Goal: Task Accomplishment & Management: Use online tool/utility

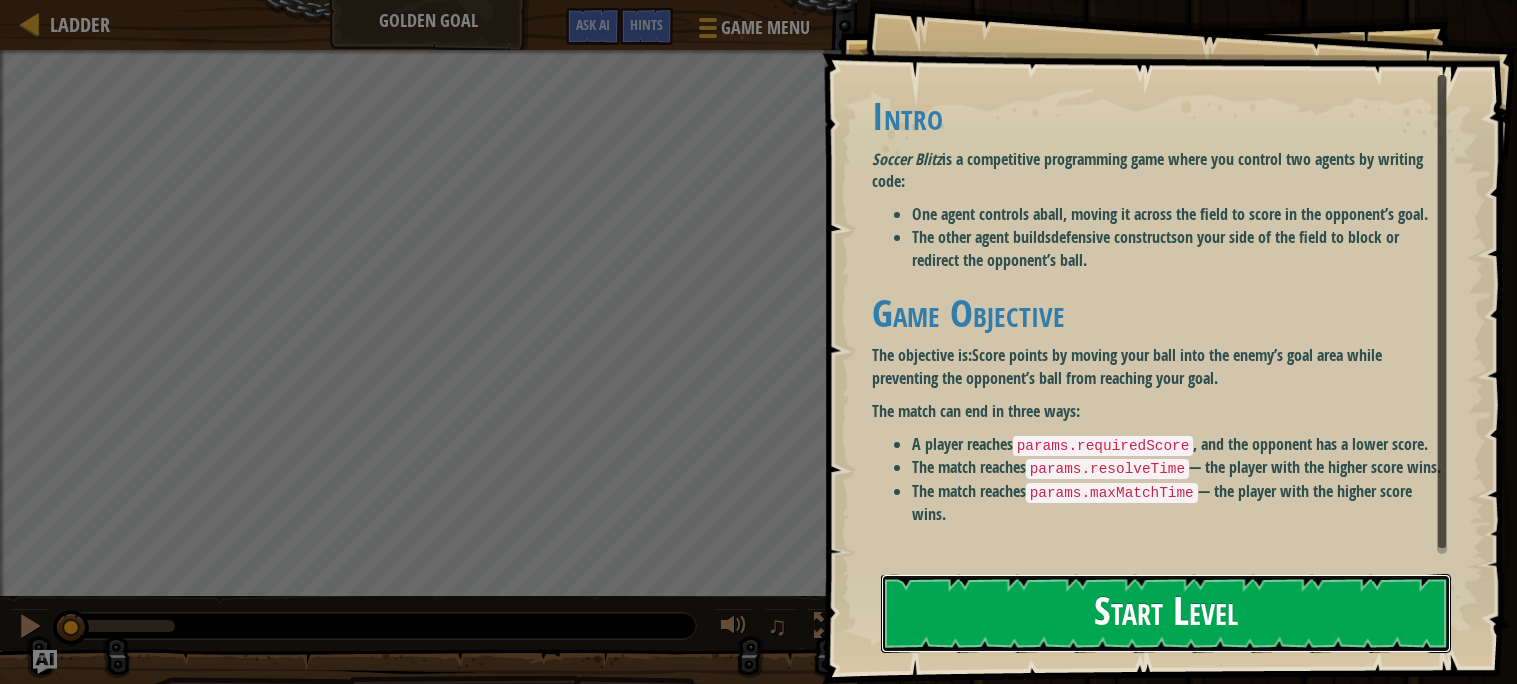
click at [1135, 601] on button "Start Level" at bounding box center [1166, 613] width 570 height 79
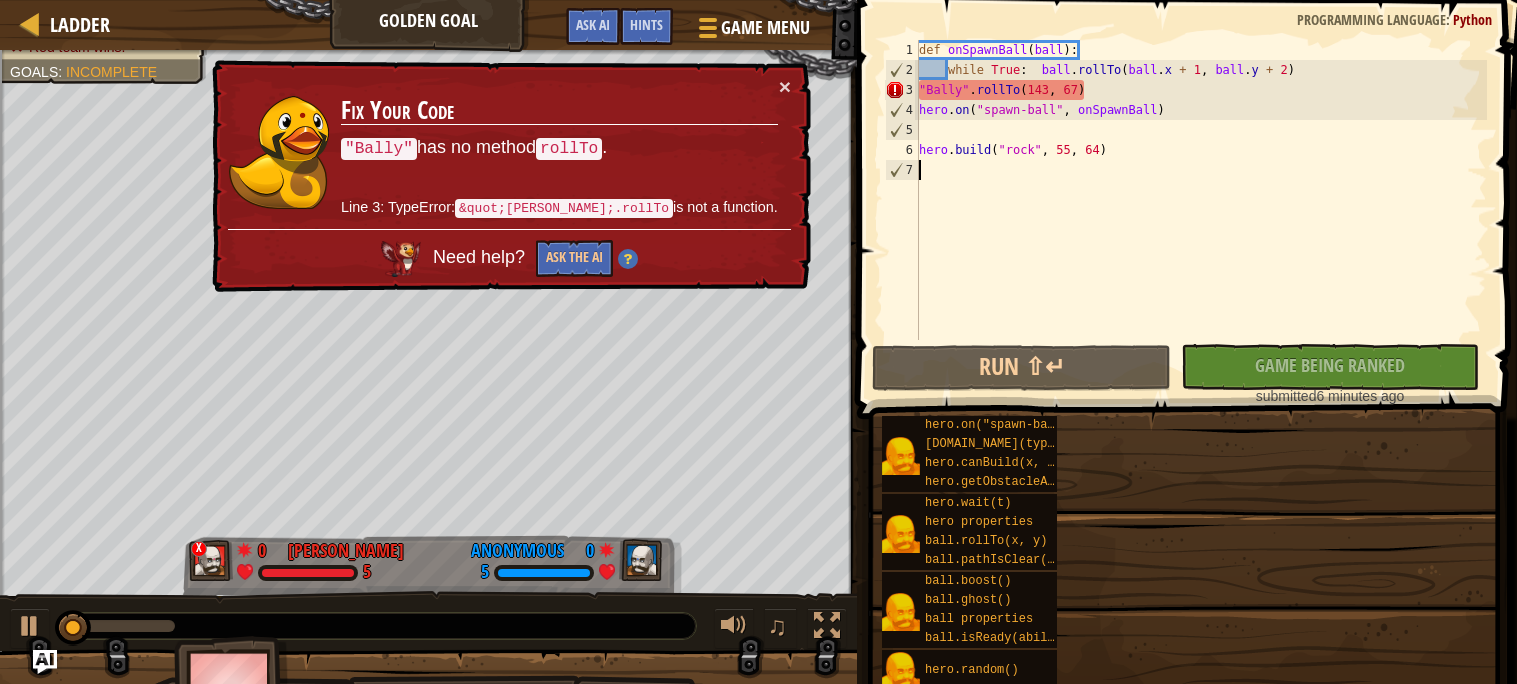
click at [990, 291] on div "def onSpawnBall ( ball ) : while True : ball . rollTo ( ball . x + 1 , ball . y…" at bounding box center [1201, 210] width 573 height 340
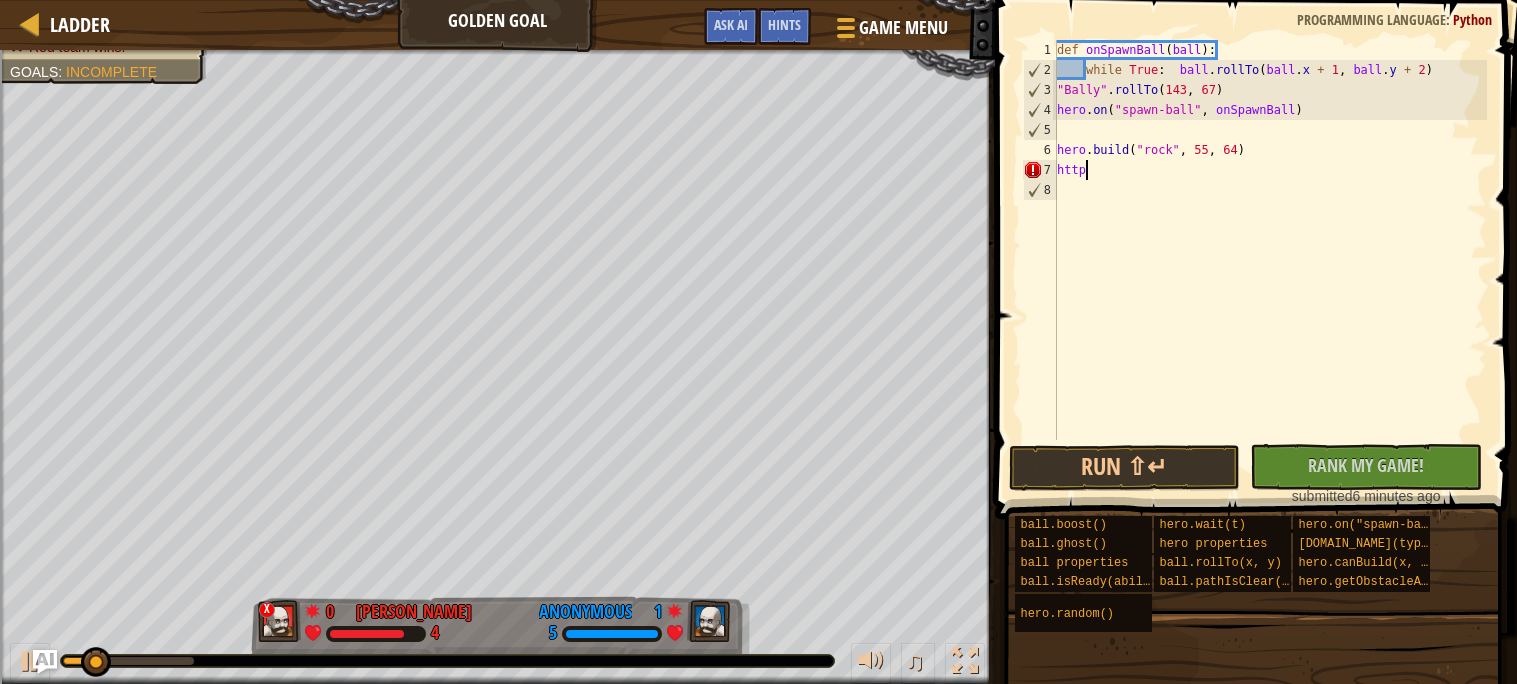
type textarea "h"
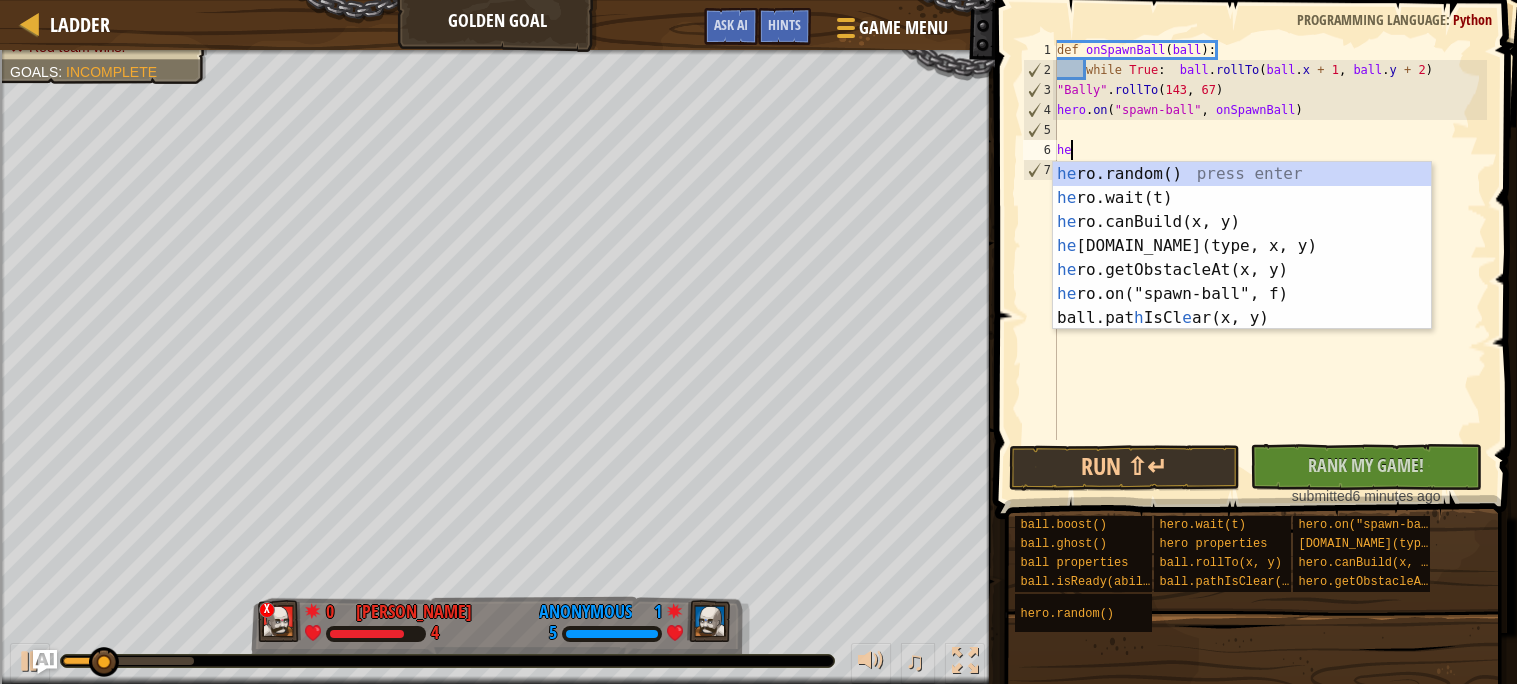
type textarea "h"
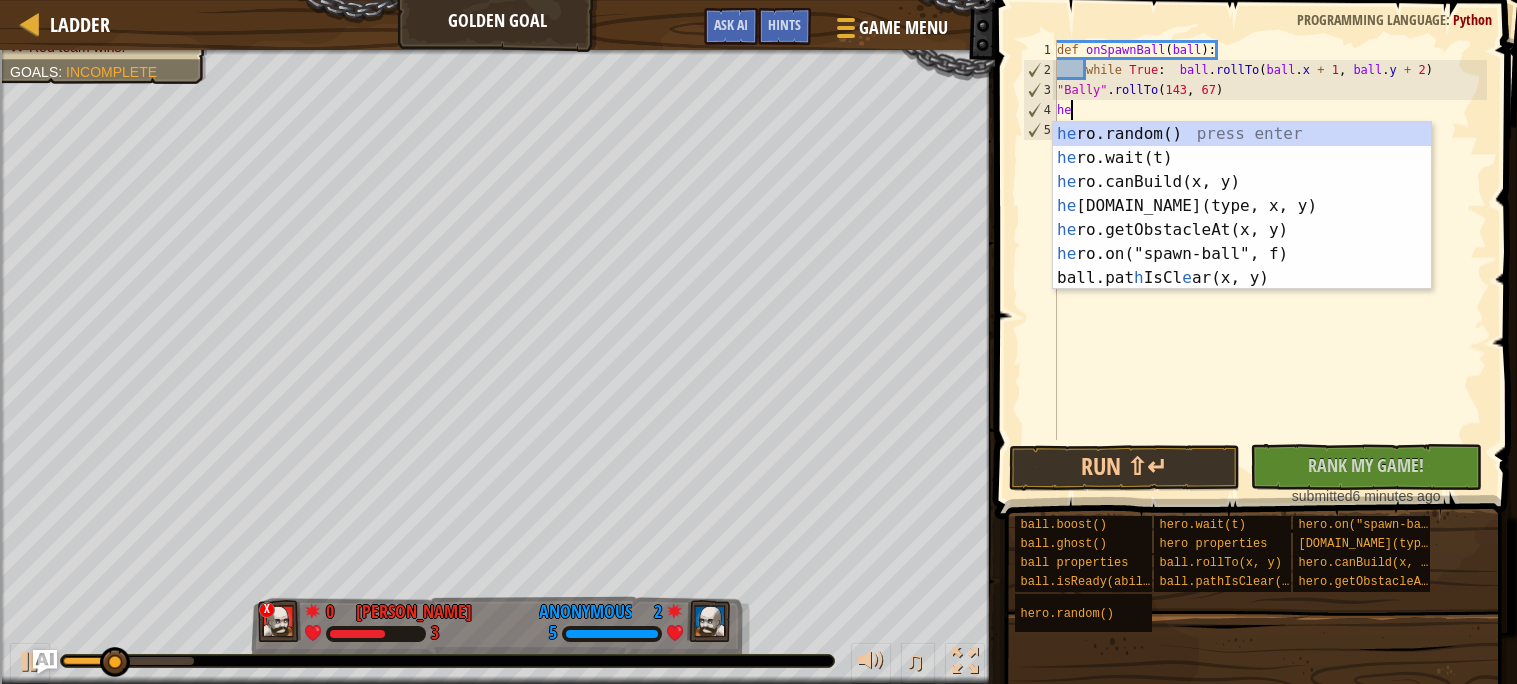
type textarea "h"
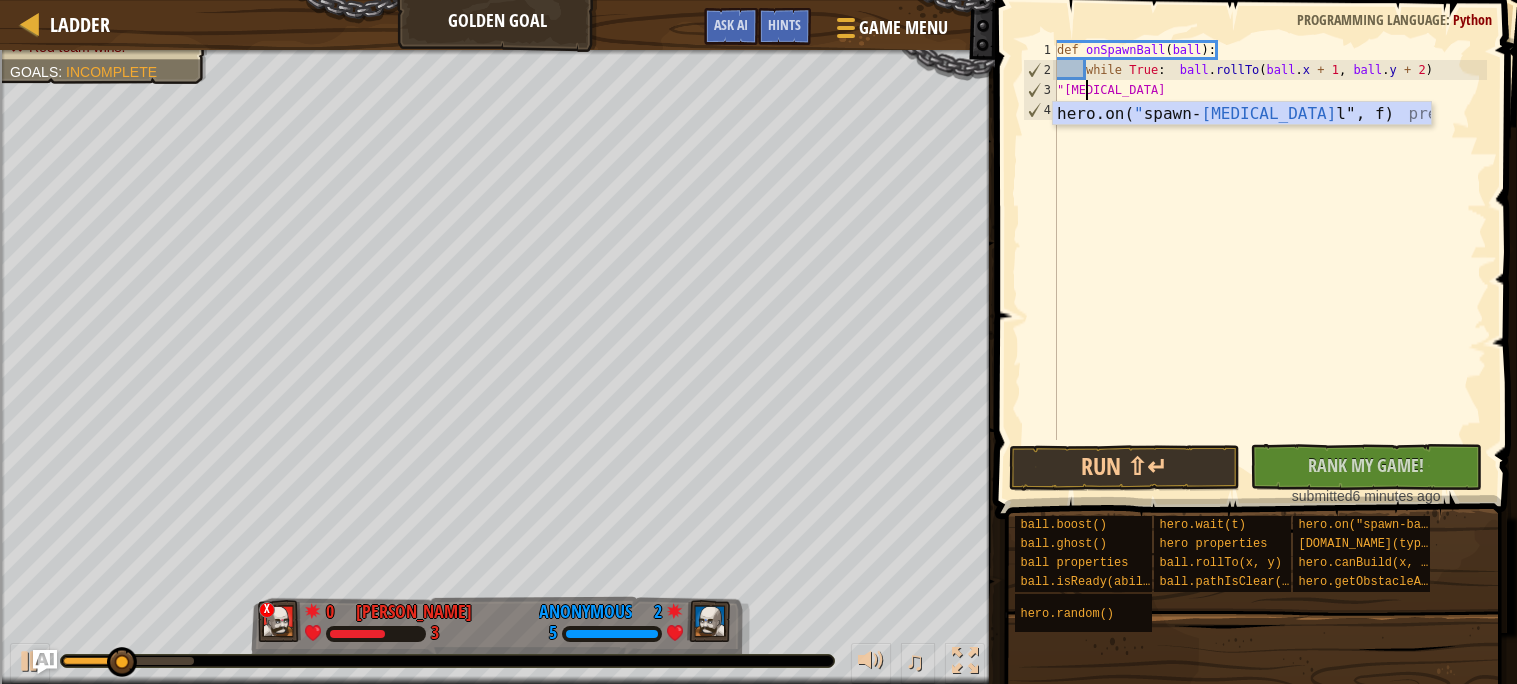
type textarea """
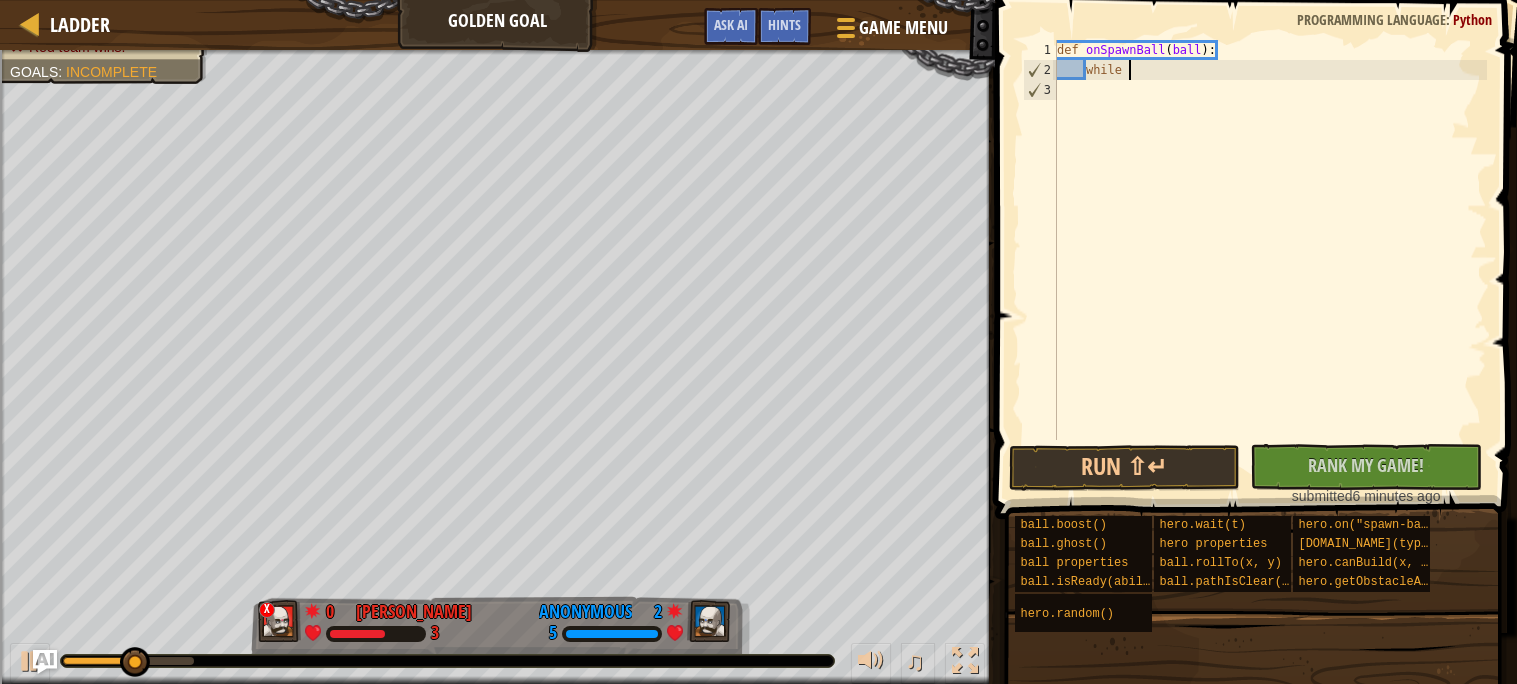
type textarea "wh"
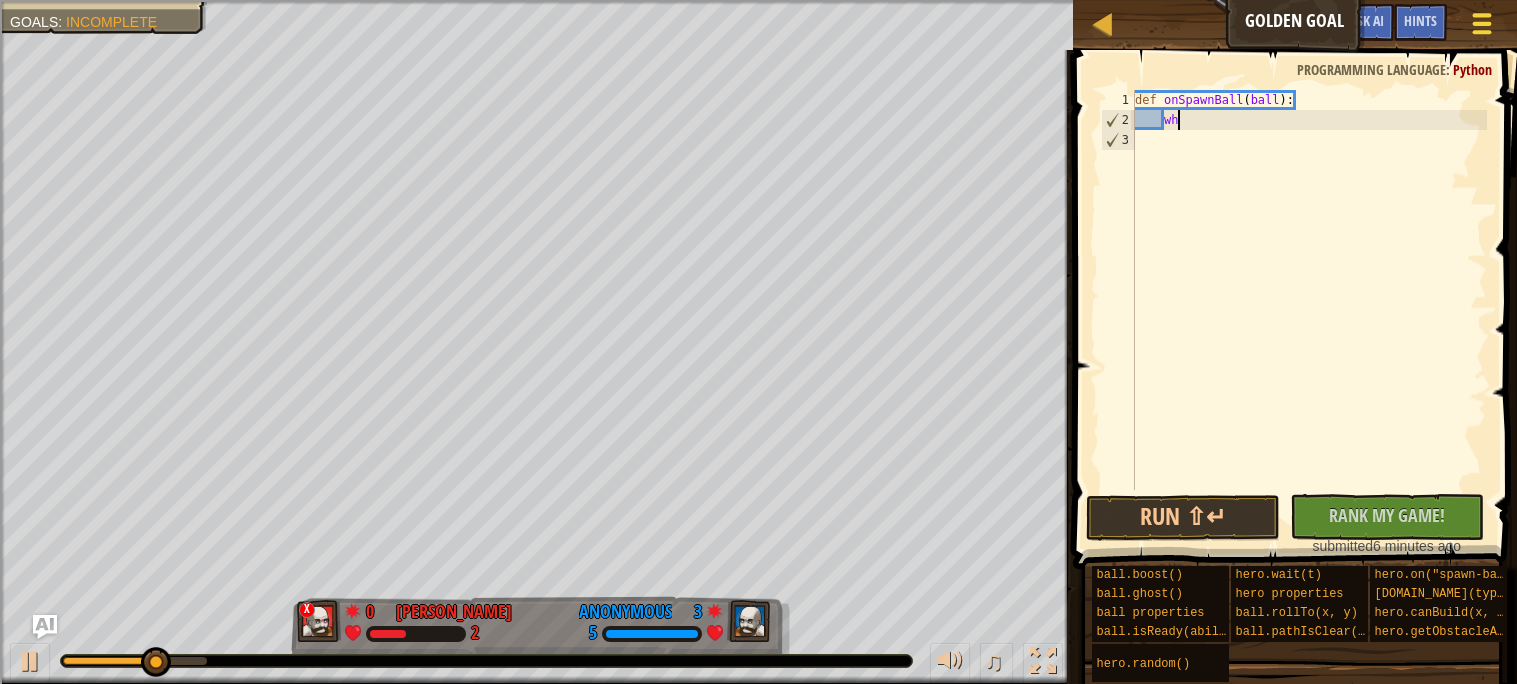
click at [1468, 25] on div at bounding box center [1481, 23] width 27 height 29
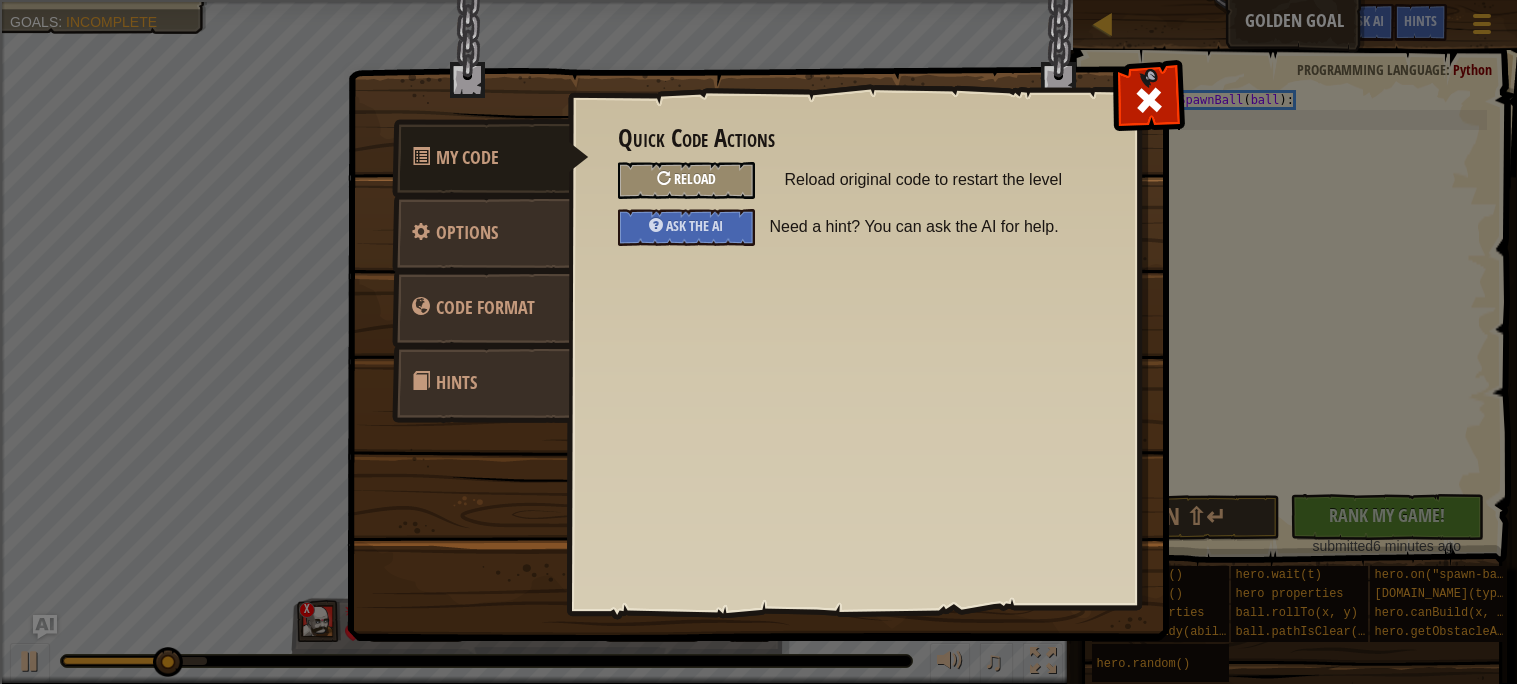
click at [732, 182] on div "Reload" at bounding box center [686, 180] width 137 height 37
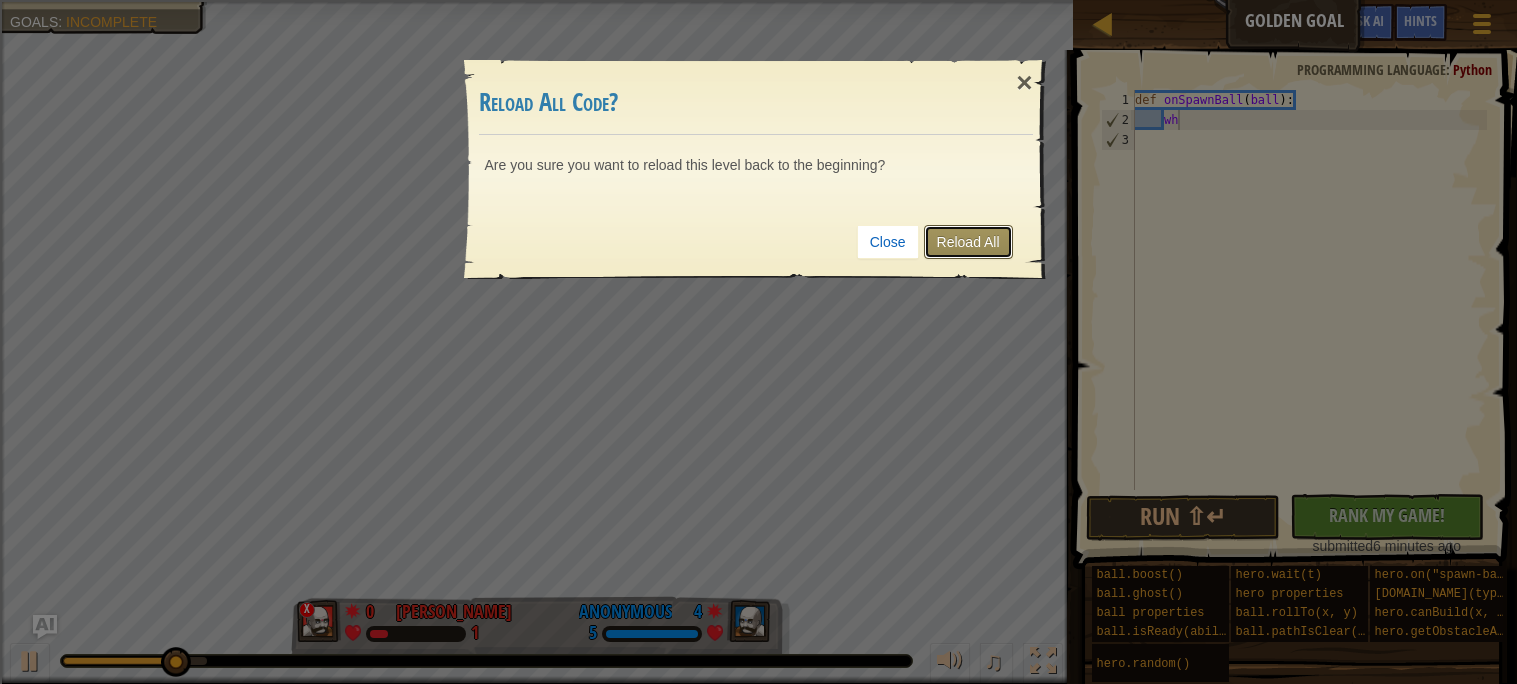
click at [980, 237] on link "Reload All" at bounding box center [968, 242] width 89 height 34
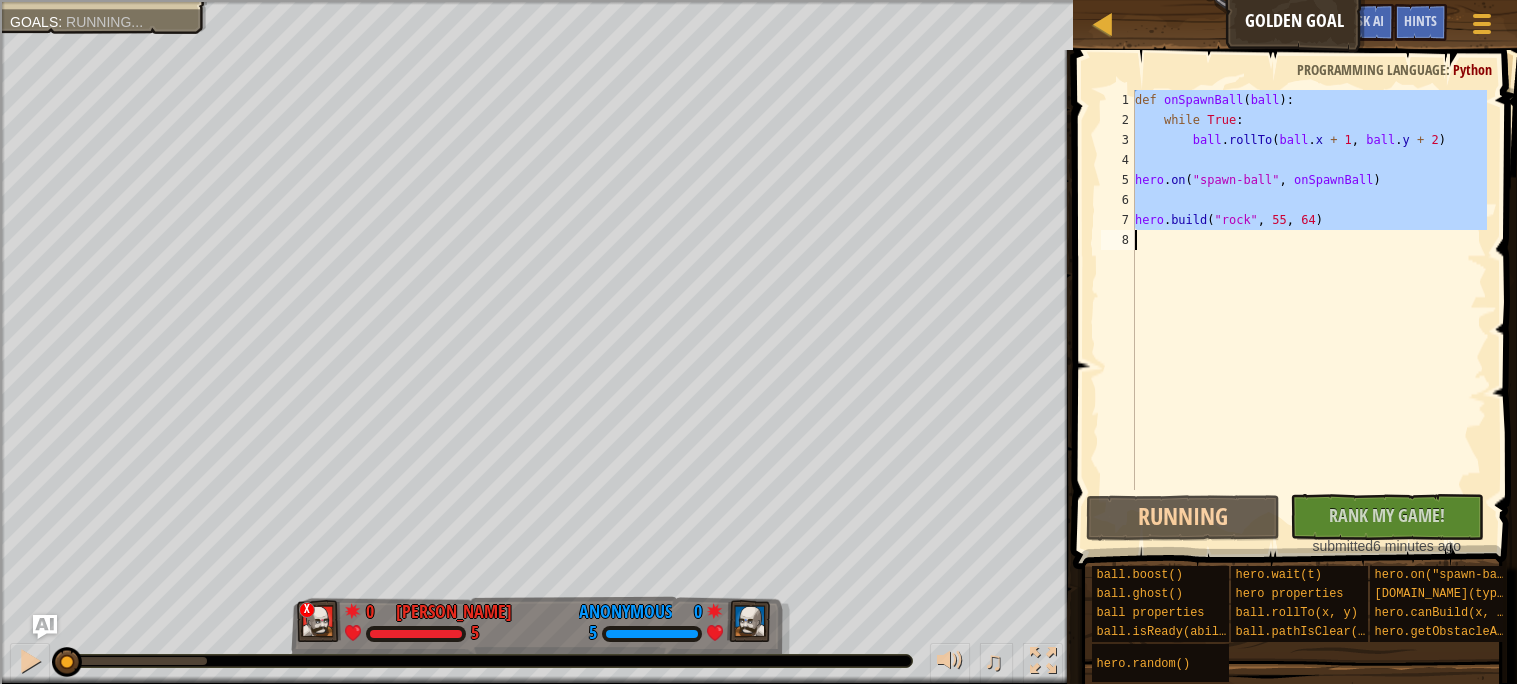
drag, startPoint x: 1134, startPoint y: 93, endPoint x: 1341, endPoint y: 248, distance: 258.6
click at [1341, 248] on div "1 2 3 4 5 6 7 8 def onSpawnBall ( ball ) : while True : ball . rollTo ( ball . …" at bounding box center [1292, 290] width 390 height 400
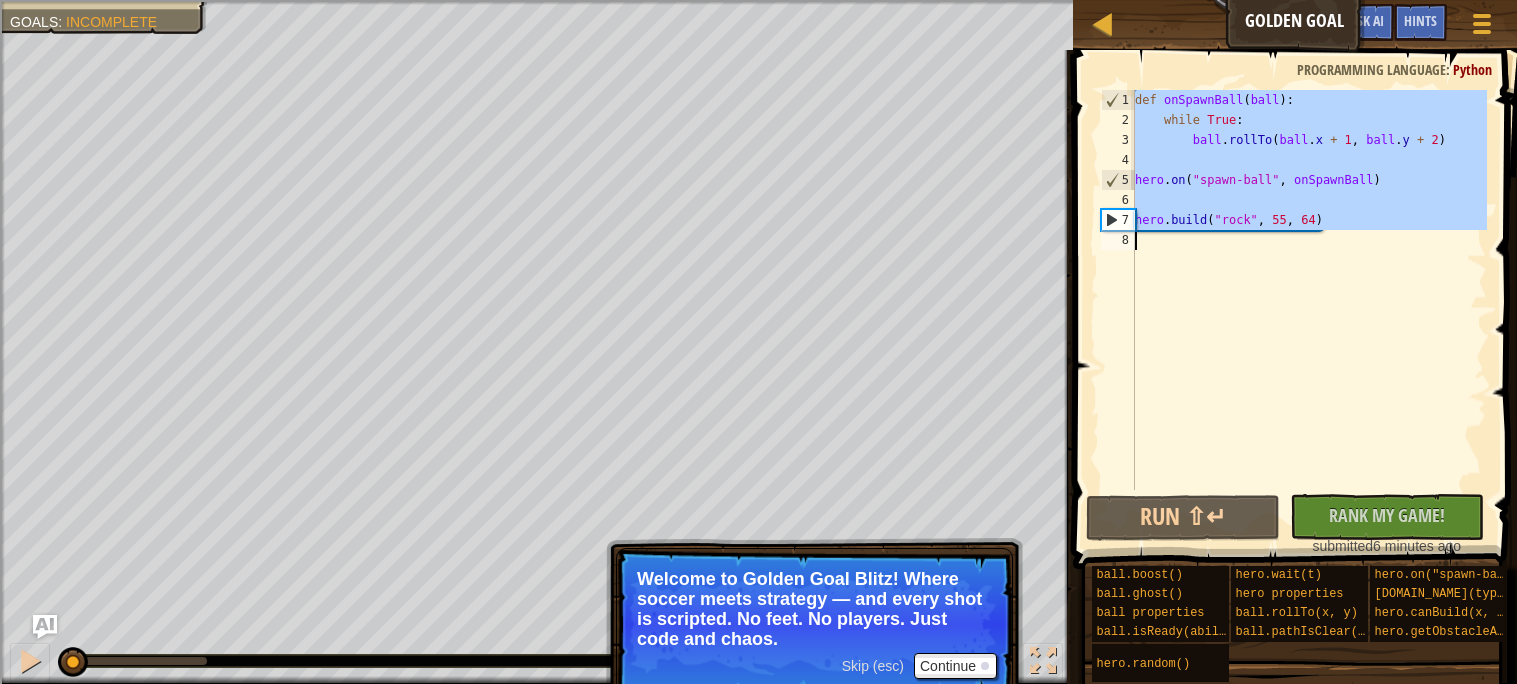
click at [1208, 101] on div "def onSpawnBall ( ball ) : while True : ball . rollTo ( ball . x + 1 , ball . y…" at bounding box center [1309, 290] width 356 height 400
click at [1208, 101] on div "def onSpawnBall ( ball ) : while True : ball . rollTo ( ball . x + 1 , ball . y…" at bounding box center [1309, 310] width 356 height 440
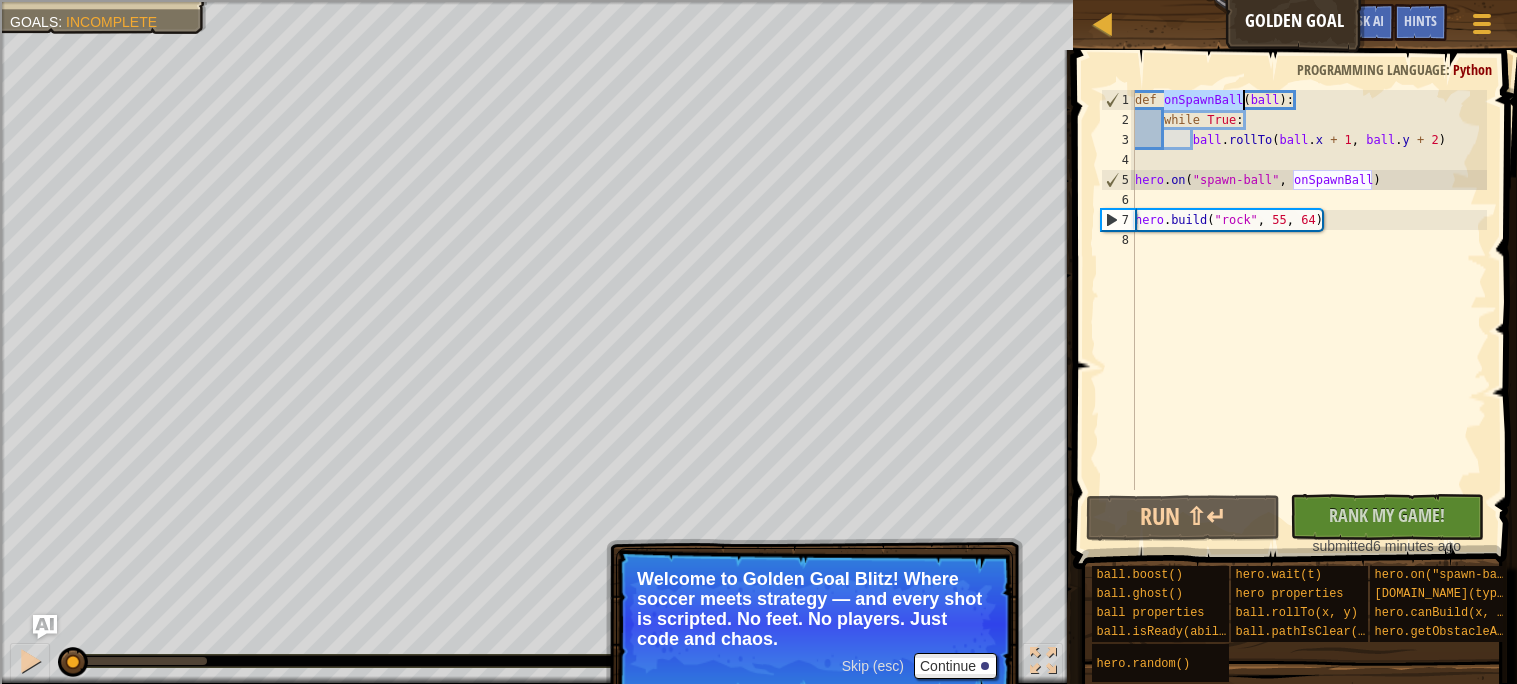
click at [1208, 101] on div "def onSpawnBall ( ball ) : while True : ball . rollTo ( ball . x + 1 , ball . y…" at bounding box center [1309, 310] width 356 height 440
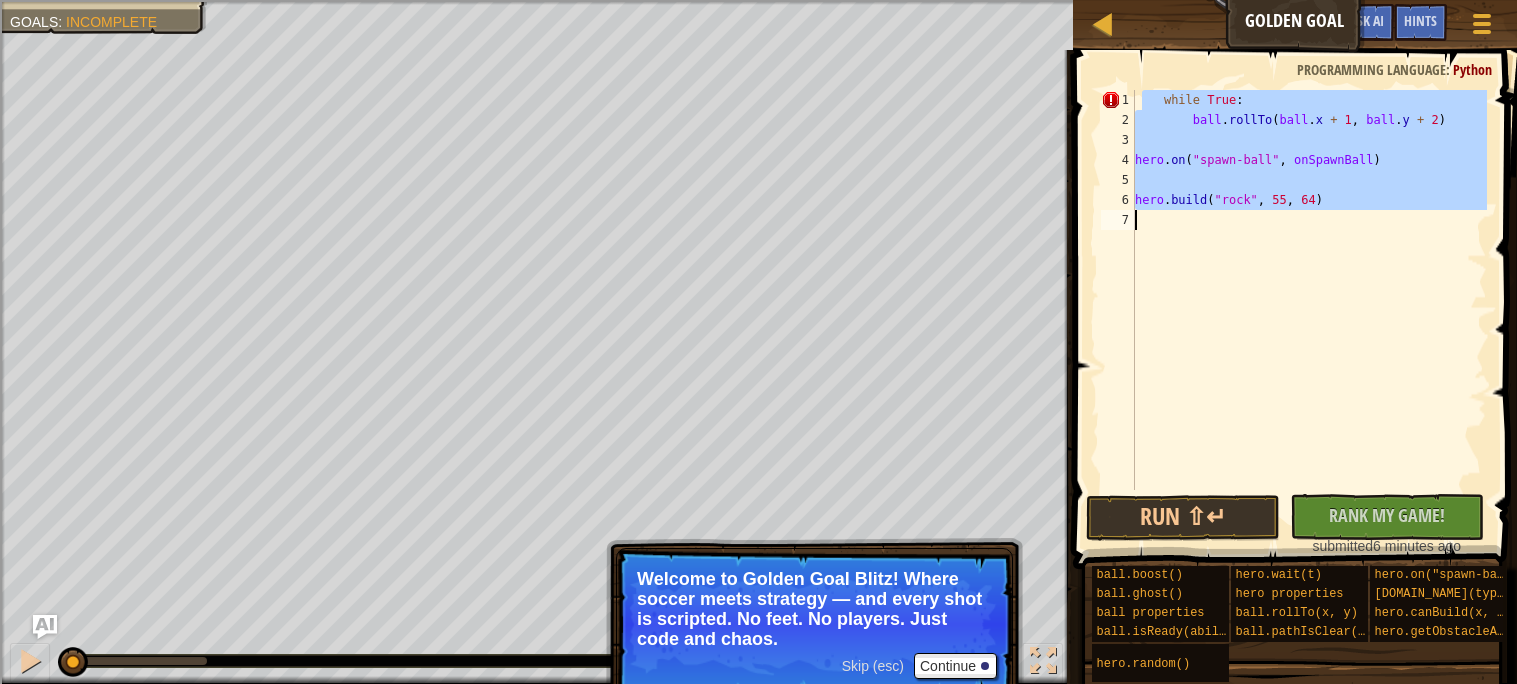
drag, startPoint x: 1139, startPoint y: 100, endPoint x: 1472, endPoint y: 250, distance: 365.2
click at [1472, 250] on div "while True : ball . rollTo ( ball . x + 1 , ball . y + 2 ) hero . on ( "spawn-b…" at bounding box center [1309, 310] width 356 height 440
type textarea "[DOMAIN_NAME]("rock", 55, 64)"
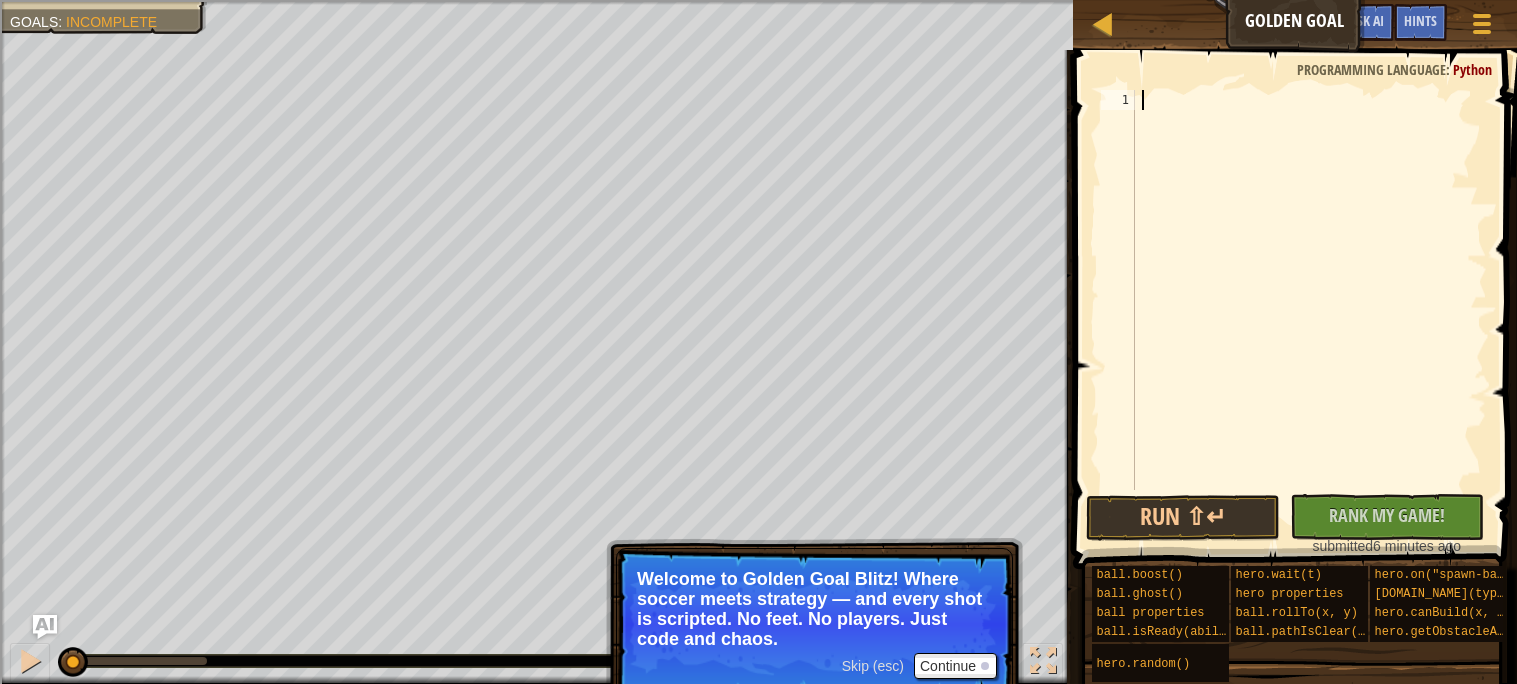
paste textarea "[DOMAIN_NAME]("rock", 55, 64)"
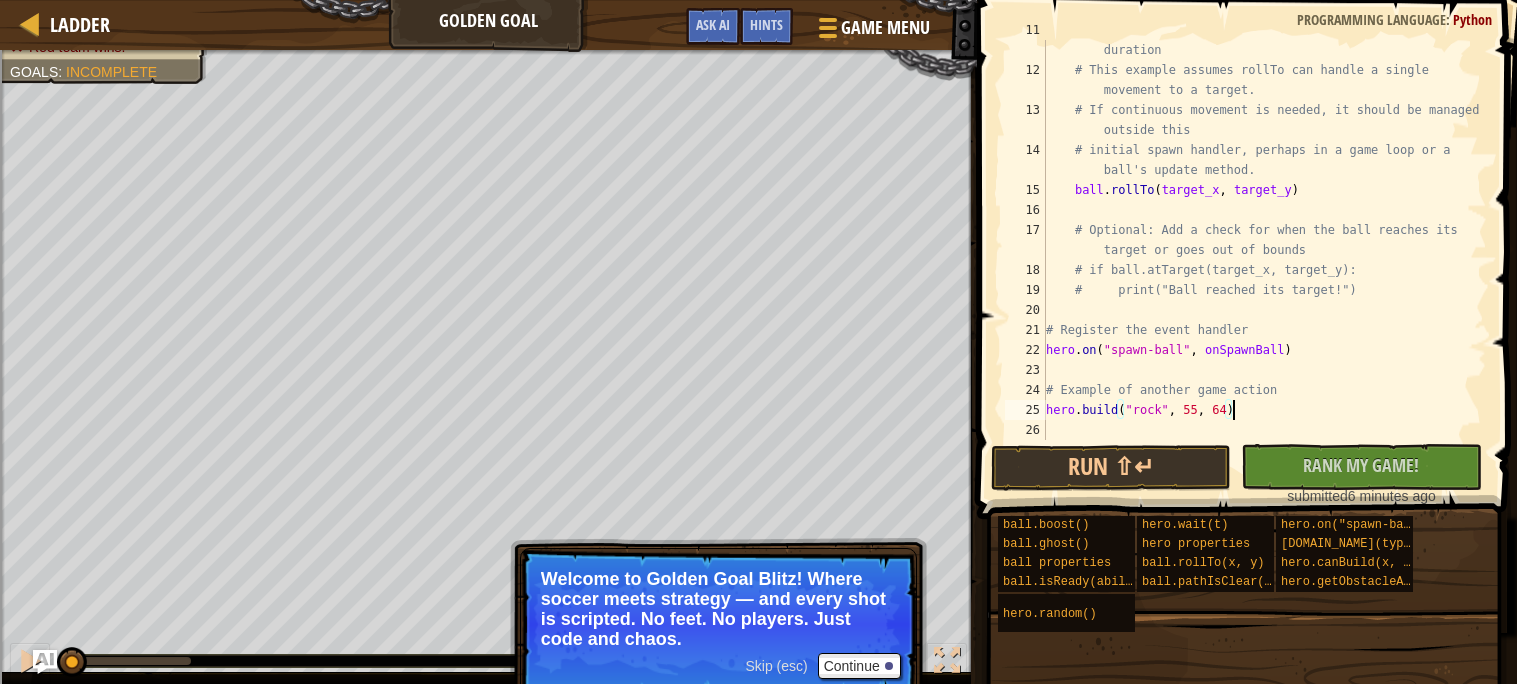
scroll to position [199, 0]
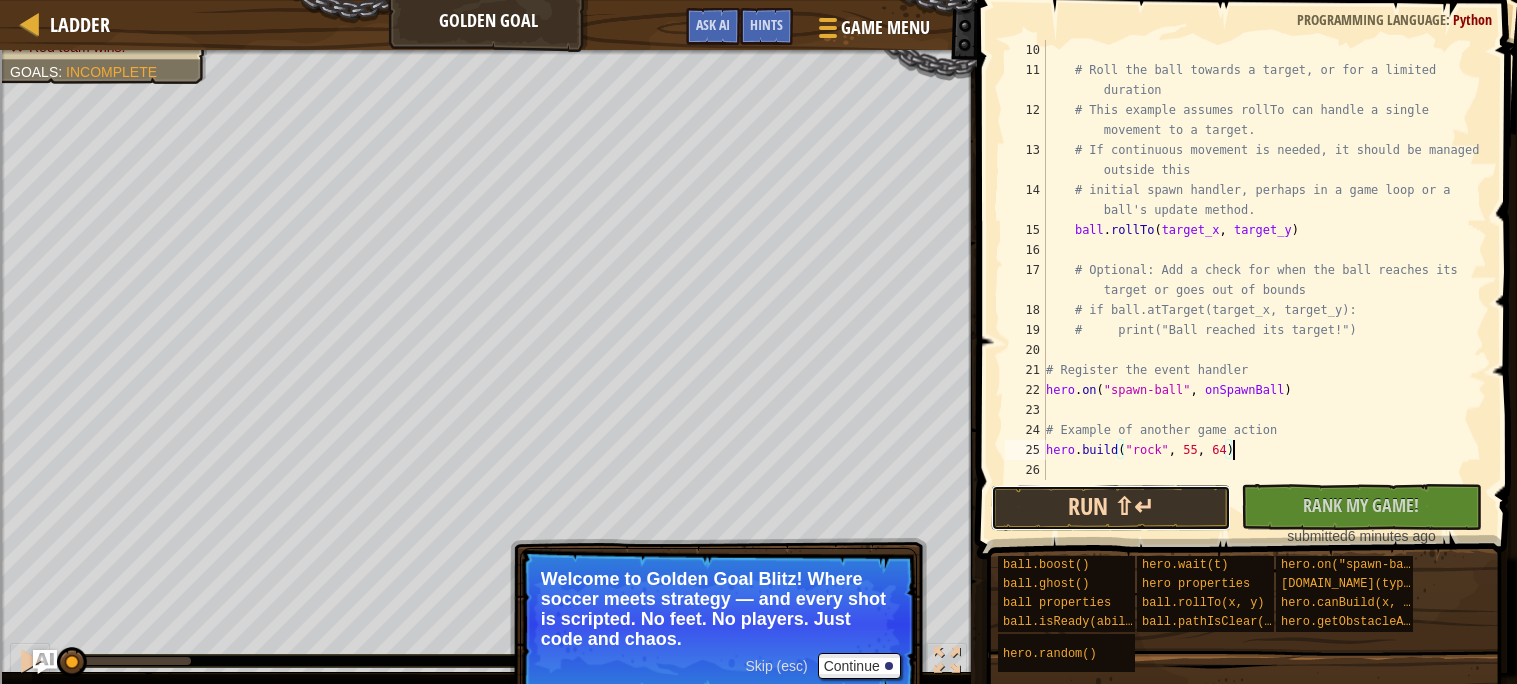
click at [1176, 497] on button "Run ⇧↵" at bounding box center [1111, 508] width 240 height 46
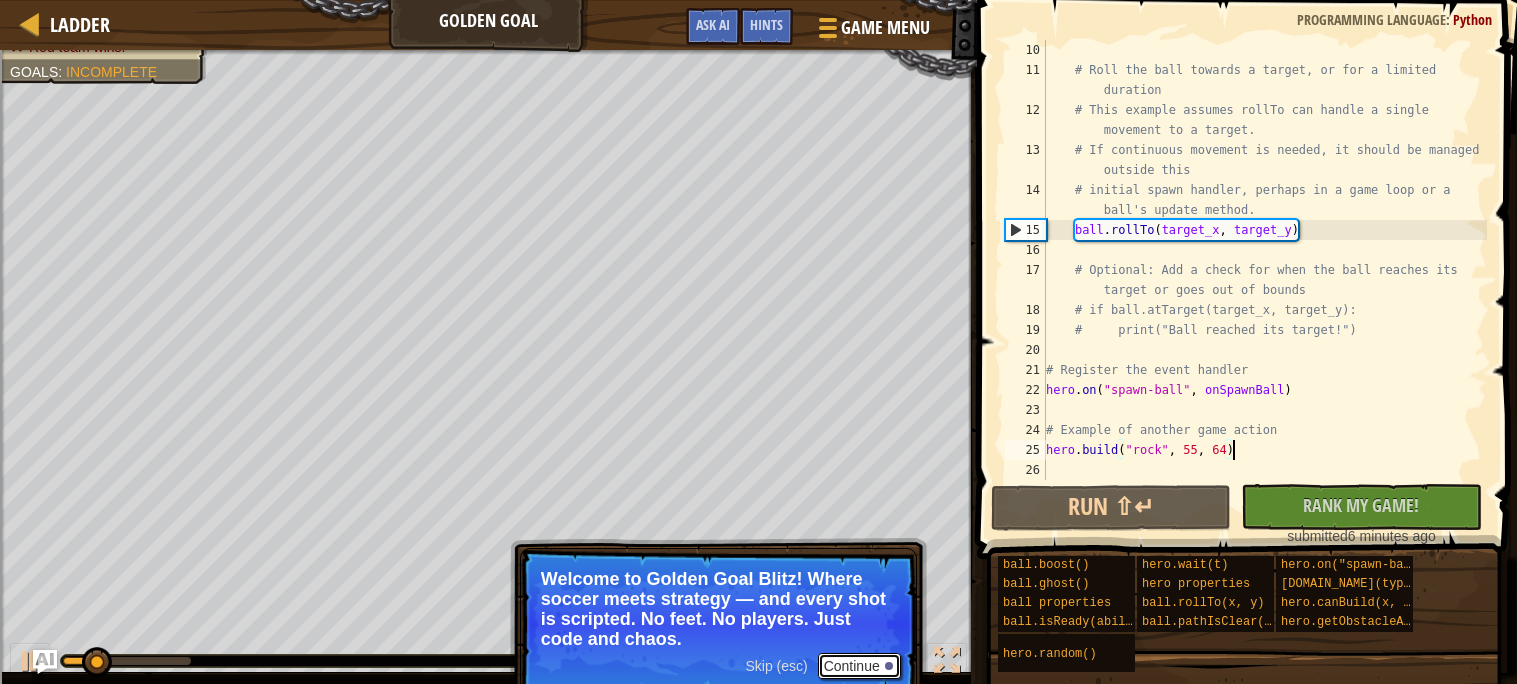
click at [845, 668] on button "Continue" at bounding box center [859, 666] width 83 height 26
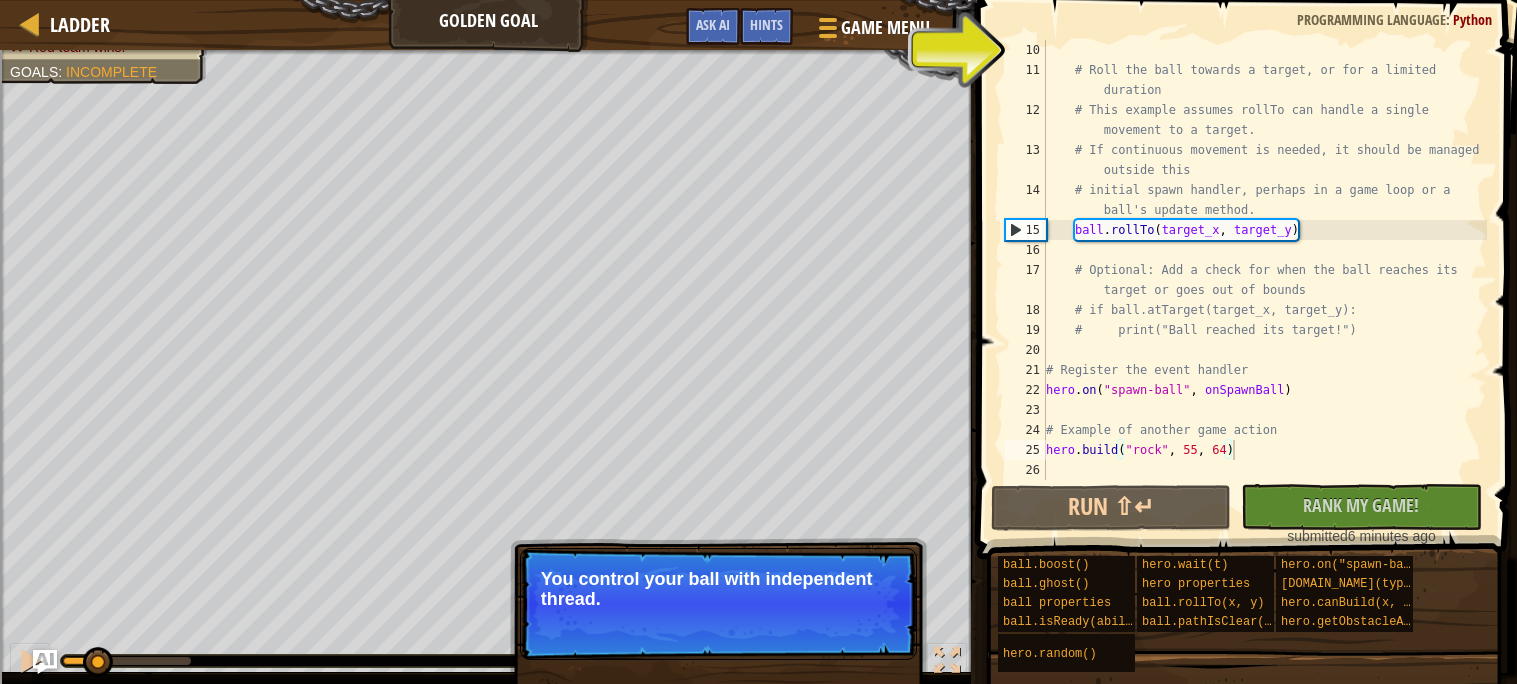
click at [848, 613] on button "Continue" at bounding box center [859, 626] width 83 height 26
click at [848, 612] on p "Skip (esc) Continue You control your ball with independent thread." at bounding box center [718, 604] width 397 height 112
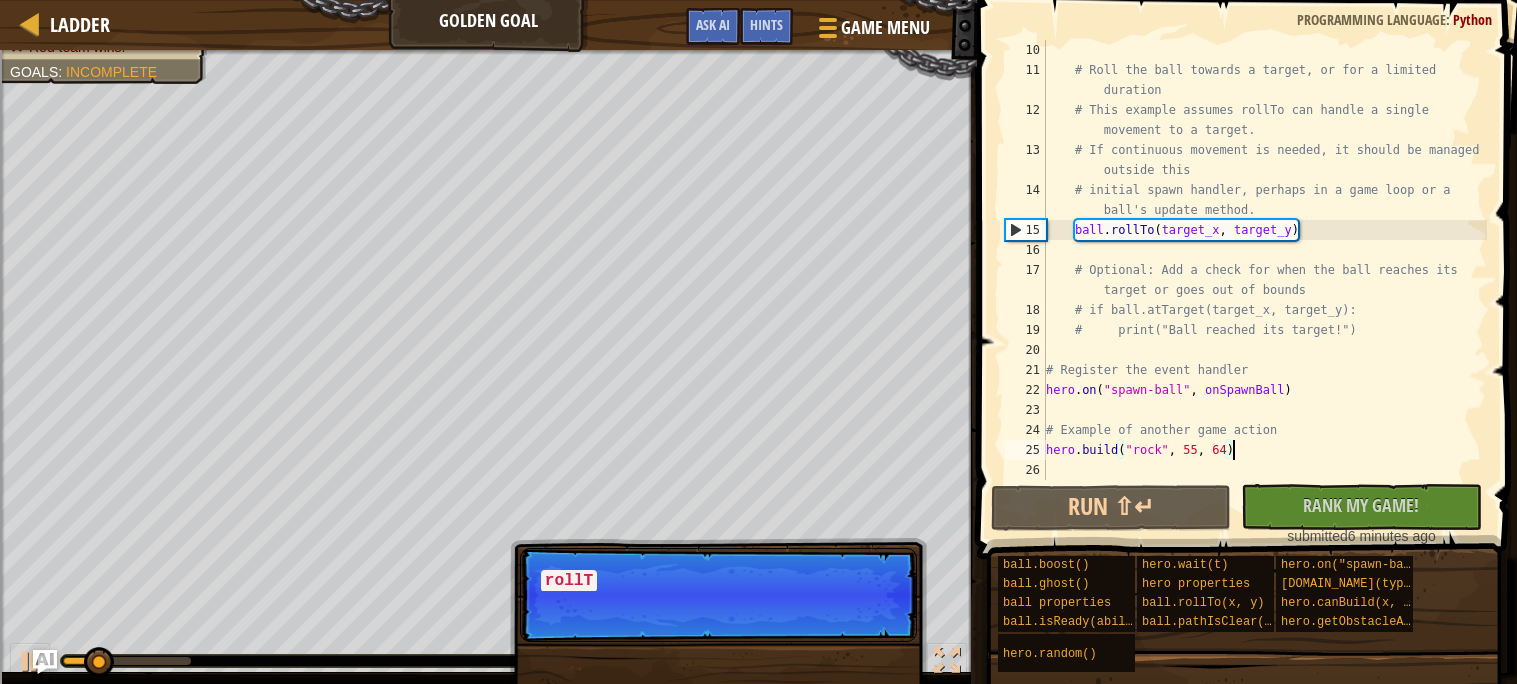
click at [848, 612] on p "Skip (esc) Continue rollT" at bounding box center [718, 595] width 397 height 94
click at [848, 612] on p "Skip (esc) Continue rollTo tells the" at bounding box center [718, 595] width 397 height 94
click at [848, 612] on p "Skip (esc) Continue rollTo tells the [PERSON_NAME]" at bounding box center [718, 595] width 397 height 94
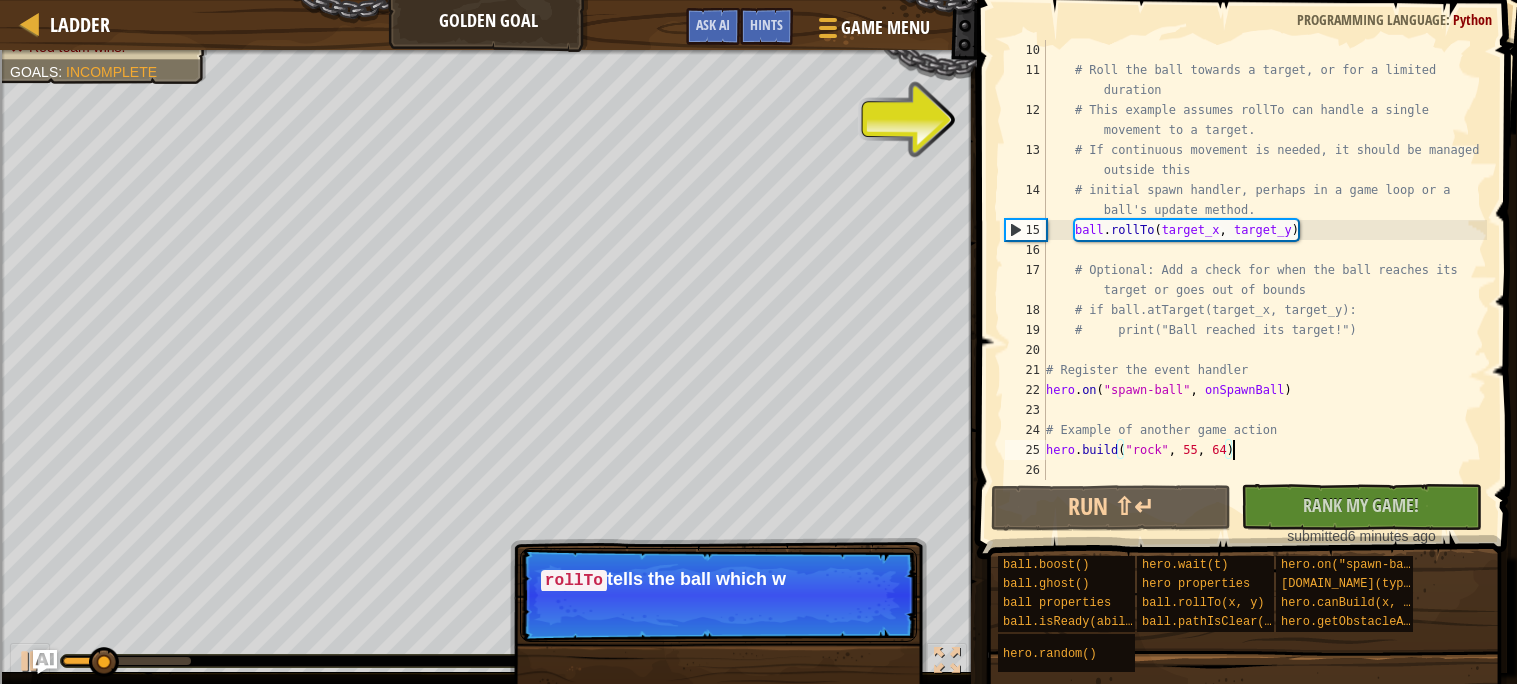
click at [848, 612] on p "Skip (esc) Continue rollTo tells the ball which w" at bounding box center [718, 595] width 397 height 94
click at [848, 612] on p "Skip (esc) Continue rollTo tells the ball which way to go," at bounding box center [718, 595] width 397 height 94
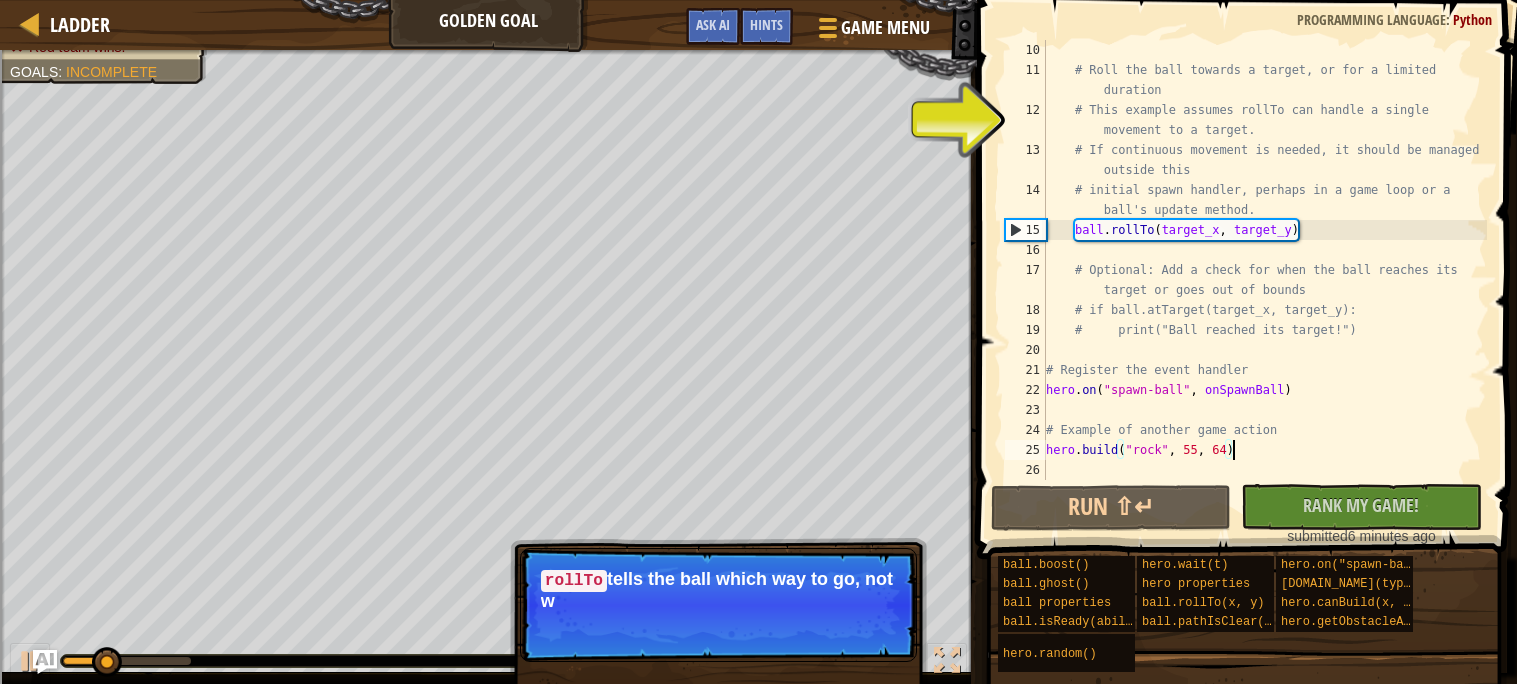
click at [848, 612] on p "Skip (esc) Continue rollTo tells the ball which way to go, not w" at bounding box center [718, 605] width 397 height 114
click at [848, 612] on p "Skip (esc) Continue rollTo tells the ball which way to go, not where t" at bounding box center [718, 605] width 397 height 114
click at [848, 612] on p "Skip (esc) Continue rollTo tells the ball which way to go, not where to stop" at bounding box center [718, 605] width 397 height 114
click at [848, 612] on p "Skip (esc) Continue rollTo tells the ball which way to go, not where to stop." at bounding box center [718, 605] width 397 height 114
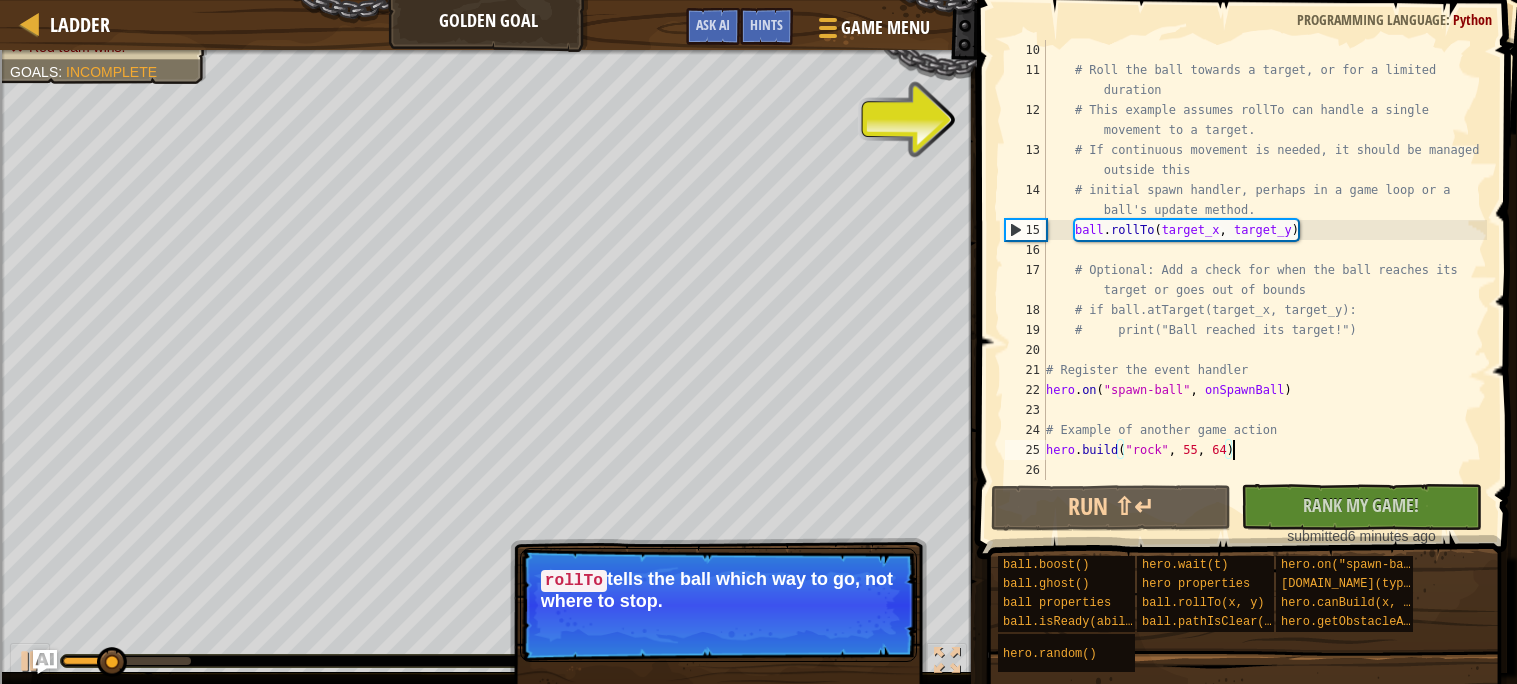
click at [848, 612] on p "Skip (esc) Continue rollTo tells the ball which way to go, not where to stop." at bounding box center [718, 605] width 397 height 114
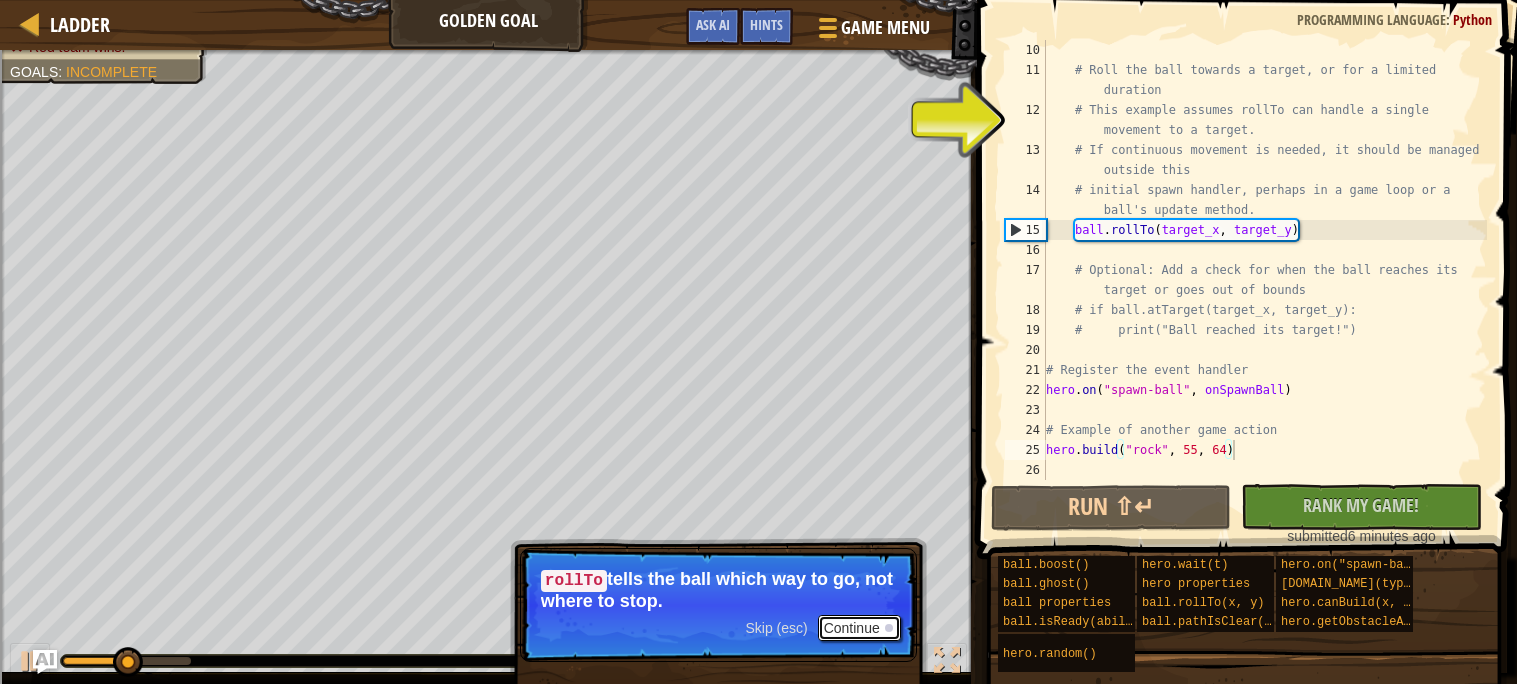
click at [846, 625] on button "Continue" at bounding box center [859, 628] width 83 height 26
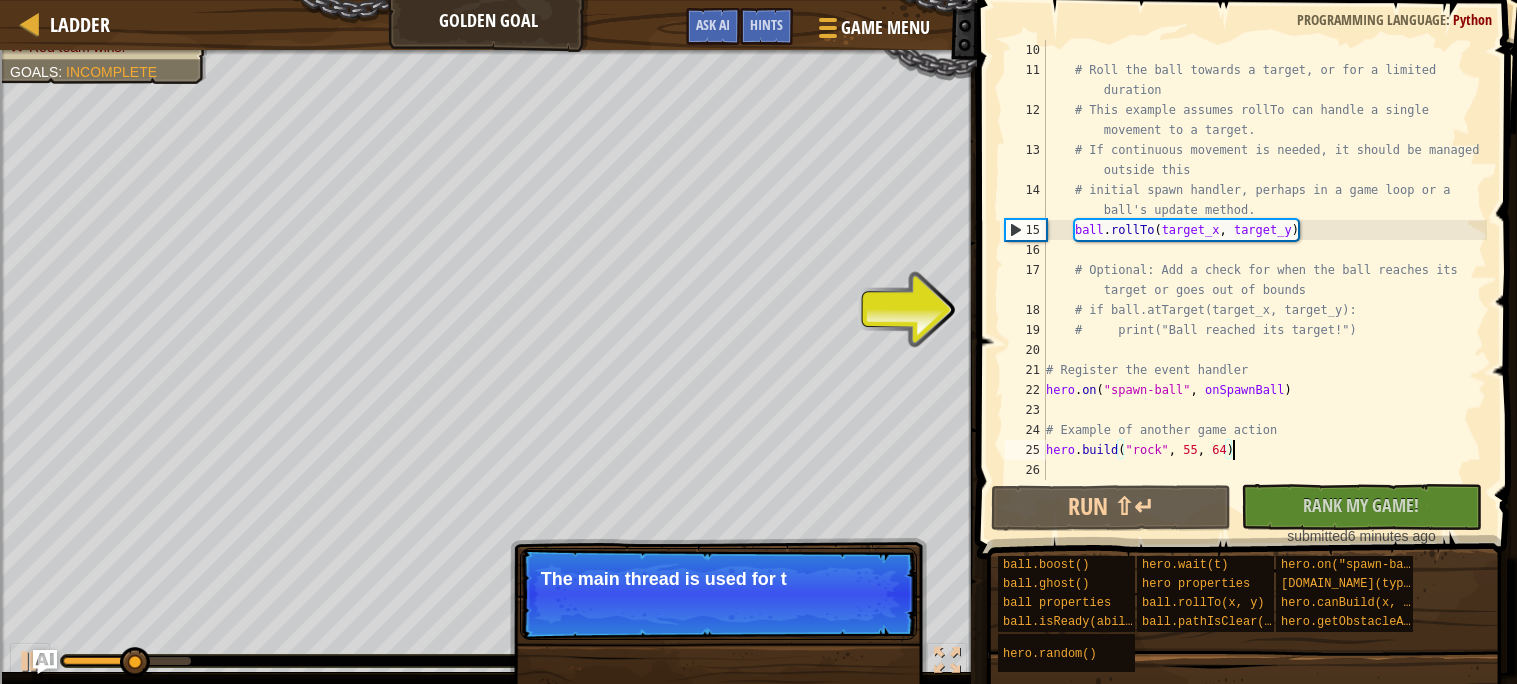
click at [839, 622] on p "Skip (esc) Continue The main thread is used for t" at bounding box center [718, 594] width 397 height 92
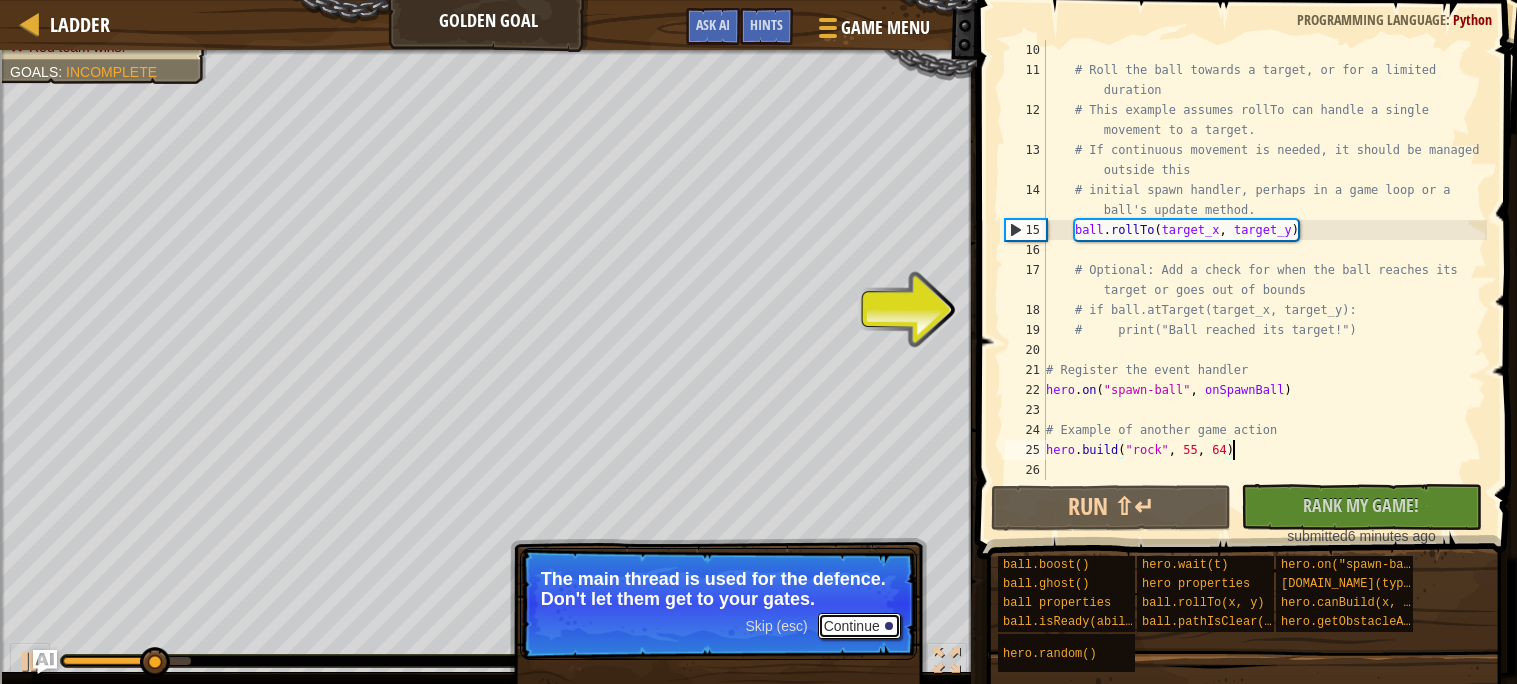
click at [871, 635] on button "Continue" at bounding box center [859, 626] width 83 height 26
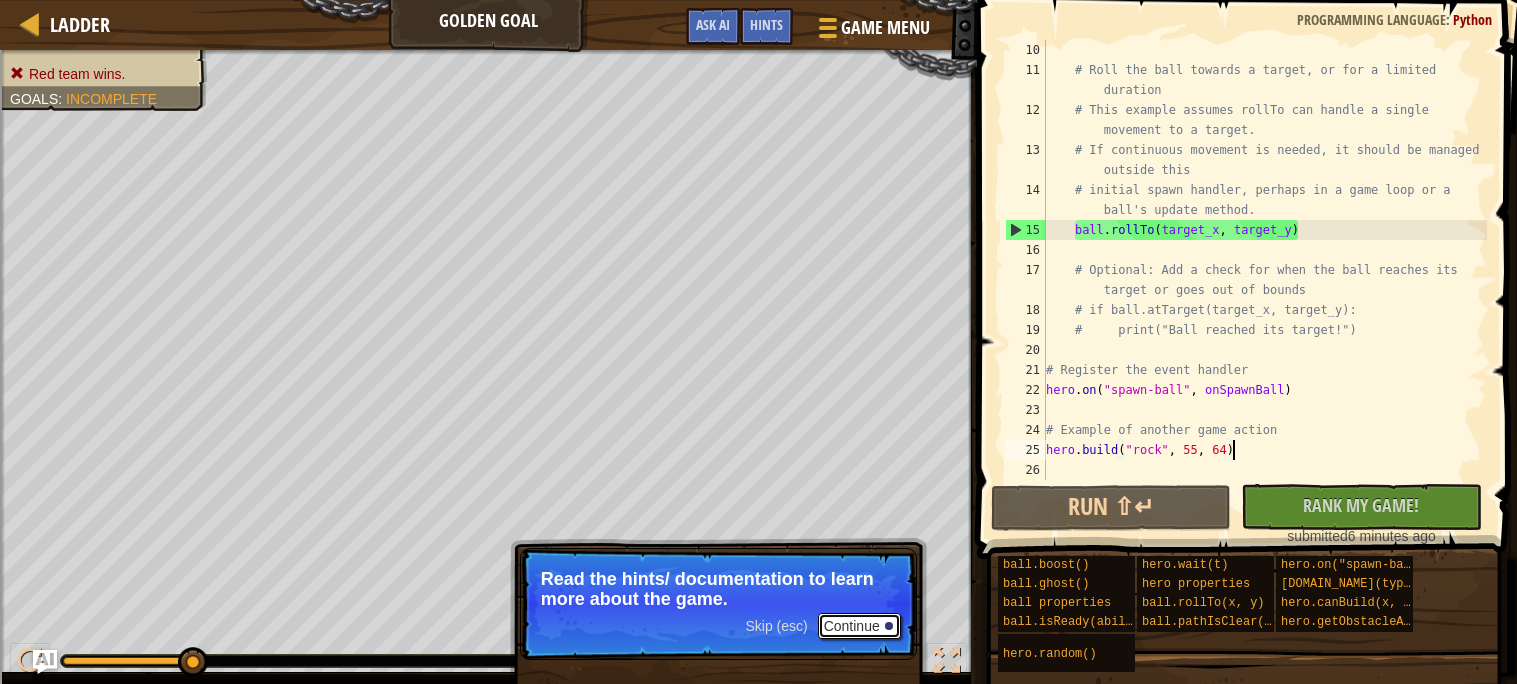
click at [833, 623] on button "Continue" at bounding box center [859, 626] width 83 height 26
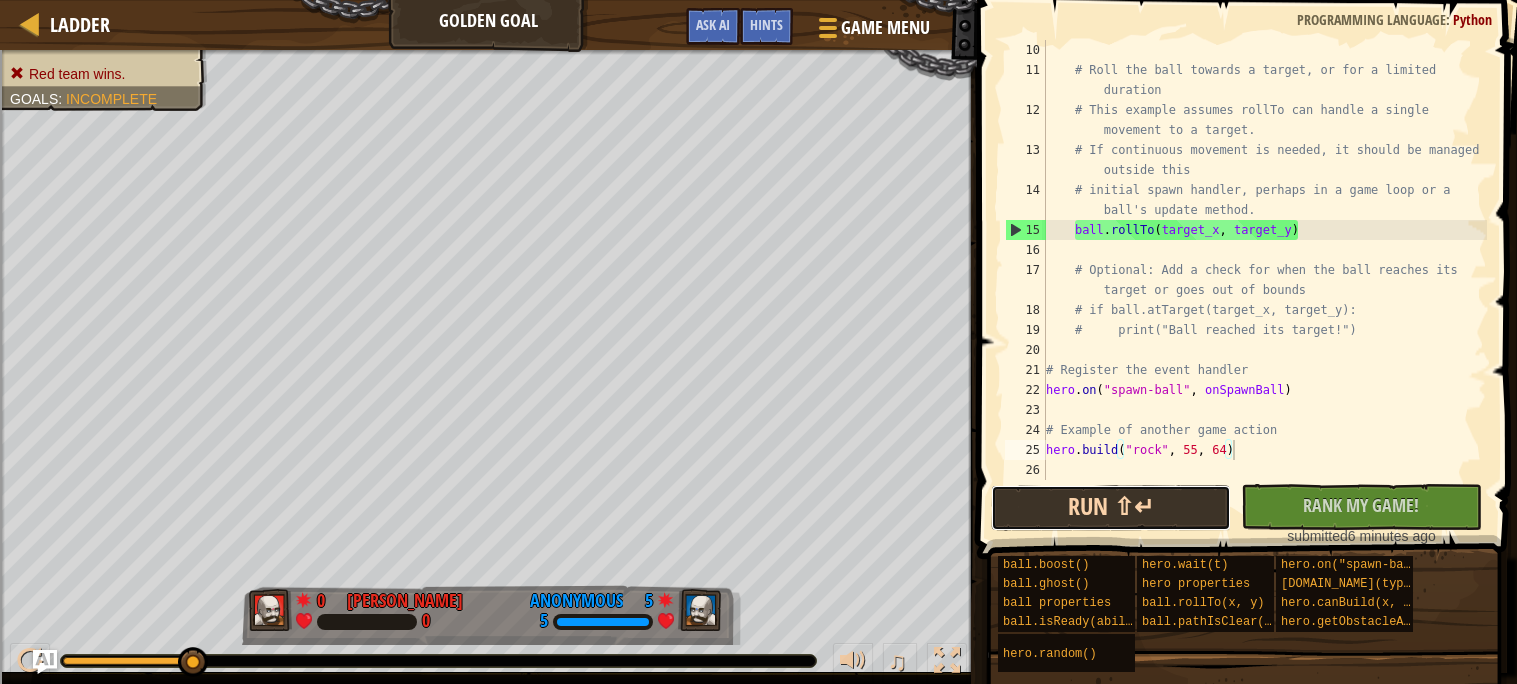
click at [1094, 503] on button "Run ⇧↵" at bounding box center [1111, 508] width 240 height 46
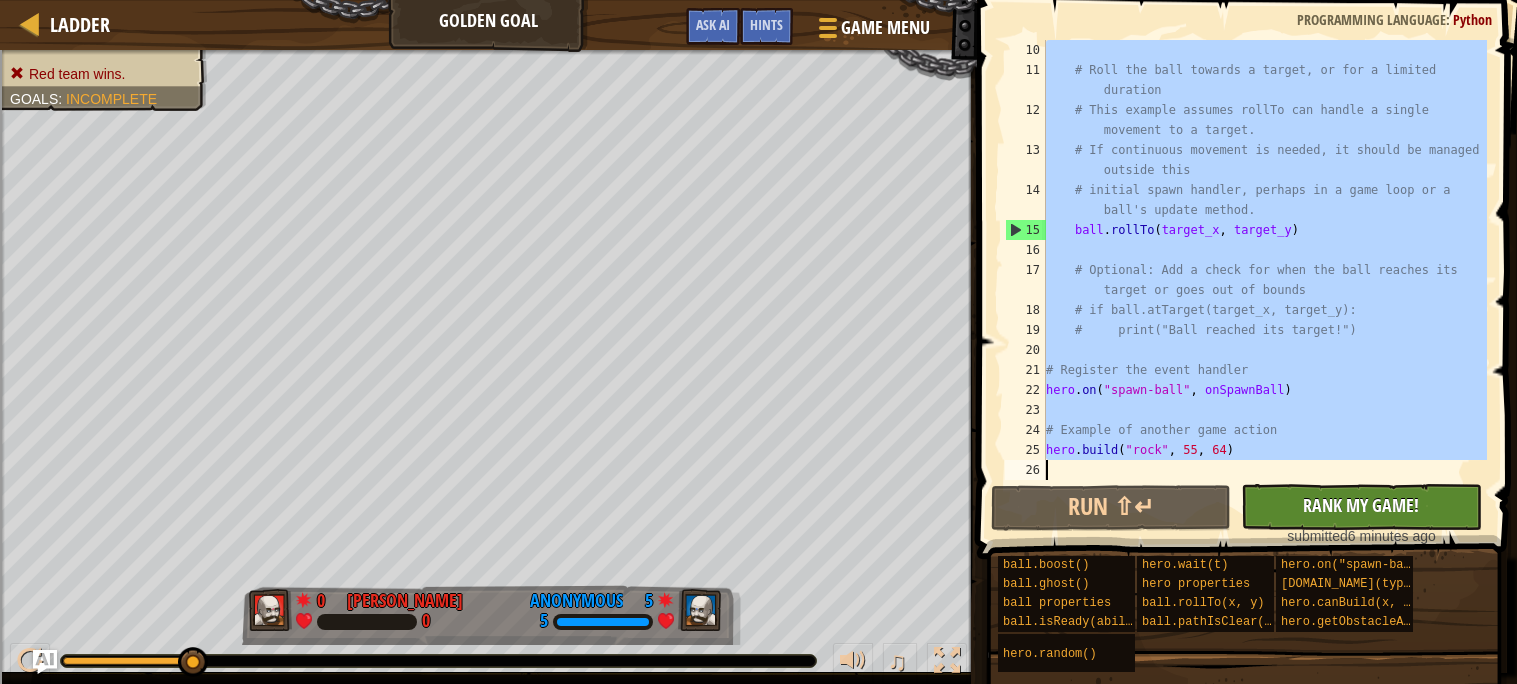
drag, startPoint x: 1042, startPoint y: 106, endPoint x: 1396, endPoint y: 493, distance: 524.5
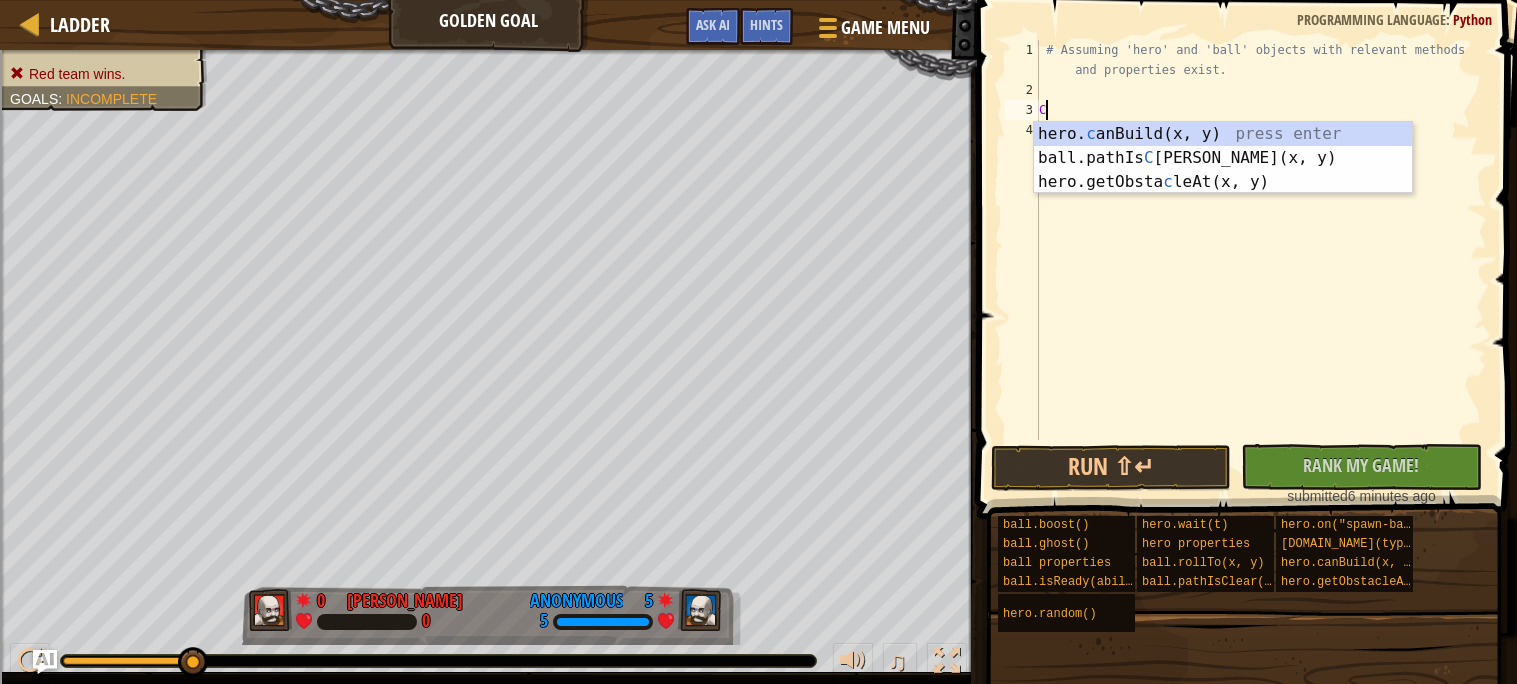
type textarea "C"
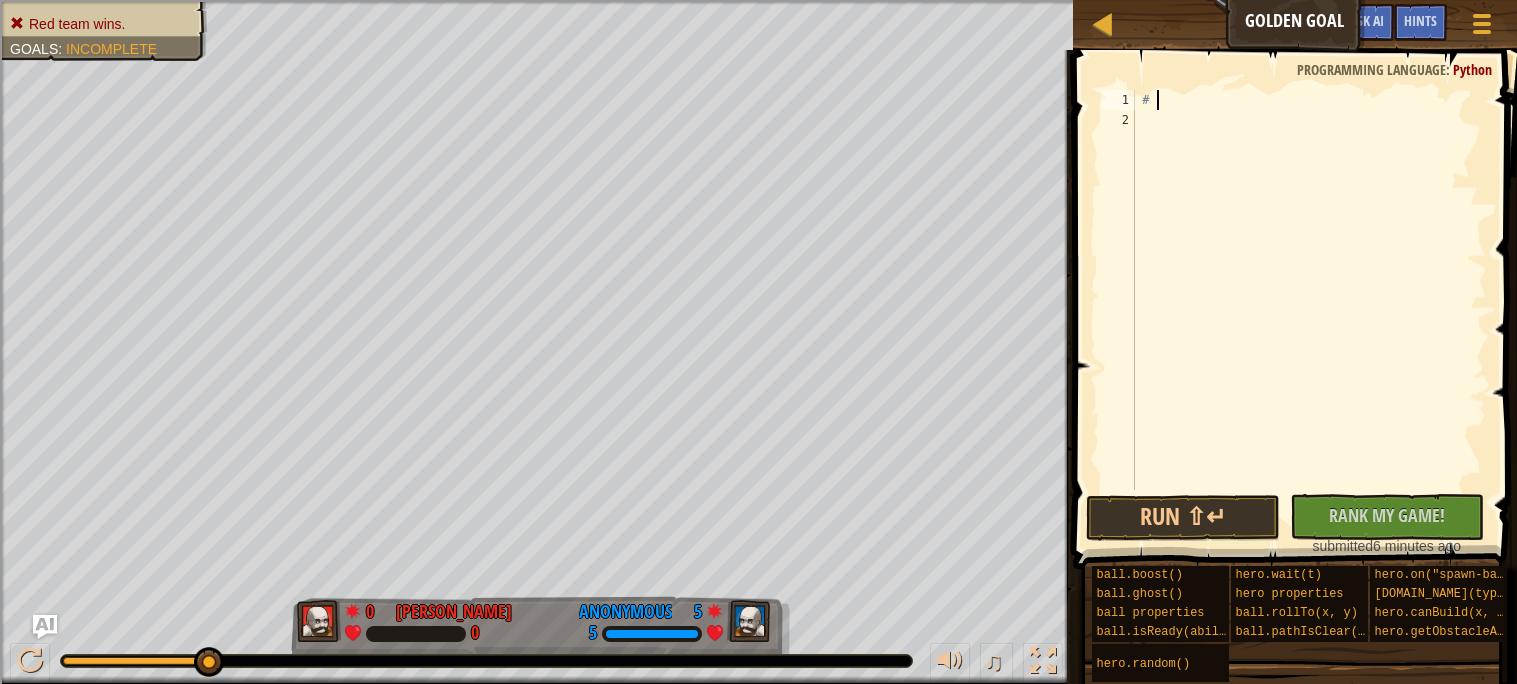
type textarea "#"
paste textarea "[DOMAIN_NAME]("rock", 55, 64)"
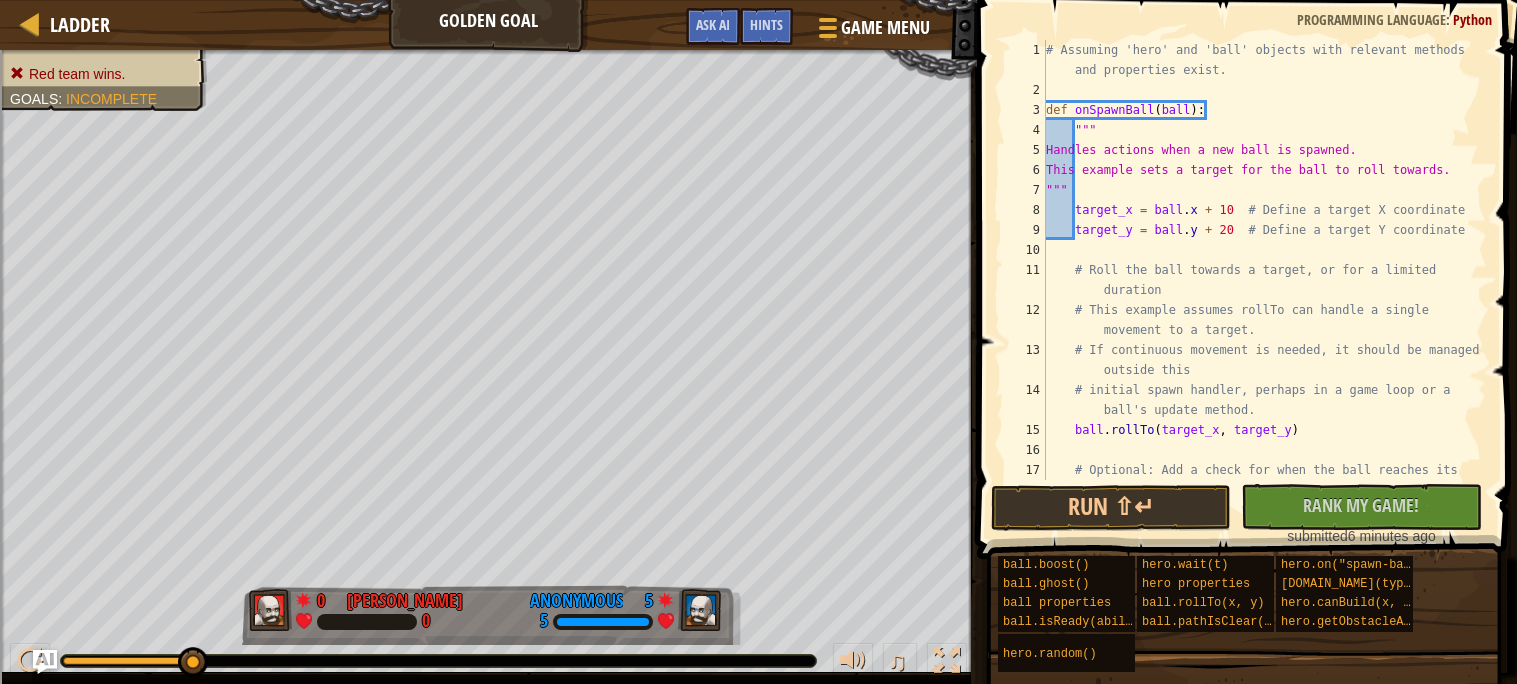
scroll to position [0, 0]
click at [1273, 381] on div "# Assuming 'hero' and 'ball' objects with relevant methods and properties exist…" at bounding box center [1264, 300] width 445 height 520
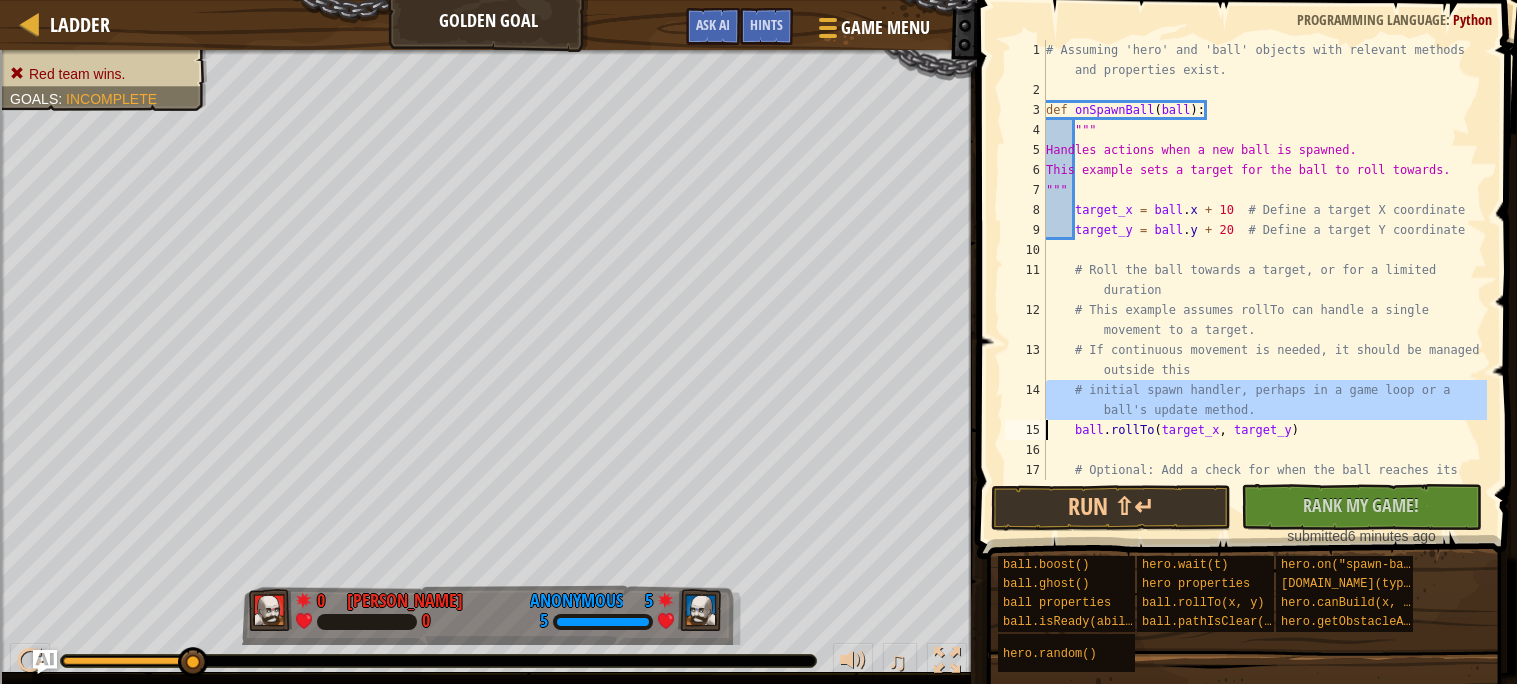
click at [1273, 381] on div "# Assuming 'hero' and 'ball' objects with relevant methods and properties exist…" at bounding box center [1264, 260] width 445 height 440
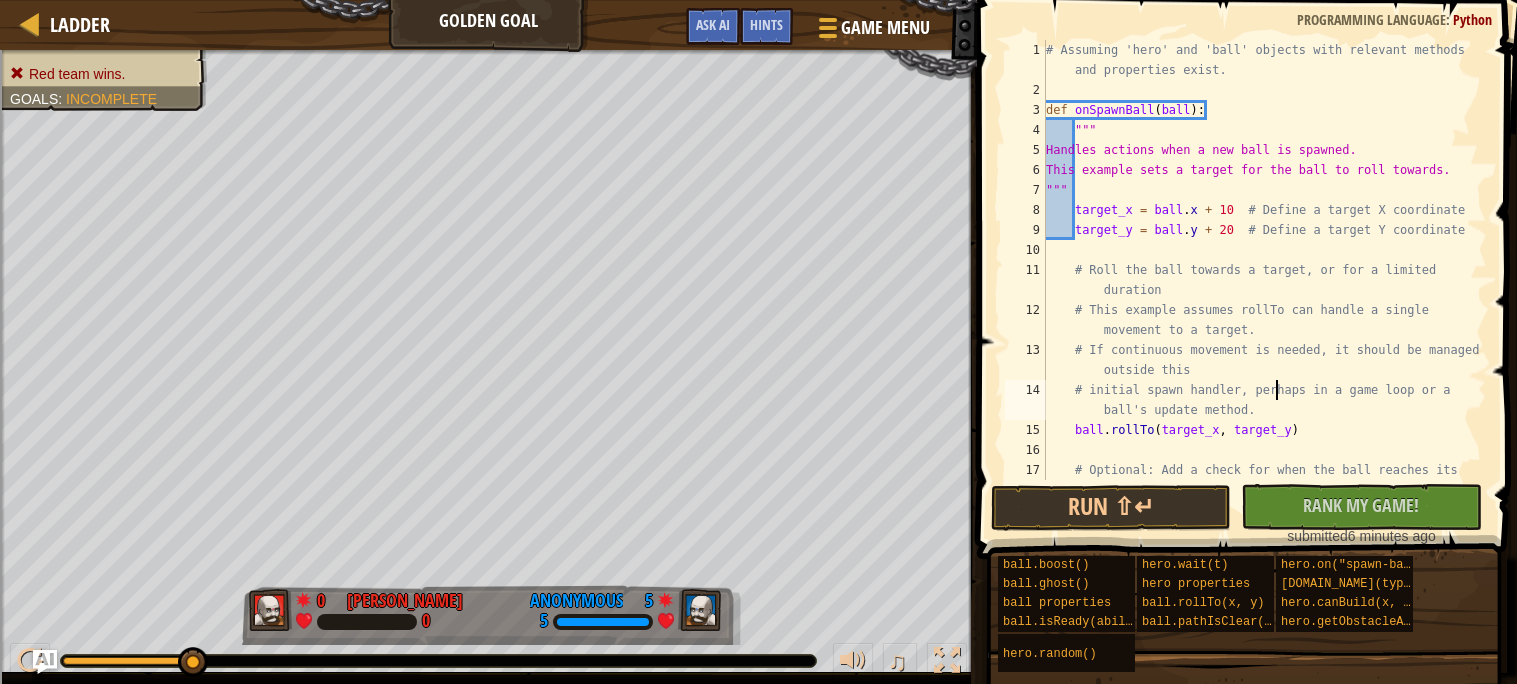
click at [1273, 381] on div "# Assuming 'hero' and 'ball' objects with relevant methods and properties exist…" at bounding box center [1264, 300] width 445 height 520
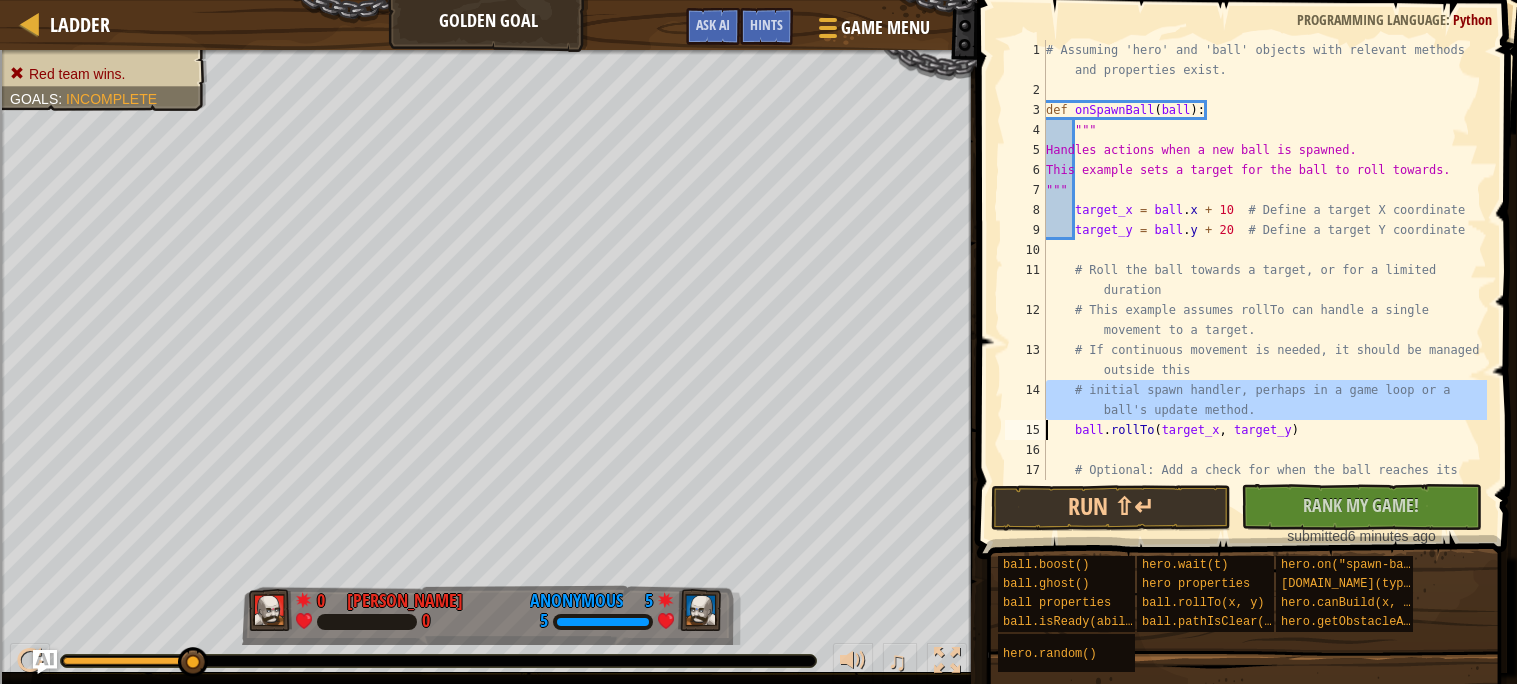
click at [1273, 381] on div "# Assuming 'hero' and 'ball' objects with relevant methods and properties exist…" at bounding box center [1264, 260] width 445 height 440
click at [1273, 381] on div "# Assuming 'hero' and 'ball' objects with relevant methods and properties exist…" at bounding box center [1264, 300] width 445 height 520
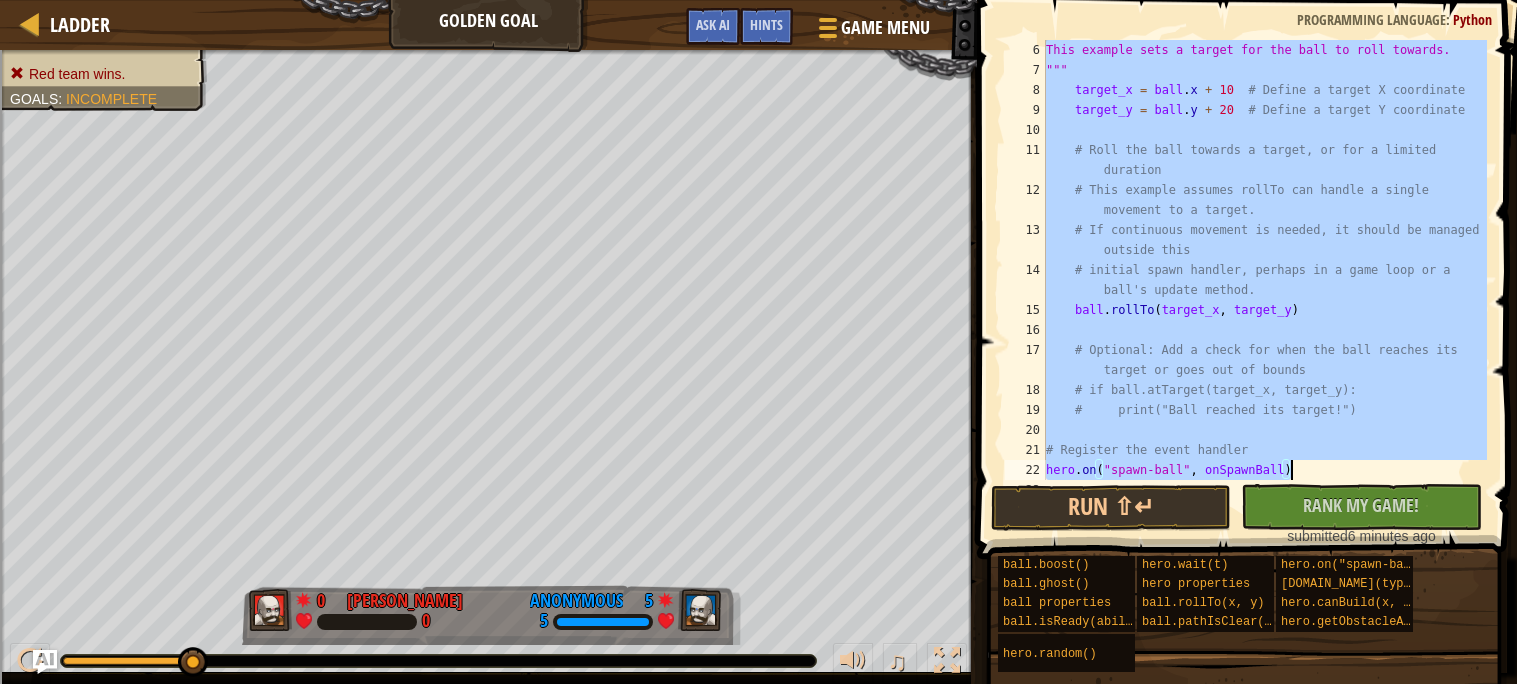
scroll to position [199, 0]
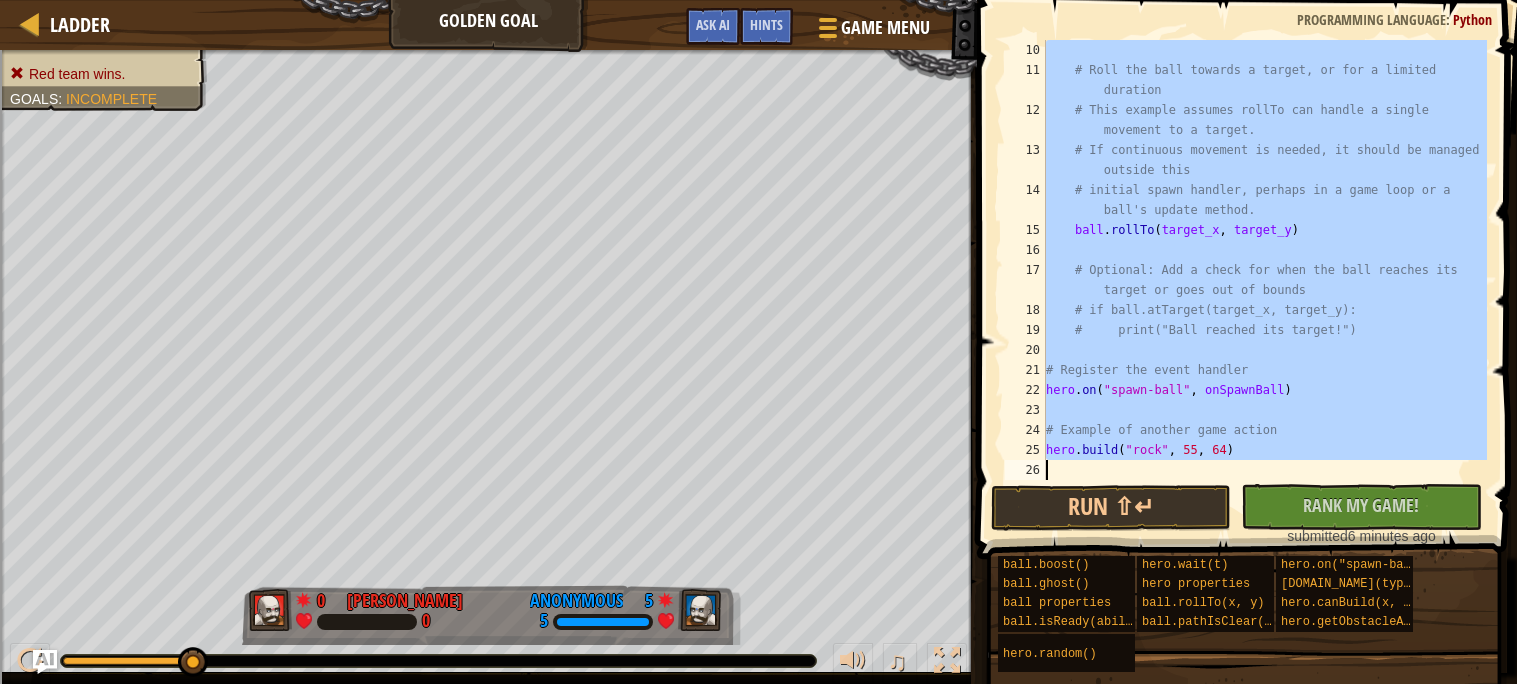
drag, startPoint x: 1046, startPoint y: 101, endPoint x: 1515, endPoint y: 671, distance: 738.1
click at [1515, 671] on div "Hints # initial spawn handler, perhaps in a game loop or a ball's update method…" at bounding box center [1244, 337] width 546 height 674
type textarea "[DOMAIN_NAME]("rock", 55, 64)"
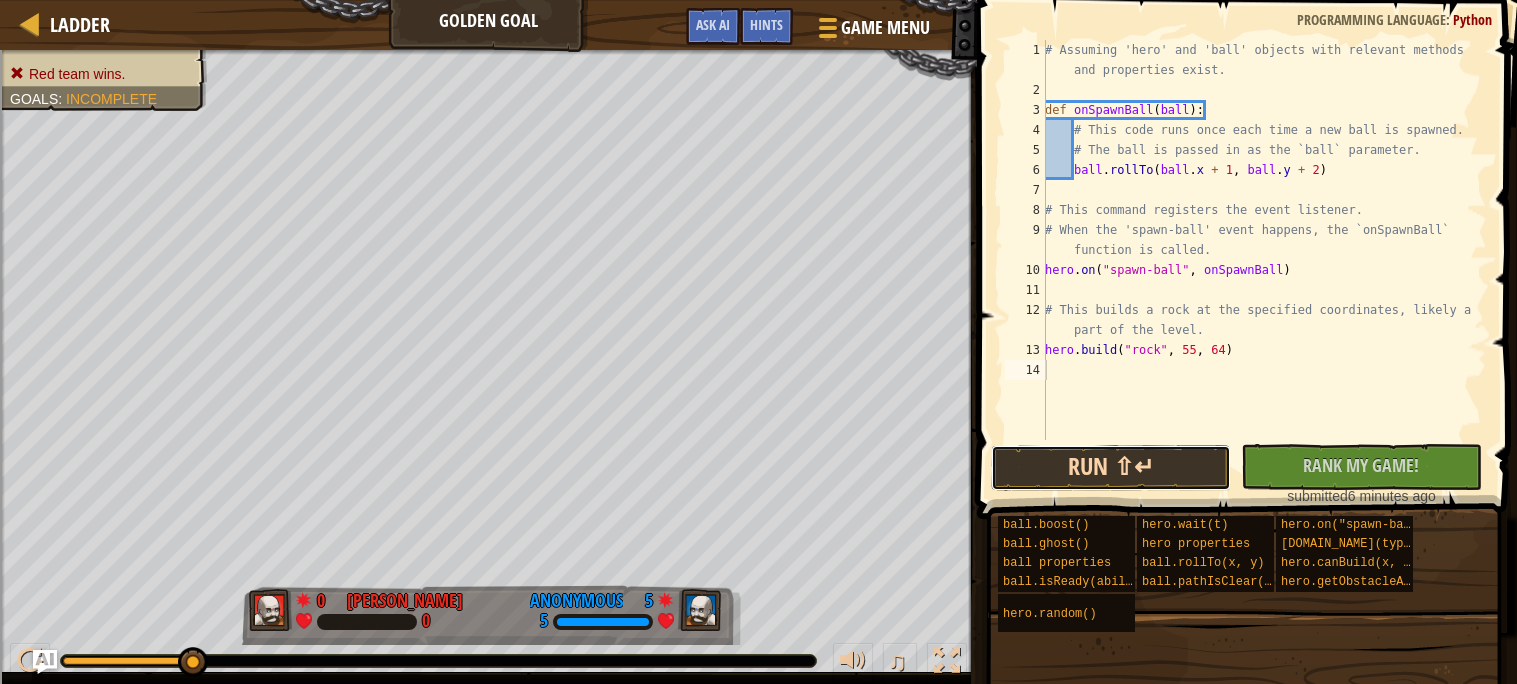
click at [1115, 464] on button "Run ⇧↵" at bounding box center [1111, 468] width 240 height 46
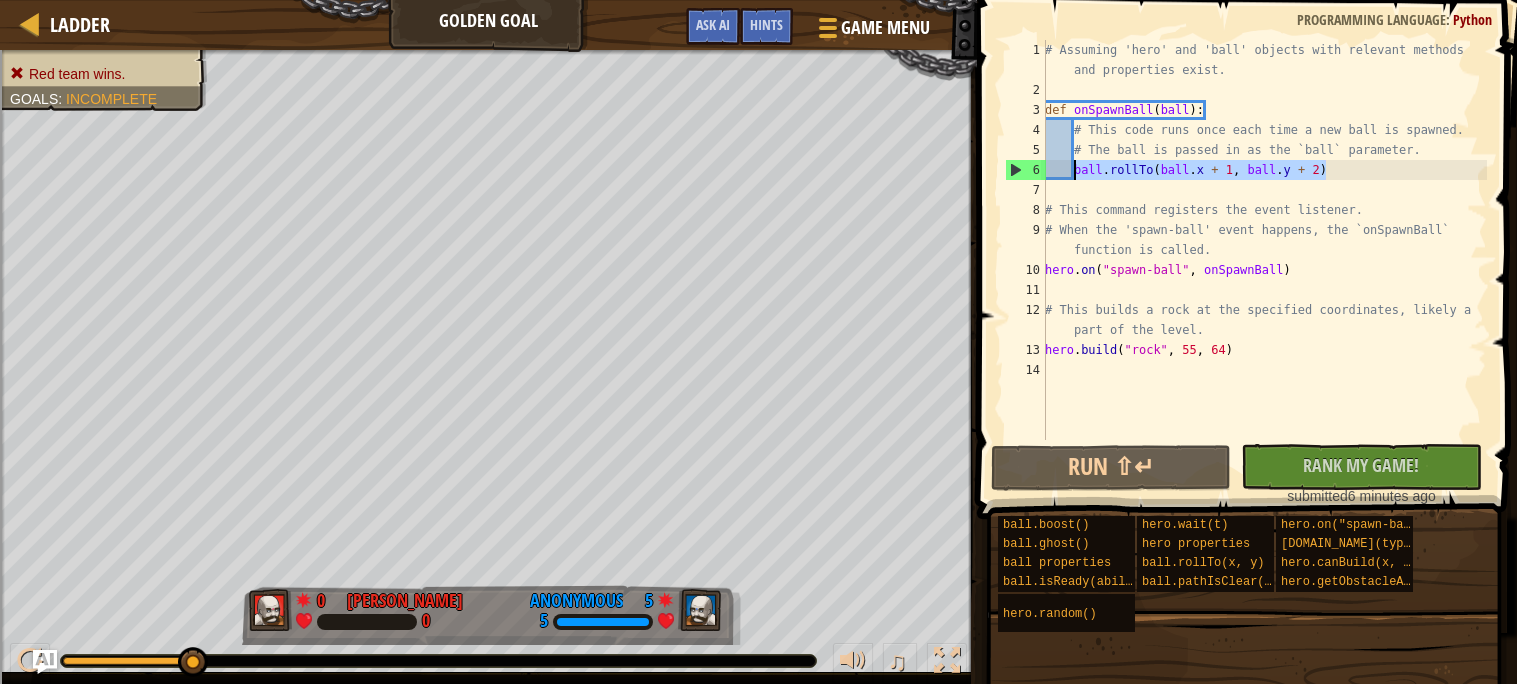
drag, startPoint x: 1327, startPoint y: 171, endPoint x: 1075, endPoint y: 177, distance: 252.1
click at [1075, 177] on div "# Assuming 'hero' and 'ball' objects with relevant methods and properties exist…" at bounding box center [1264, 270] width 446 height 460
type textarea "ball.rollTo(ball.x + 1, ball.y + 2)"
click at [1108, 190] on div "# Assuming 'hero' and 'ball' objects with relevant methods and properties exist…" at bounding box center [1264, 270] width 446 height 460
click at [1349, 173] on div "# Assuming 'hero' and 'ball' objects with relevant methods and properties exist…" at bounding box center [1264, 270] width 446 height 460
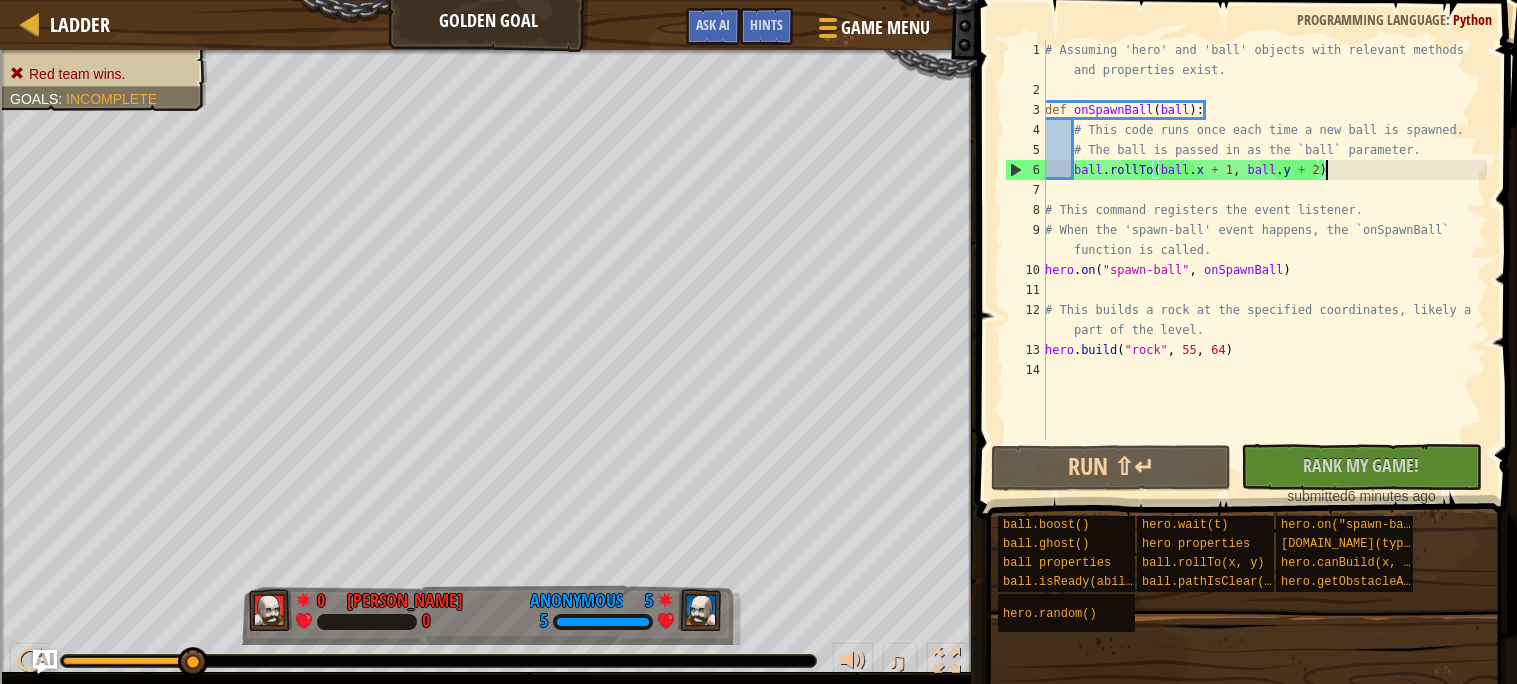
click at [1383, 141] on div "# Assuming 'hero' and 'ball' objects with relevant methods and properties exist…" at bounding box center [1264, 270] width 446 height 460
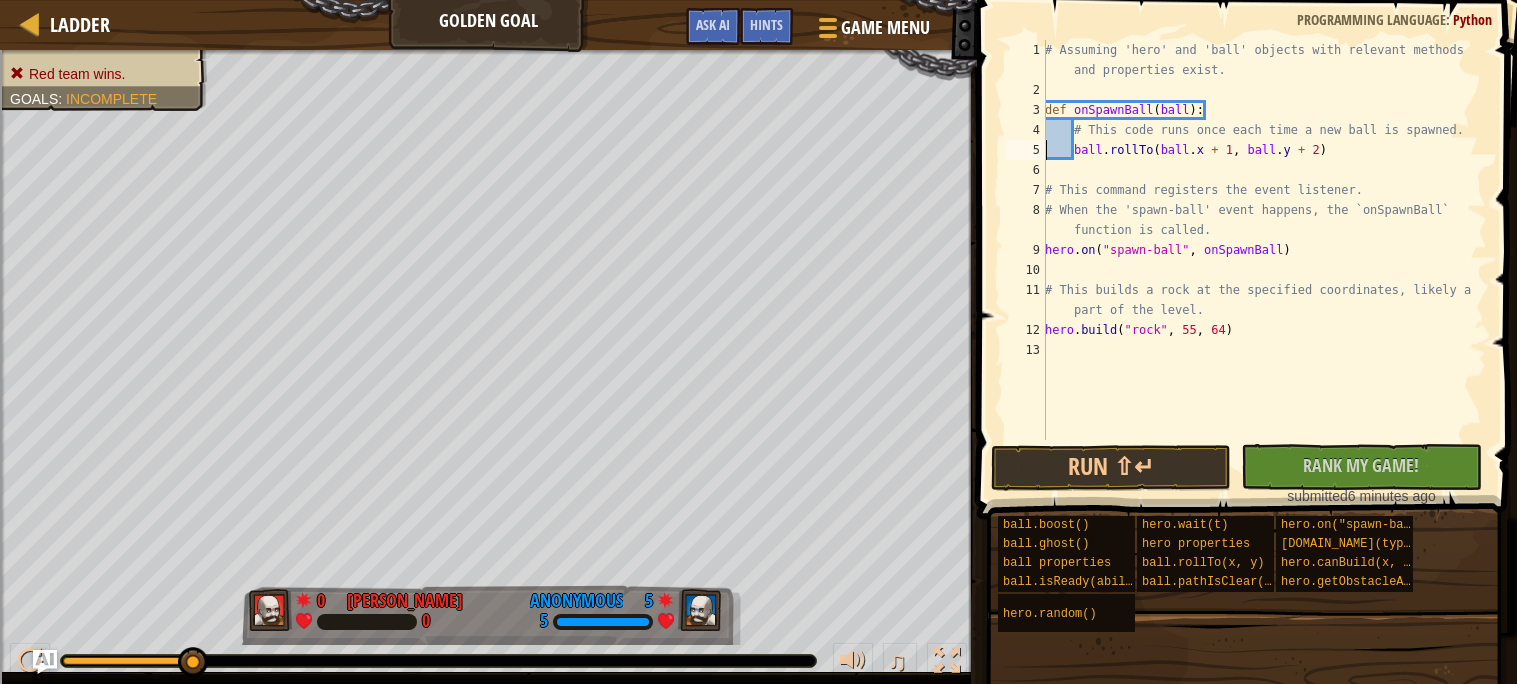
click at [1323, 128] on div "# Assuming 'hero' and 'ball' objects with relevant methods and properties exist…" at bounding box center [1264, 270] width 446 height 460
click at [1323, 128] on div "# Assuming 'hero' and 'ball' objects with relevant methods and properties exist…" at bounding box center [1264, 240] width 446 height 400
click at [1323, 128] on div "# Assuming 'hero' and 'ball' objects with relevant methods and properties exist…" at bounding box center [1264, 270] width 446 height 460
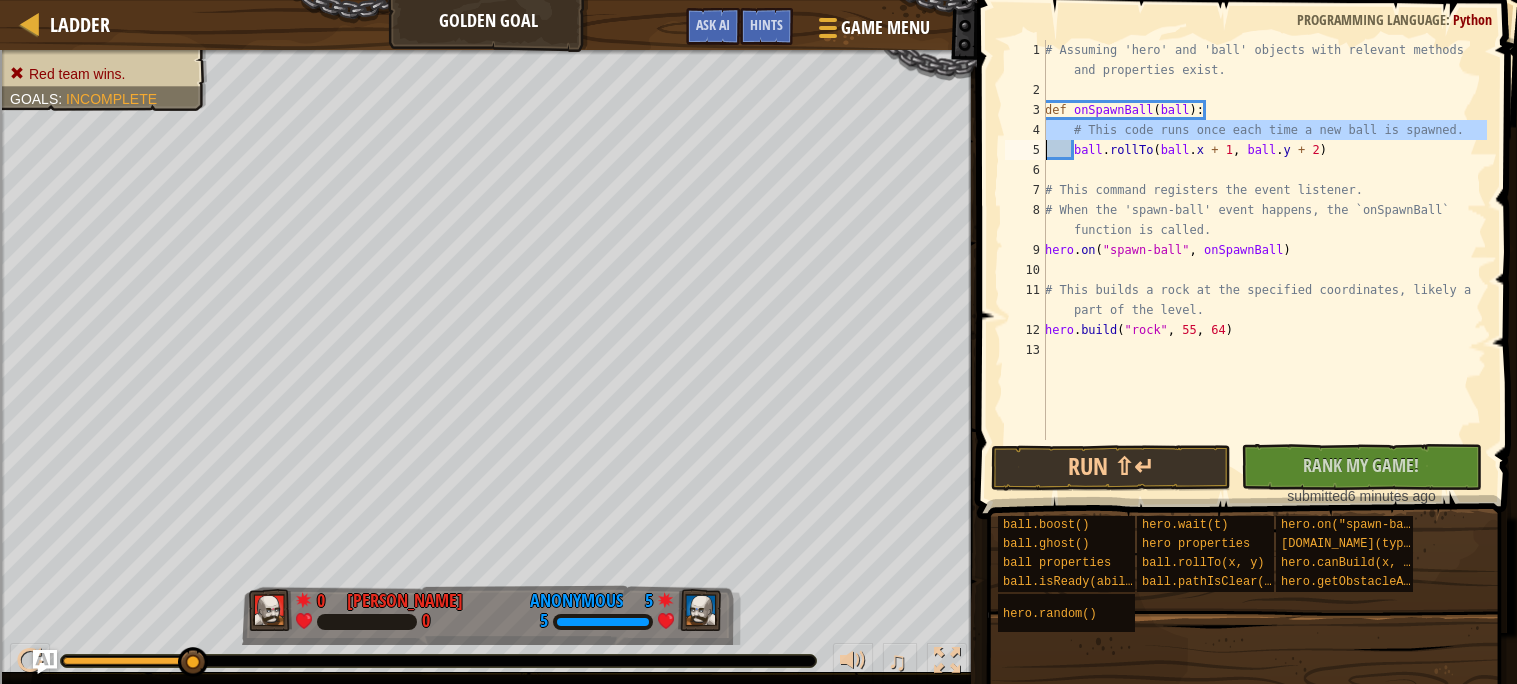
type textarea "ball.rollTo(ball.x + 1, ball.y + 2)"
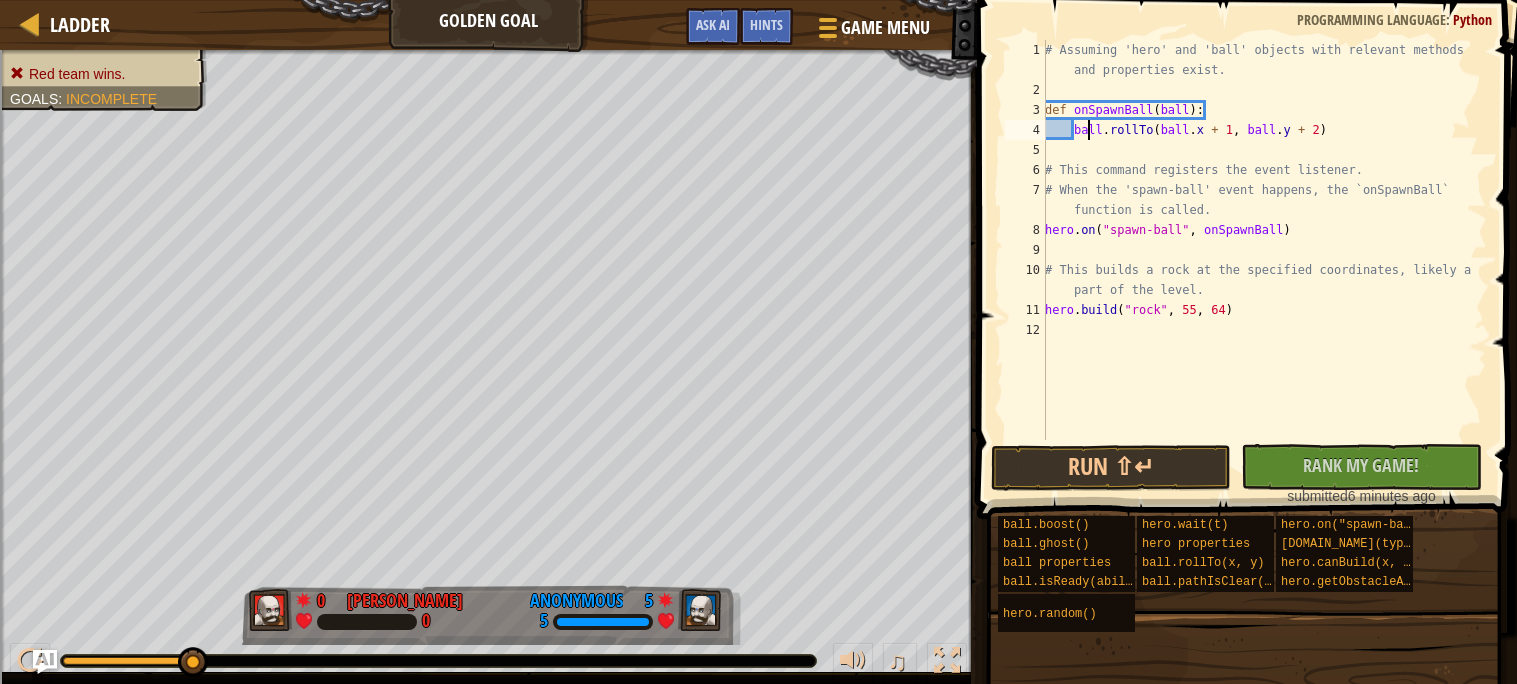
click at [1090, 137] on div "# Assuming 'hero' and 'ball' objects with relevant methods and properties exist…" at bounding box center [1264, 270] width 446 height 460
click at [1093, 148] on div "# Assuming 'hero' and 'ball' objects with relevant methods and properties exist…" at bounding box center [1264, 270] width 446 height 460
click at [1405, 138] on div "# Assuming 'hero' and 'ball' objects with relevant methods and properties exist…" at bounding box center [1264, 270] width 446 height 460
type textarea "ball.rollTo(ball.x + 1, ball.y + 2)"
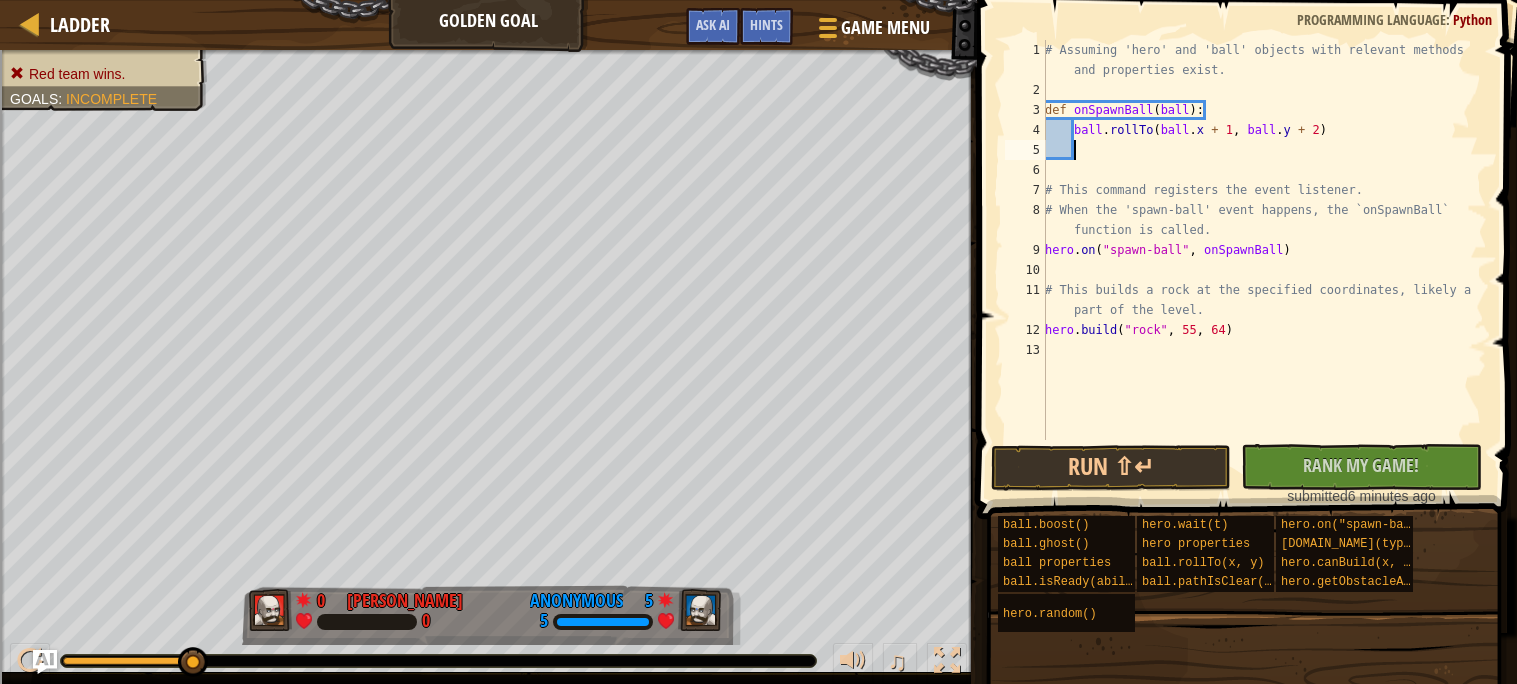
paste textarea "ball.rollTo(ball.x + 1, ball.y + 2)"
type textarea "ball.rollTo(ball.x + 1, ball.y + 2)"
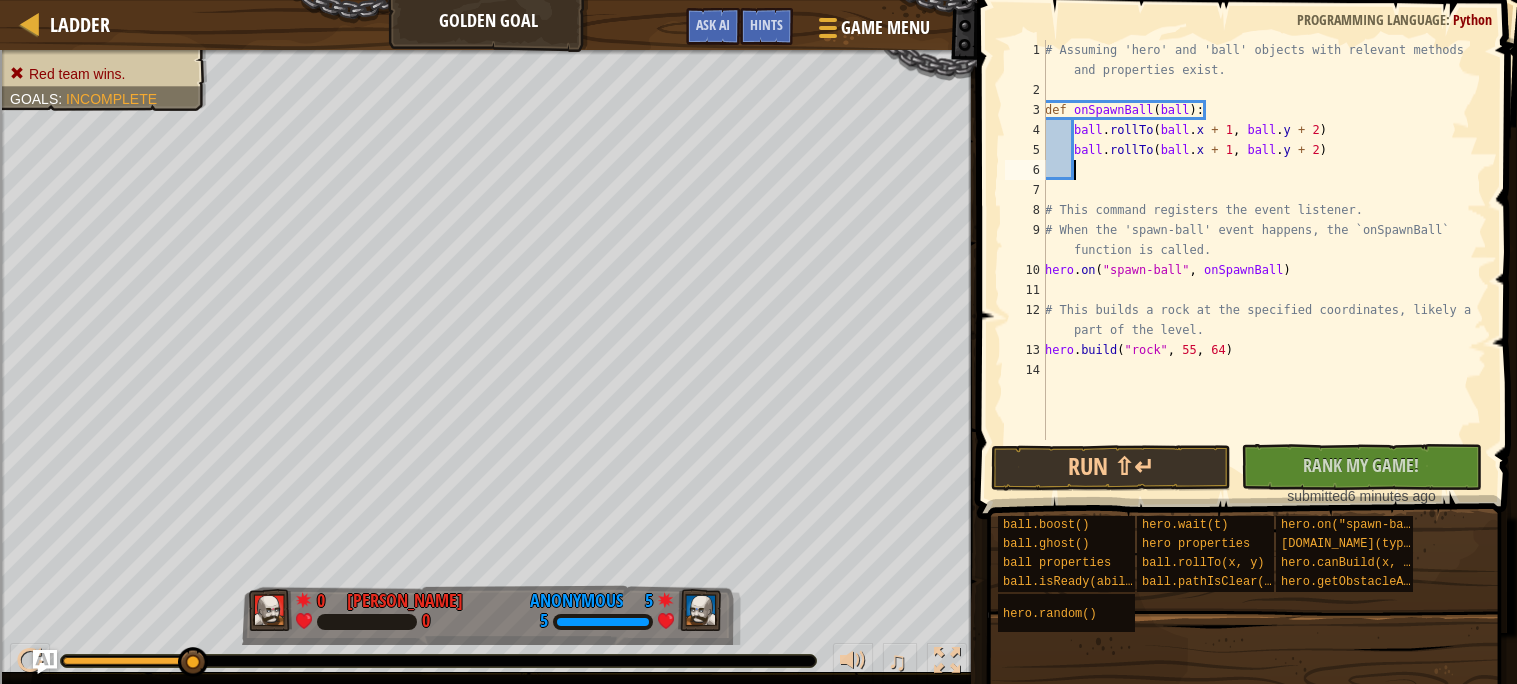
paste textarea "ball.rollTo(ball.x + 1, ball.y + 2)"
click at [1319, 177] on div "# Assuming 'hero' and 'ball' objects with relevant methods and properties exist…" at bounding box center [1264, 270] width 446 height 460
click at [1320, 144] on div "# Assuming 'hero' and 'ball' objects with relevant methods and properties exist…" at bounding box center [1264, 270] width 446 height 460
click at [1231, 148] on div "# Assuming 'hero' and 'ball' objects with relevant methods and properties exist…" at bounding box center [1264, 270] width 446 height 460
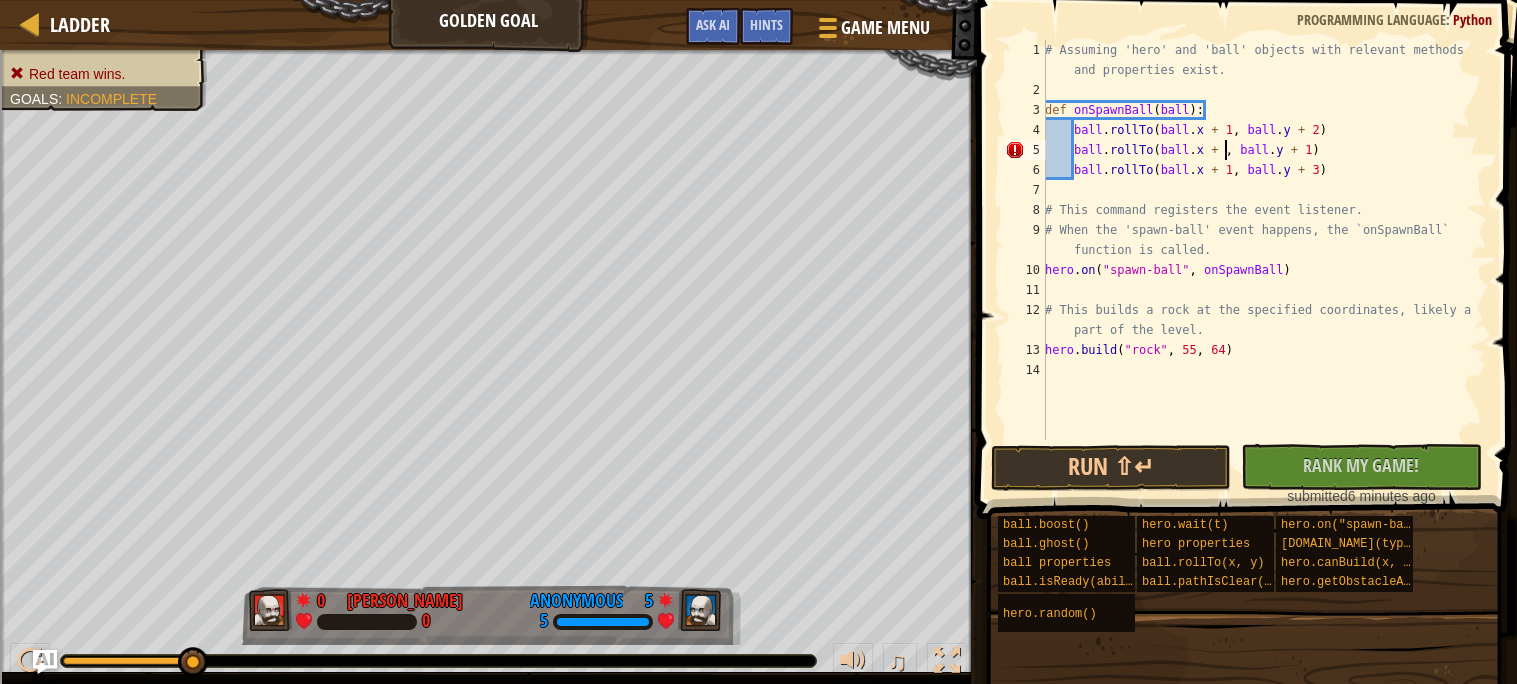
scroll to position [8, 14]
click at [1229, 168] on div "# Assuming 'hero' and 'ball' objects with relevant methods and properties exist…" at bounding box center [1264, 270] width 446 height 460
type textarea "ball.rollTo(ball.x + 3, ball.y + 3)"
click at [1189, 475] on button "Run ⇧↵" at bounding box center [1111, 468] width 240 height 46
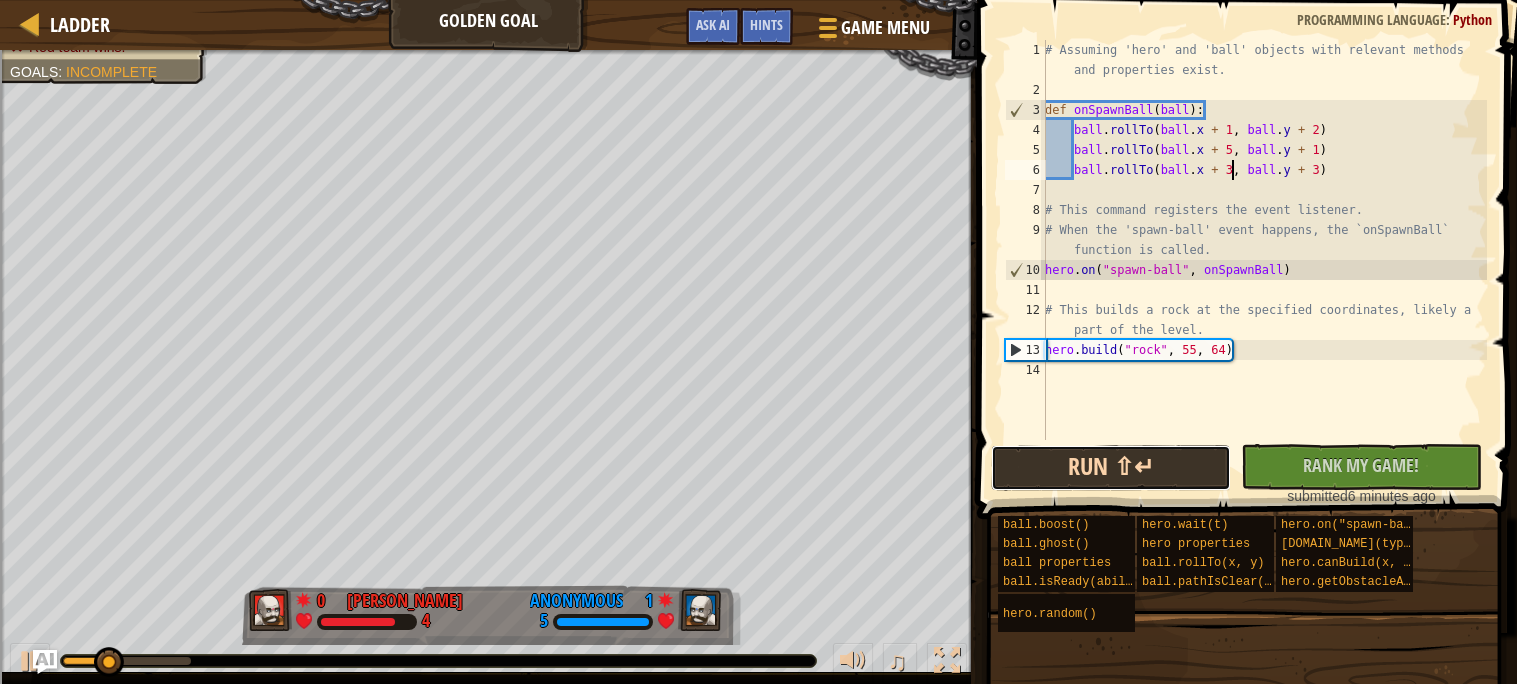
click at [1142, 481] on button "Run ⇧↵" at bounding box center [1111, 468] width 240 height 46
click at [1352, 174] on div "# Assuming 'hero' and 'ball' objects with relevant methods and properties exist…" at bounding box center [1264, 270] width 446 height 460
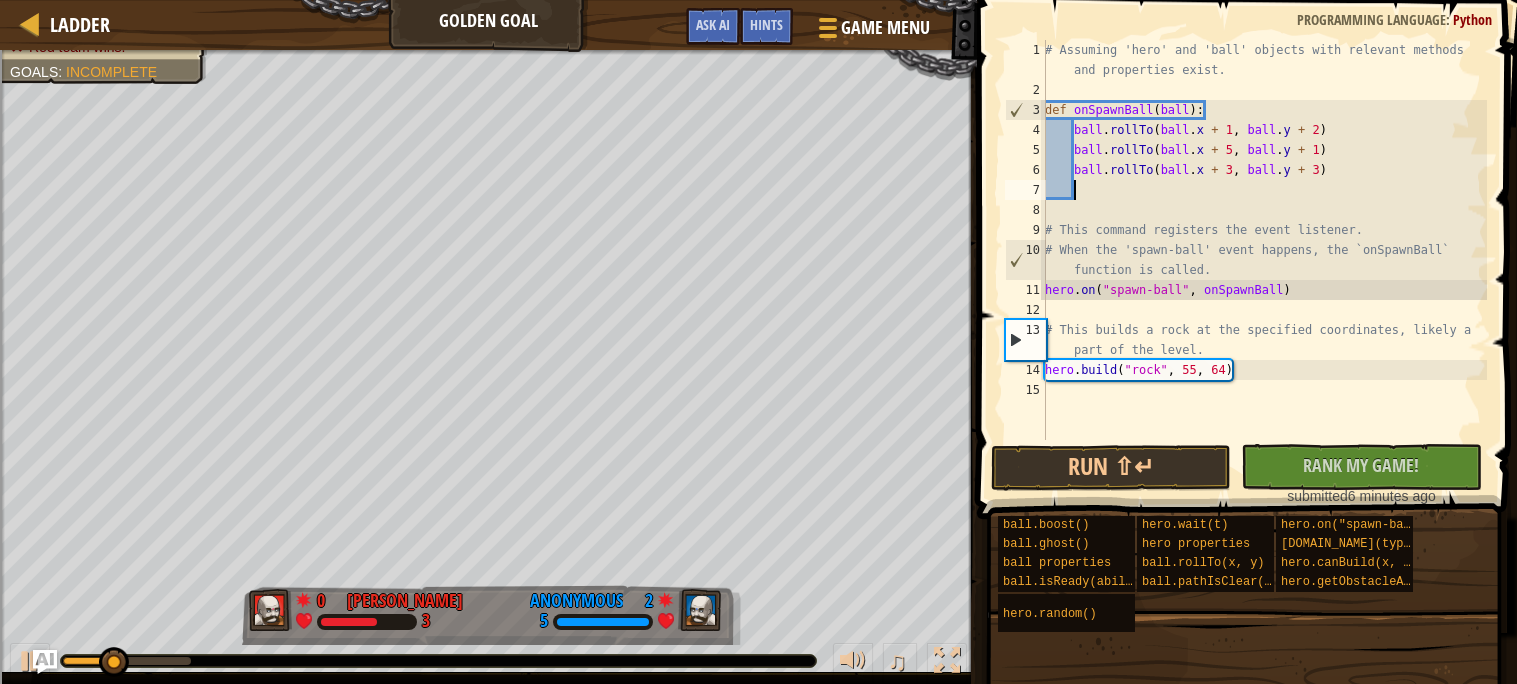
scroll to position [8, 1]
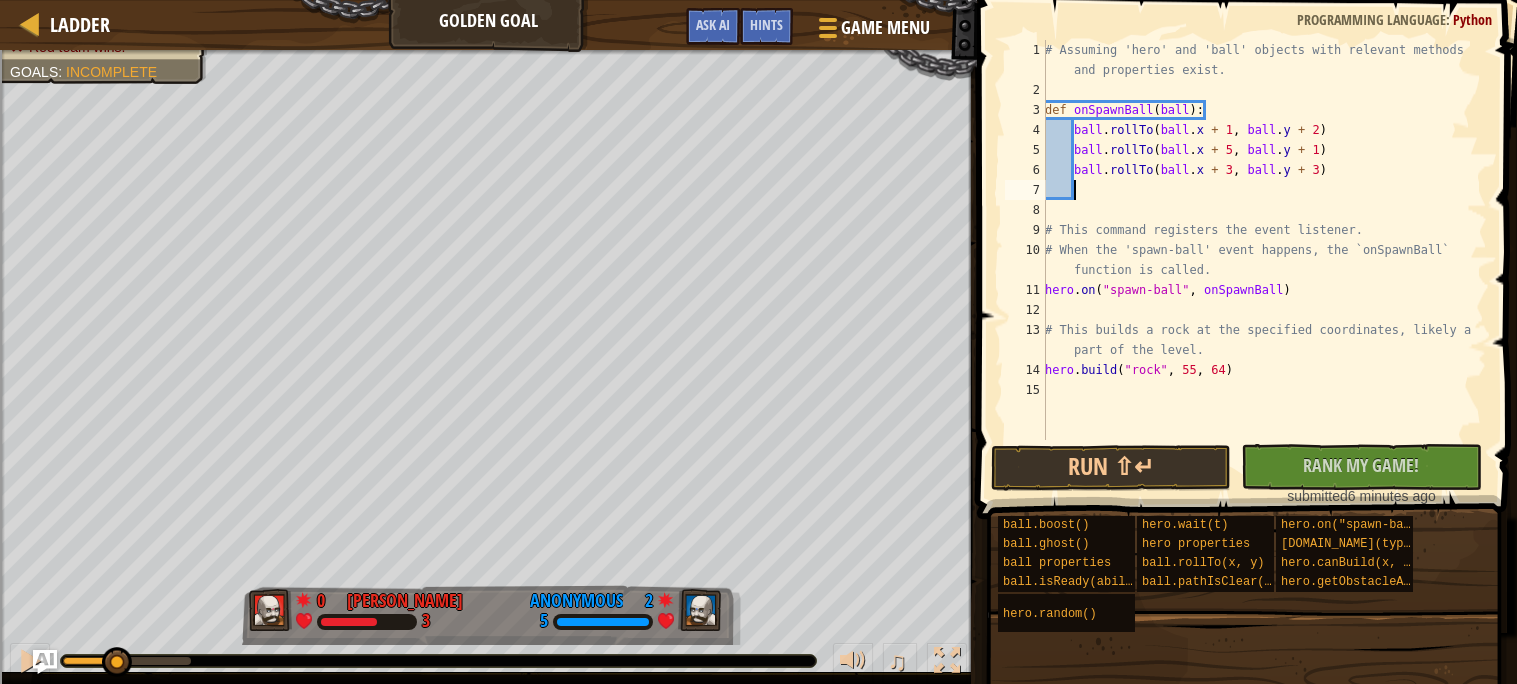
paste textarea "ball.rollTo(ball.x + 1, ball.y + 2)"
type textarea "ball.rollTo(ball.x + 1, ball.y + 2)"
click at [1159, 451] on button "Run ⇧↵" at bounding box center [1111, 468] width 240 height 46
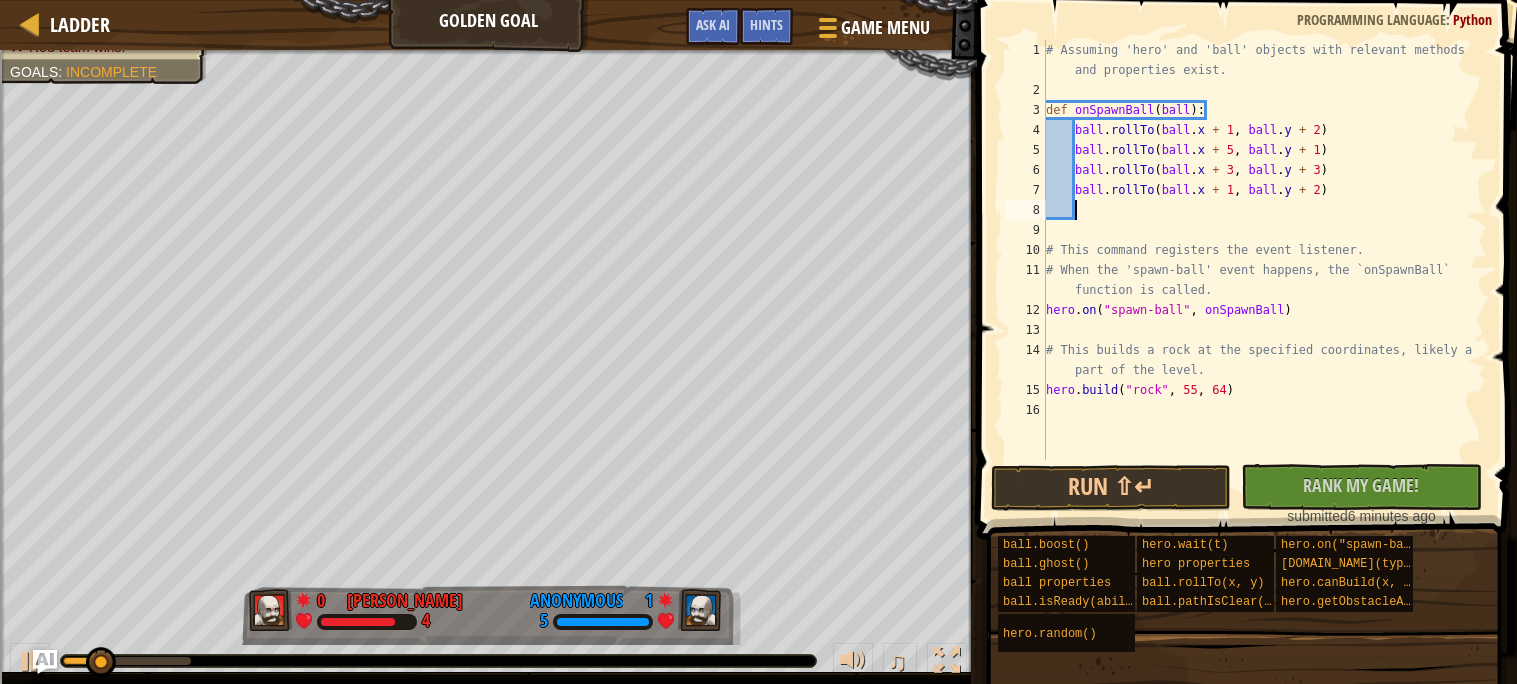
paste textarea "ball.rollTo(ball.x + 1, ball.y + 2)"
click at [1322, 208] on div "# Assuming 'hero' and 'ball' objects with relevant methods and properties exist…" at bounding box center [1264, 280] width 445 height 480
click at [1233, 207] on div "# Assuming 'hero' and 'ball' objects with relevant methods and properties exist…" at bounding box center [1264, 280] width 445 height 480
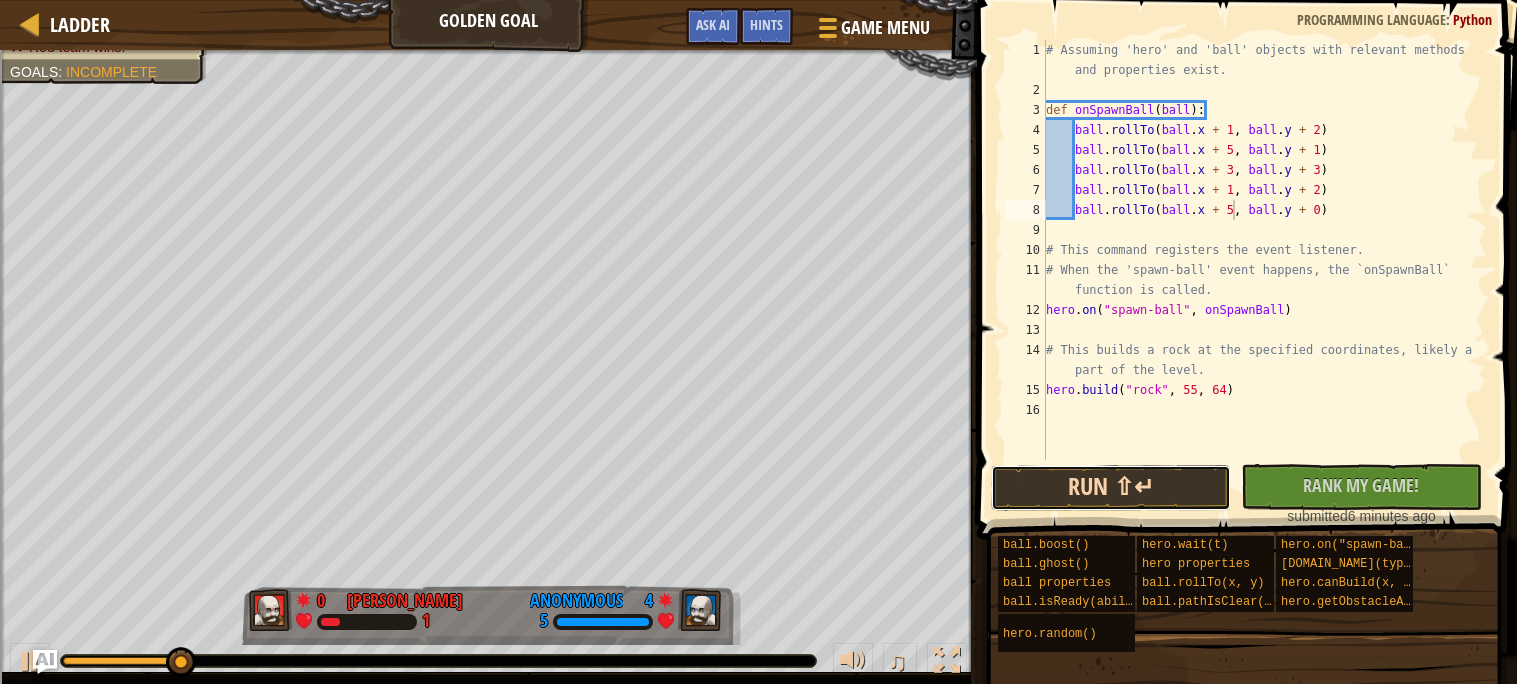
click at [1168, 474] on button "Run ⇧↵" at bounding box center [1111, 488] width 240 height 46
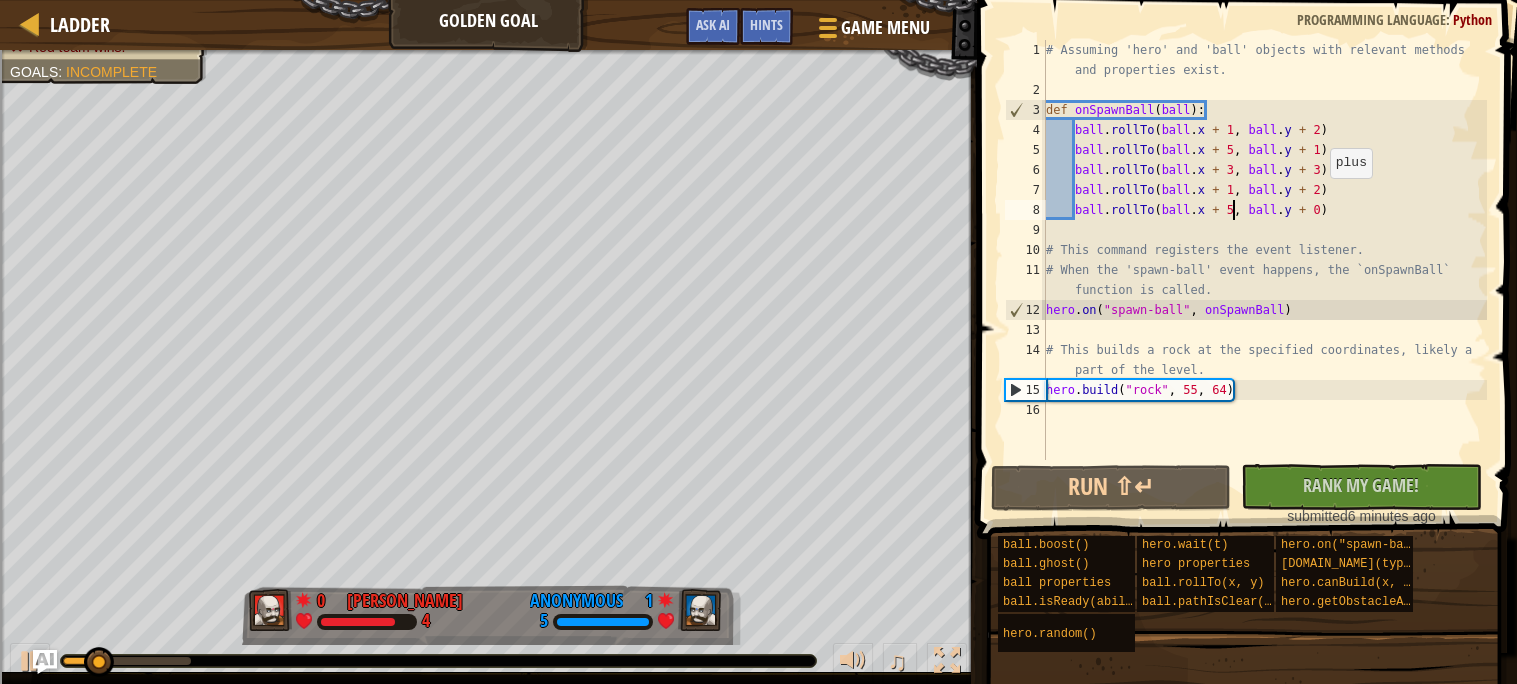
click at [1321, 200] on div "# Assuming 'hero' and 'ball' objects with relevant methods and properties exist…" at bounding box center [1264, 280] width 445 height 480
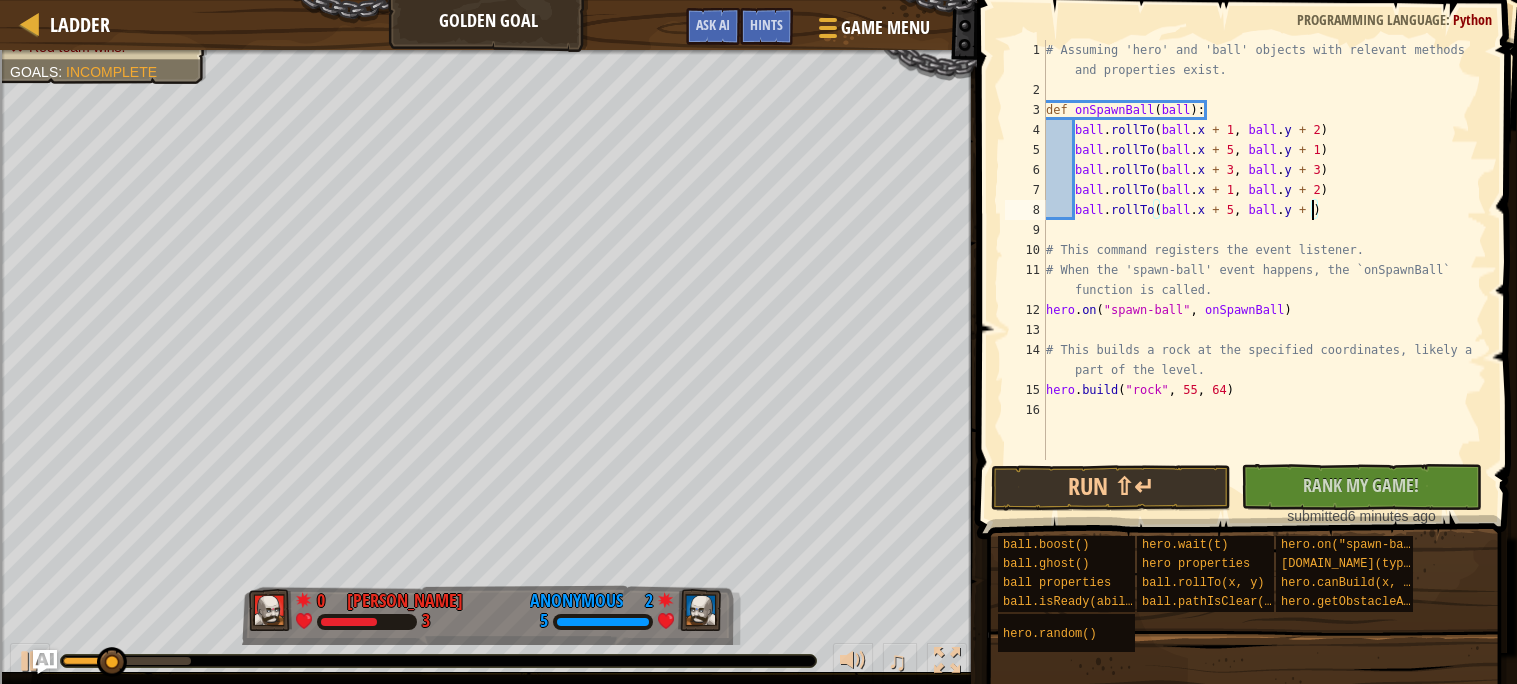
scroll to position [8, 22]
type textarea "ball.rollTo(ball.x + 5, ball.y + 5)"
click at [1175, 481] on button "Run ⇧↵" at bounding box center [1111, 488] width 240 height 46
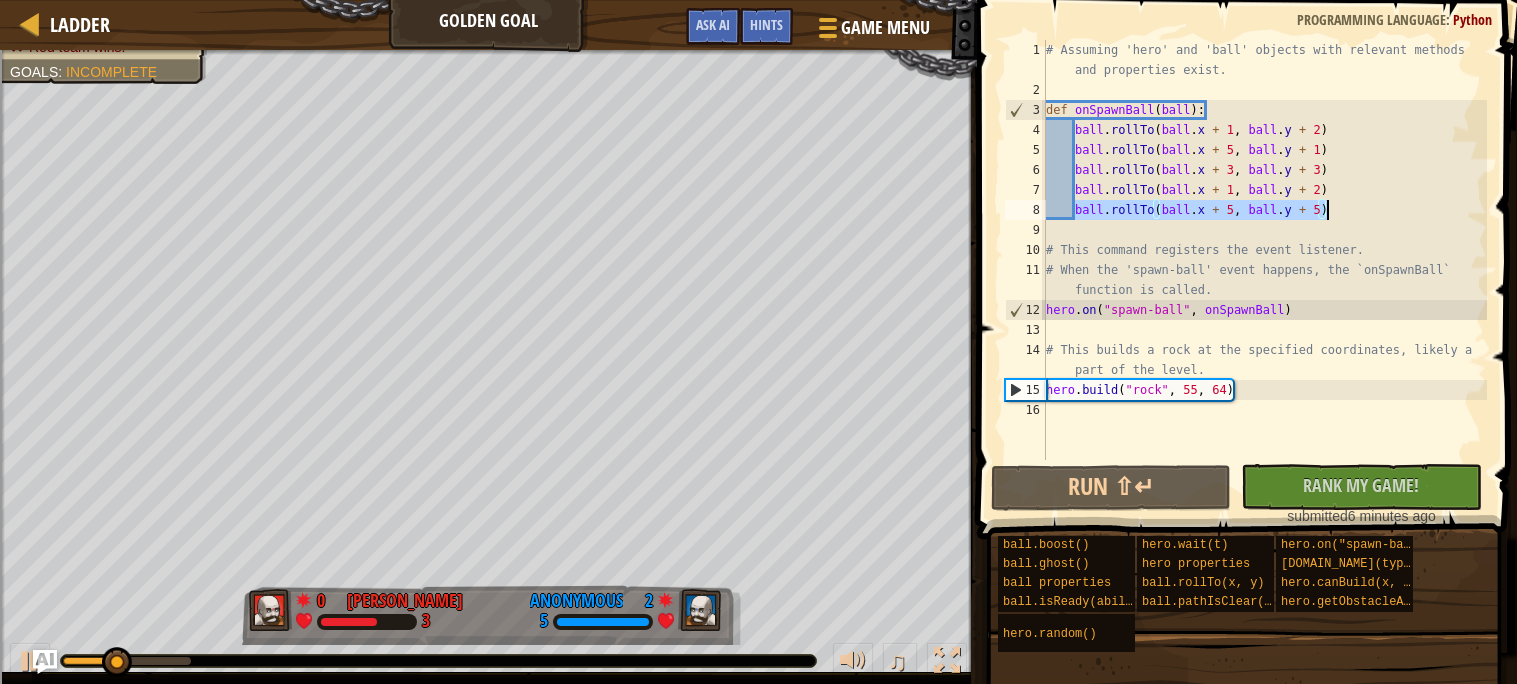
drag, startPoint x: 1073, startPoint y: 205, endPoint x: 1353, endPoint y: 211, distance: 280.1
click at [1353, 211] on div "# Assuming 'hero' and 'ball' objects with relevant methods and properties exist…" at bounding box center [1264, 280] width 445 height 480
click at [1353, 211] on div "# Assuming 'hero' and 'ball' objects with relevant methods and properties exist…" at bounding box center [1264, 250] width 445 height 420
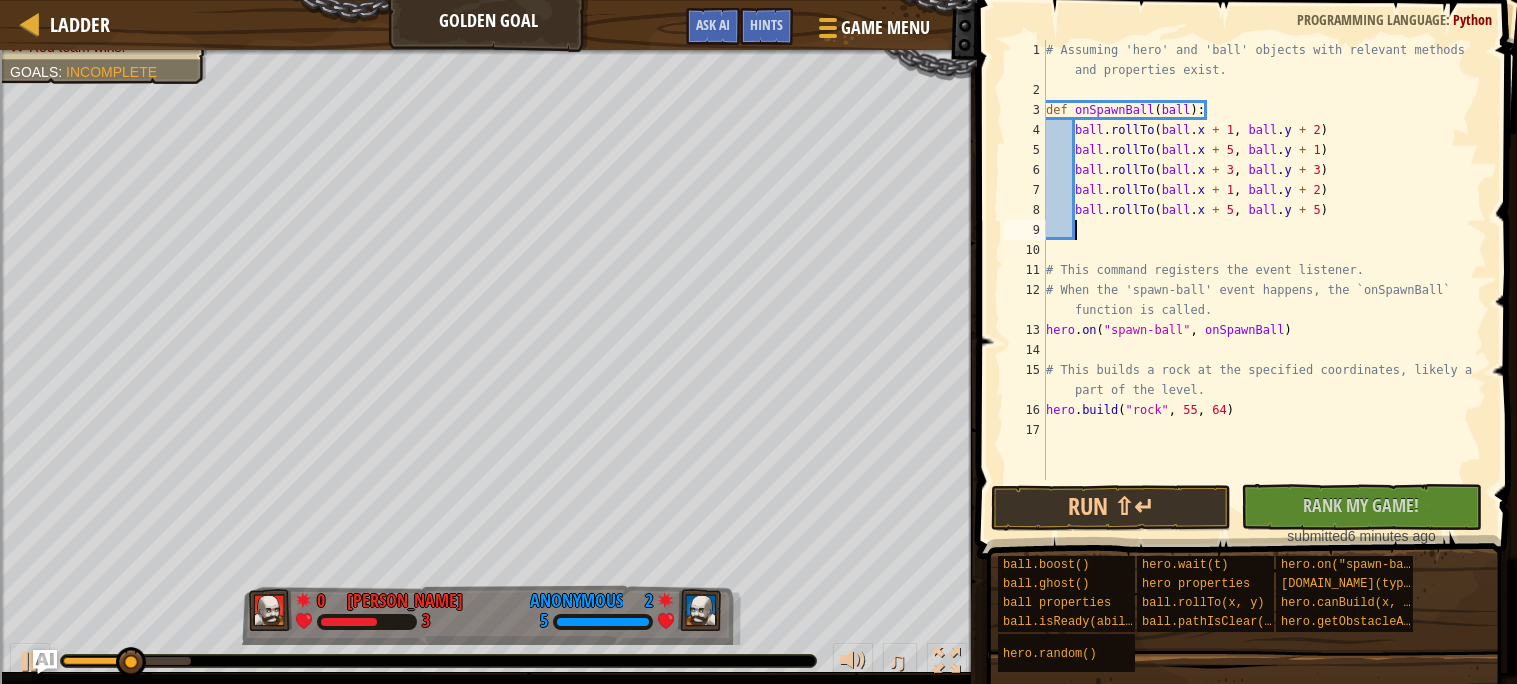
paste textarea "ball.rollTo(ball.x + 5, ball.y + 5)"
type textarea "ball.rollTo(ball.x + 5, ball.y + 5)"
click at [1177, 494] on button "Run ⇧↵" at bounding box center [1111, 508] width 240 height 46
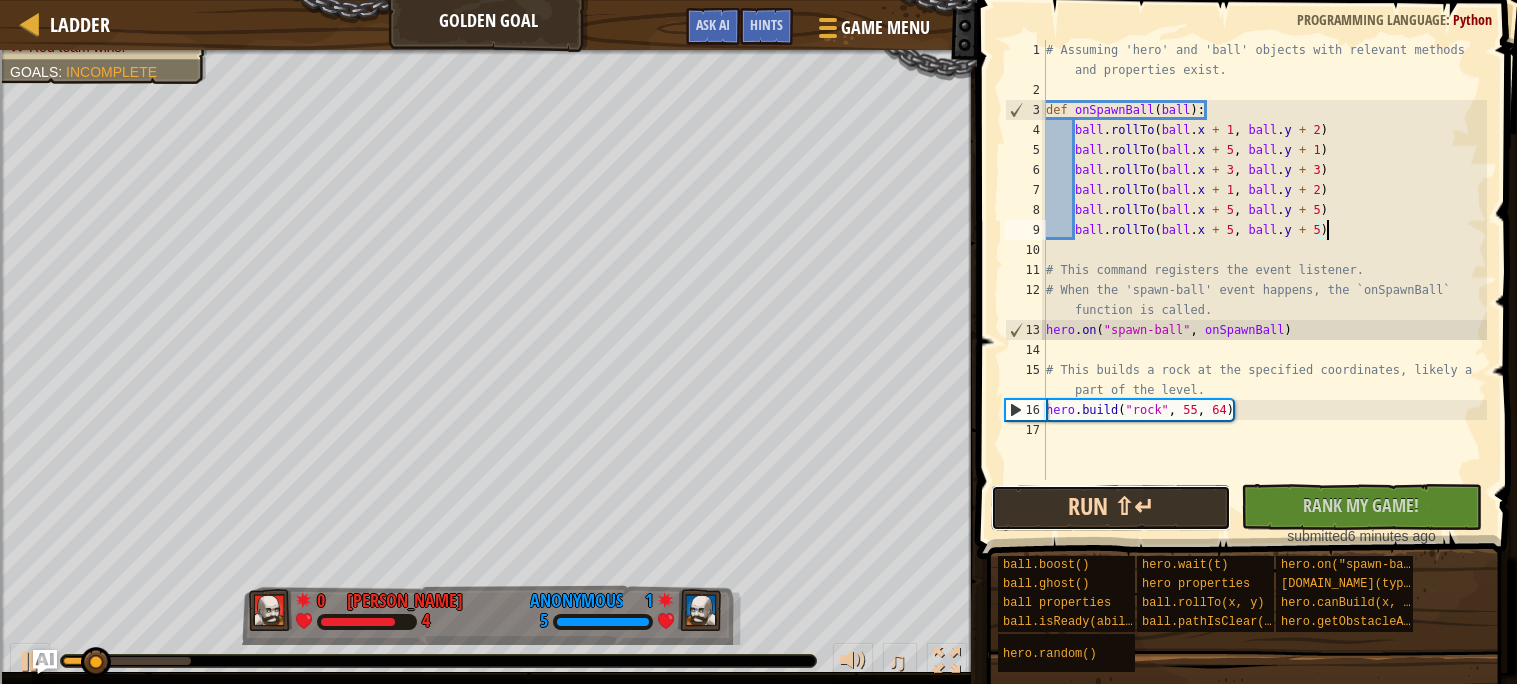
click at [1177, 500] on button "Run ⇧↵" at bounding box center [1111, 508] width 240 height 46
click at [1178, 499] on button "Running" at bounding box center [1111, 508] width 240 height 46
click at [1185, 502] on button "Running" at bounding box center [1111, 508] width 240 height 46
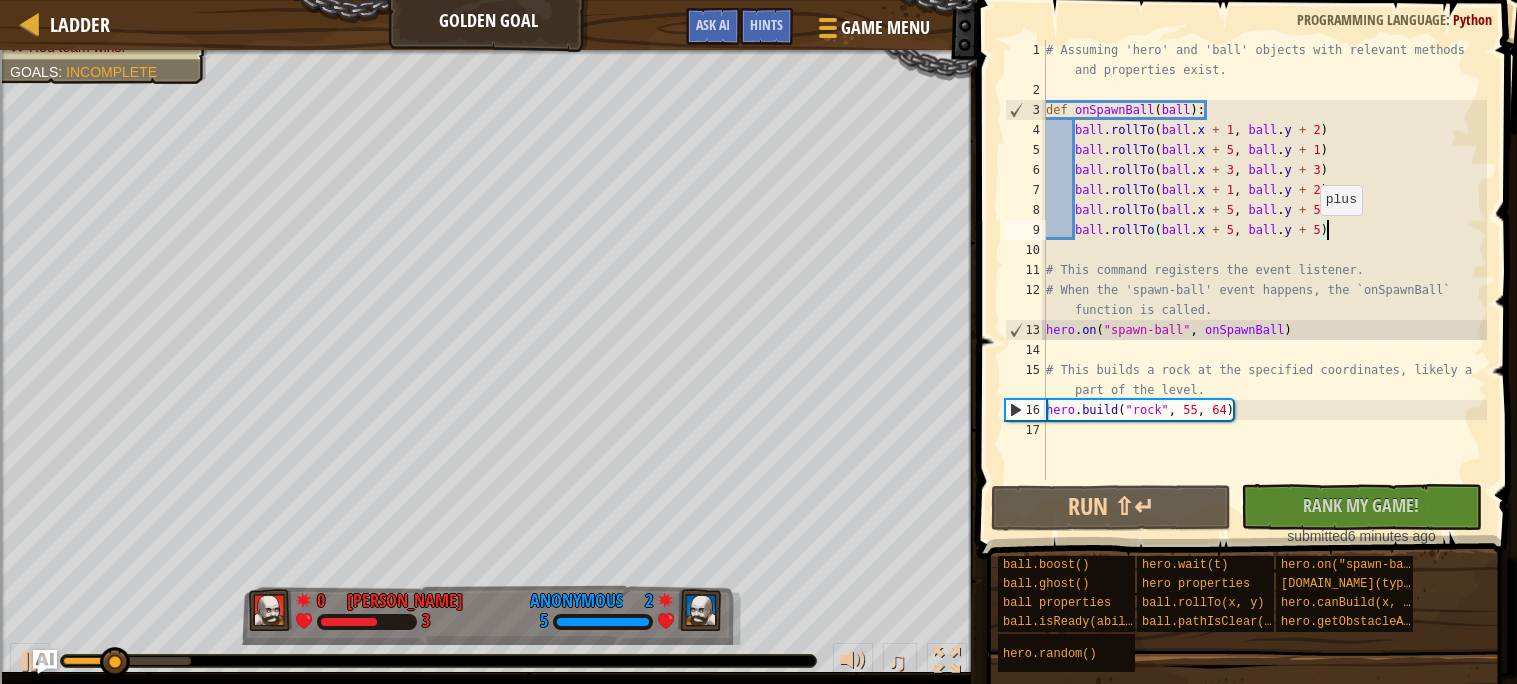
click at [1311, 234] on div "# Assuming 'hero' and 'ball' objects with relevant methods and properties exist…" at bounding box center [1264, 290] width 445 height 500
click at [1315, 232] on div "# Assuming 'hero' and 'ball' objects with relevant methods and properties exist…" at bounding box center [1264, 290] width 445 height 500
click at [1319, 234] on div "# Assuming 'hero' and 'ball' objects with relevant methods and properties exist…" at bounding box center [1264, 290] width 445 height 500
click at [1328, 242] on div "# Assuming 'hero' and 'ball' objects with relevant methods and properties exist…" at bounding box center [1264, 290] width 445 height 500
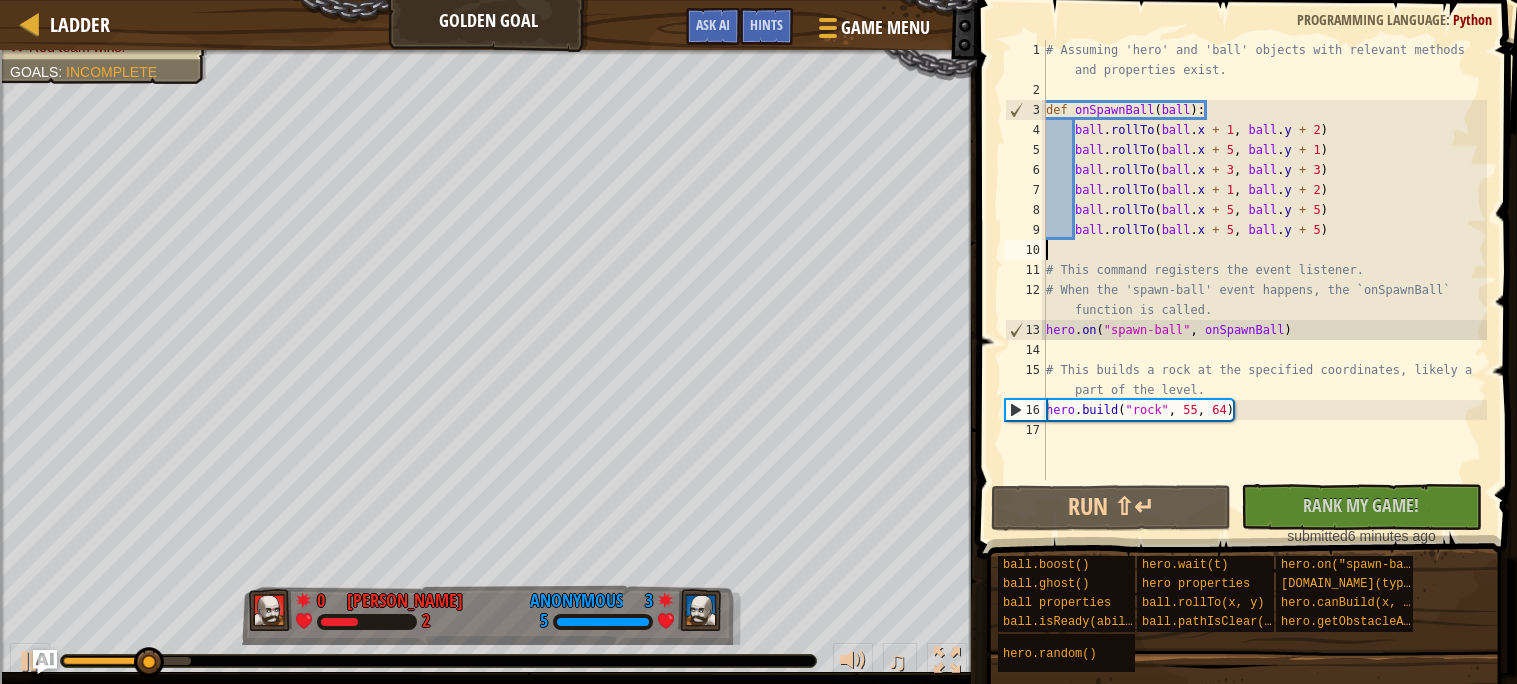
click at [1328, 237] on div "# Assuming 'hero' and 'ball' objects with relevant methods and properties exist…" at bounding box center [1264, 290] width 445 height 500
type textarea "ball.rollTo(ball.x + 5, ball.y + 5)"
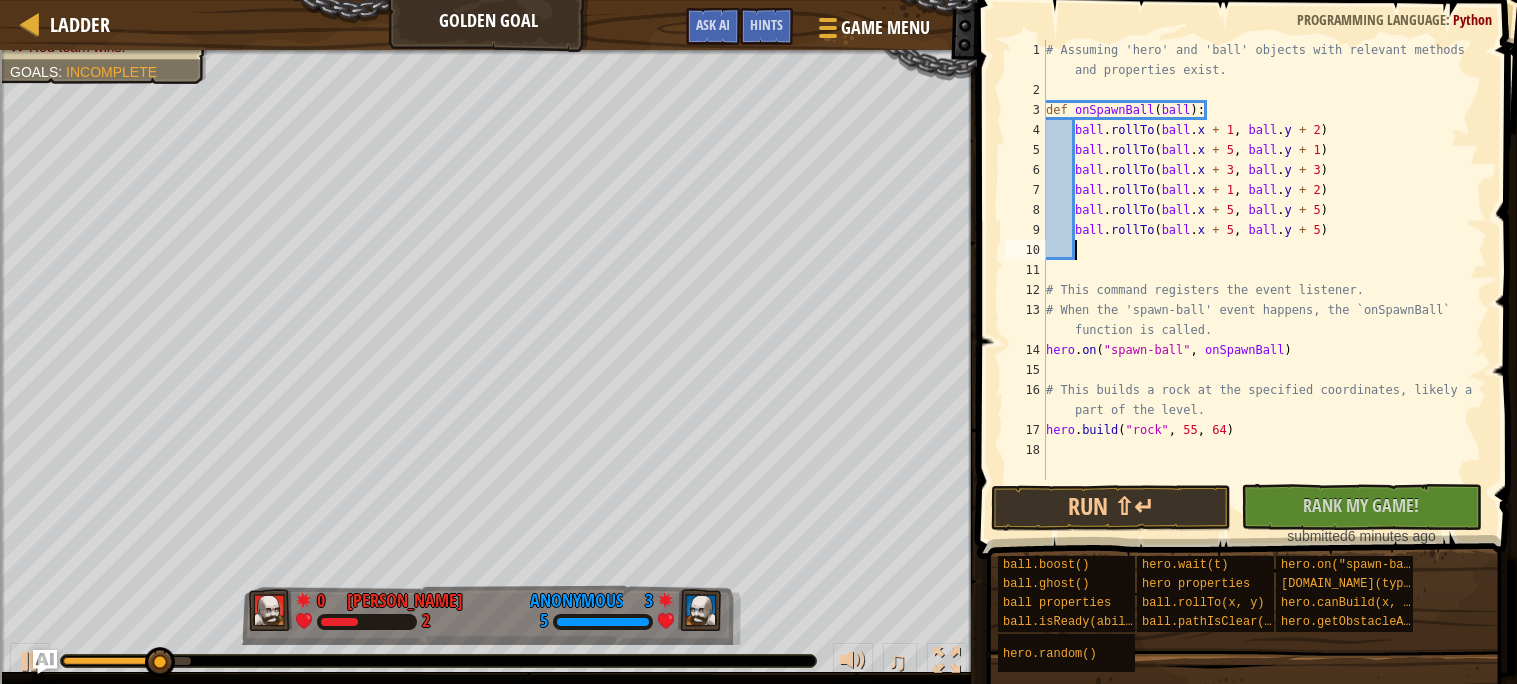
paste textarea "ball.rollTo(ball.x + 5, ball.y + 5)"
click at [1325, 247] on div "# Assuming 'hero' and 'ball' objects with relevant methods and properties exist…" at bounding box center [1264, 290] width 445 height 500
click at [1318, 249] on div "# Assuming 'hero' and 'ball' objects with relevant methods and properties exist…" at bounding box center [1264, 290] width 445 height 500
click at [1227, 241] on div "# Assuming 'hero' and 'ball' objects with relevant methods and properties exist…" at bounding box center [1264, 290] width 445 height 500
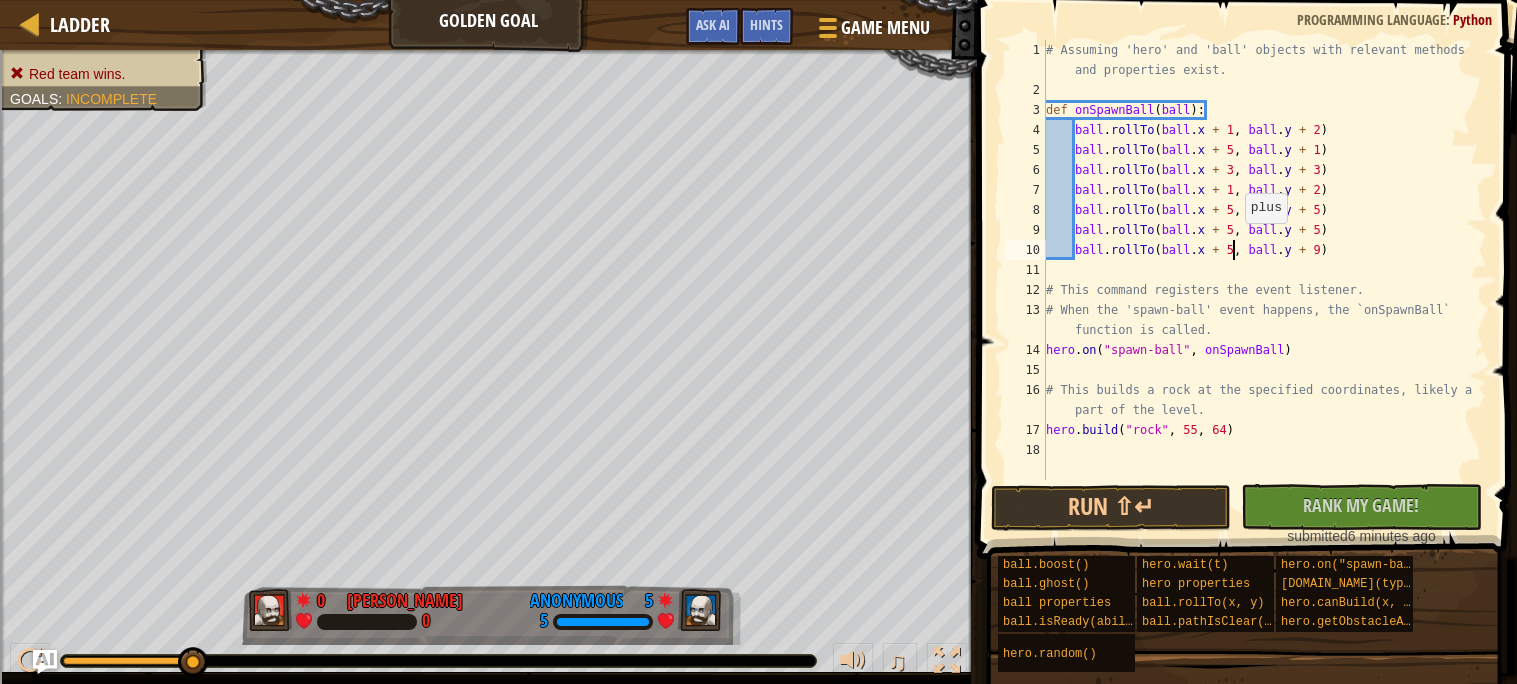
click at [1235, 242] on div "# Assuming 'hero' and 'ball' objects with relevant methods and properties exist…" at bounding box center [1264, 290] width 445 height 500
click at [1183, 492] on button "Run ⇧↵" at bounding box center [1111, 508] width 240 height 46
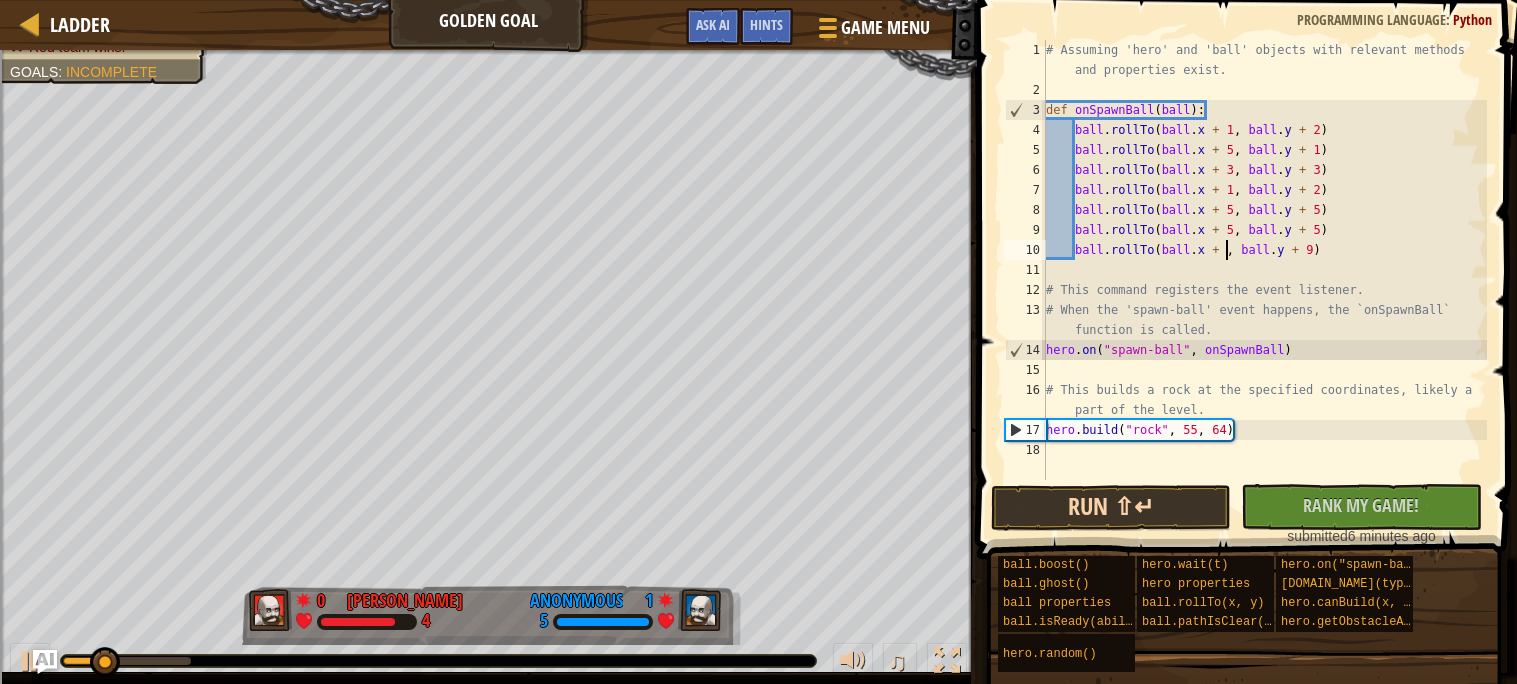
scroll to position [8, 14]
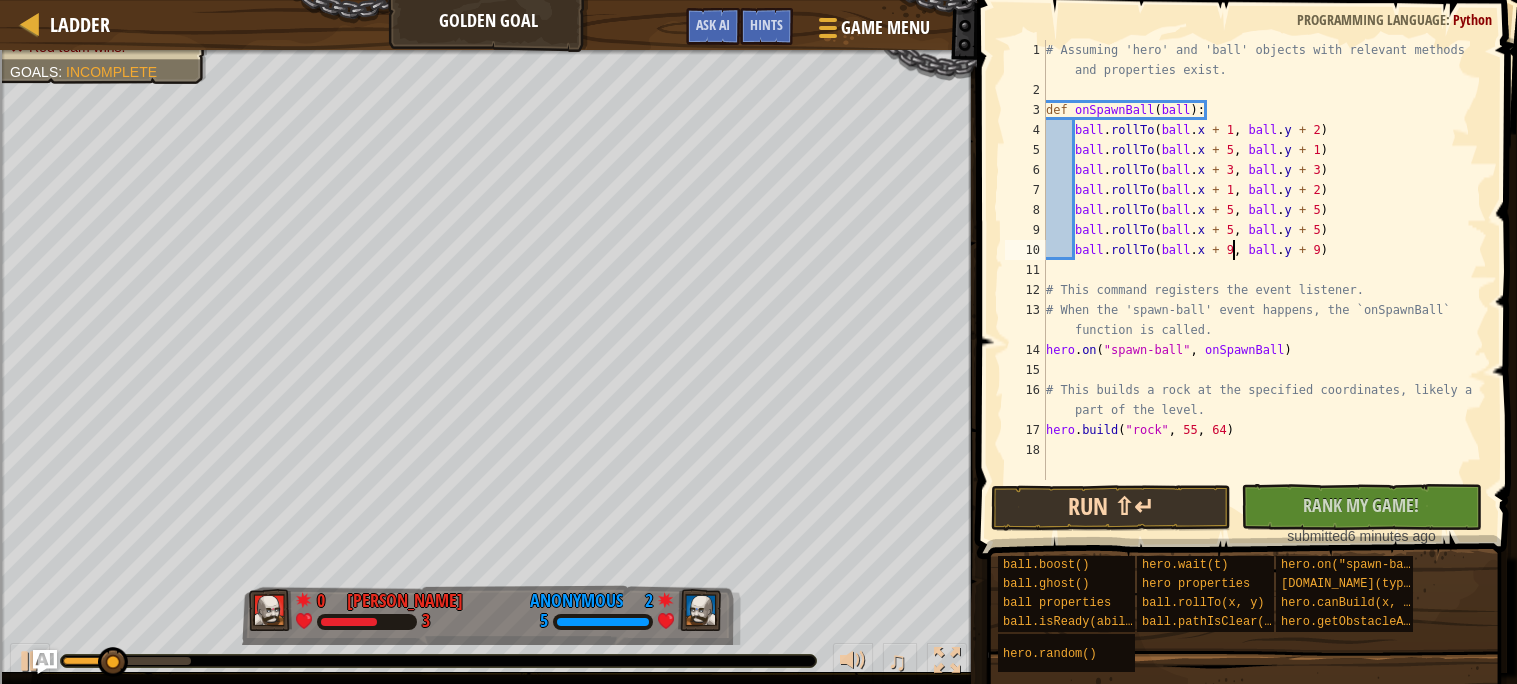
type textarea "ball.rollTo(ball.x + 9, ball.y + 9)"
click at [1107, 512] on button "Run ⇧↵" at bounding box center [1111, 508] width 240 height 46
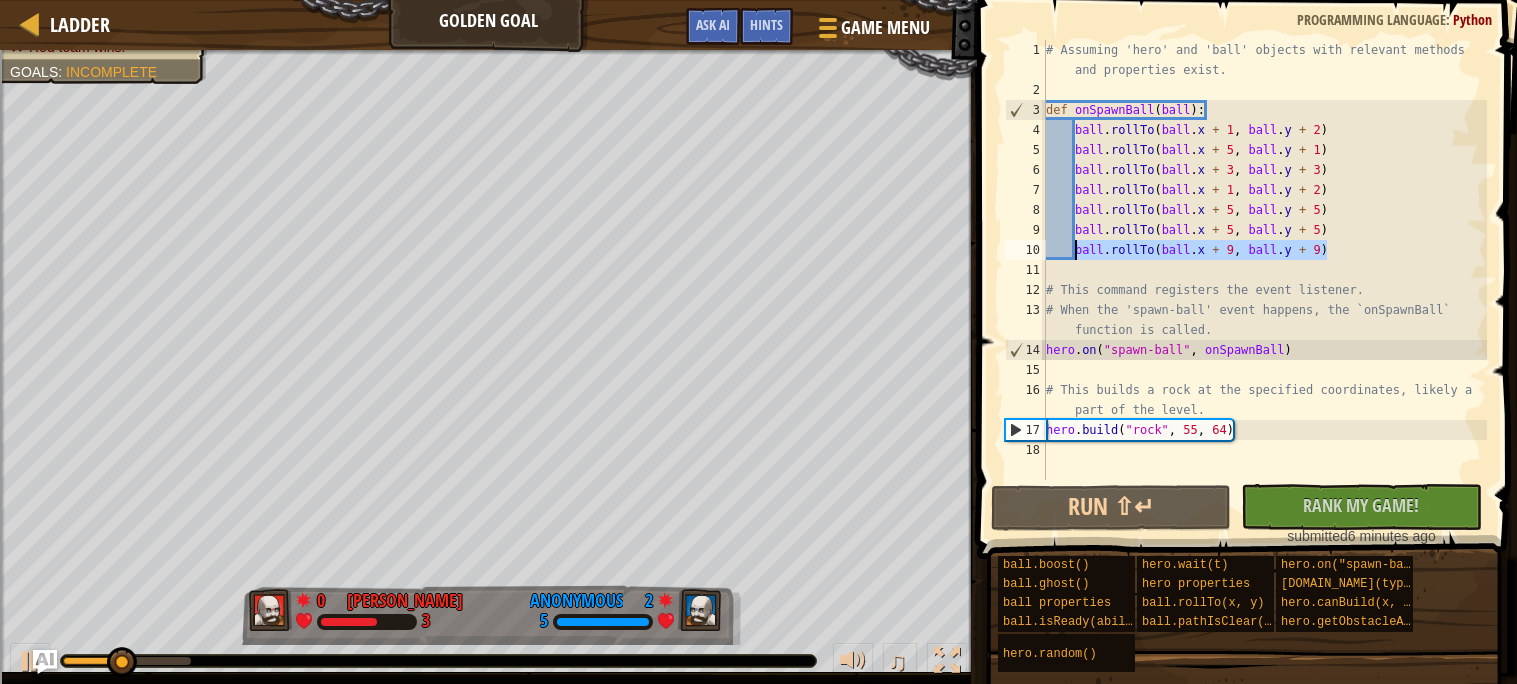
drag, startPoint x: 1334, startPoint y: 242, endPoint x: 1075, endPoint y: 249, distance: 259.1
click at [1075, 249] on div "# Assuming 'hero' and 'ball' objects with relevant methods and properties exist…" at bounding box center [1264, 290] width 445 height 500
click at [1329, 256] on div "# Assuming 'hero' and 'ball' objects with relevant methods and properties exist…" at bounding box center [1264, 260] width 445 height 440
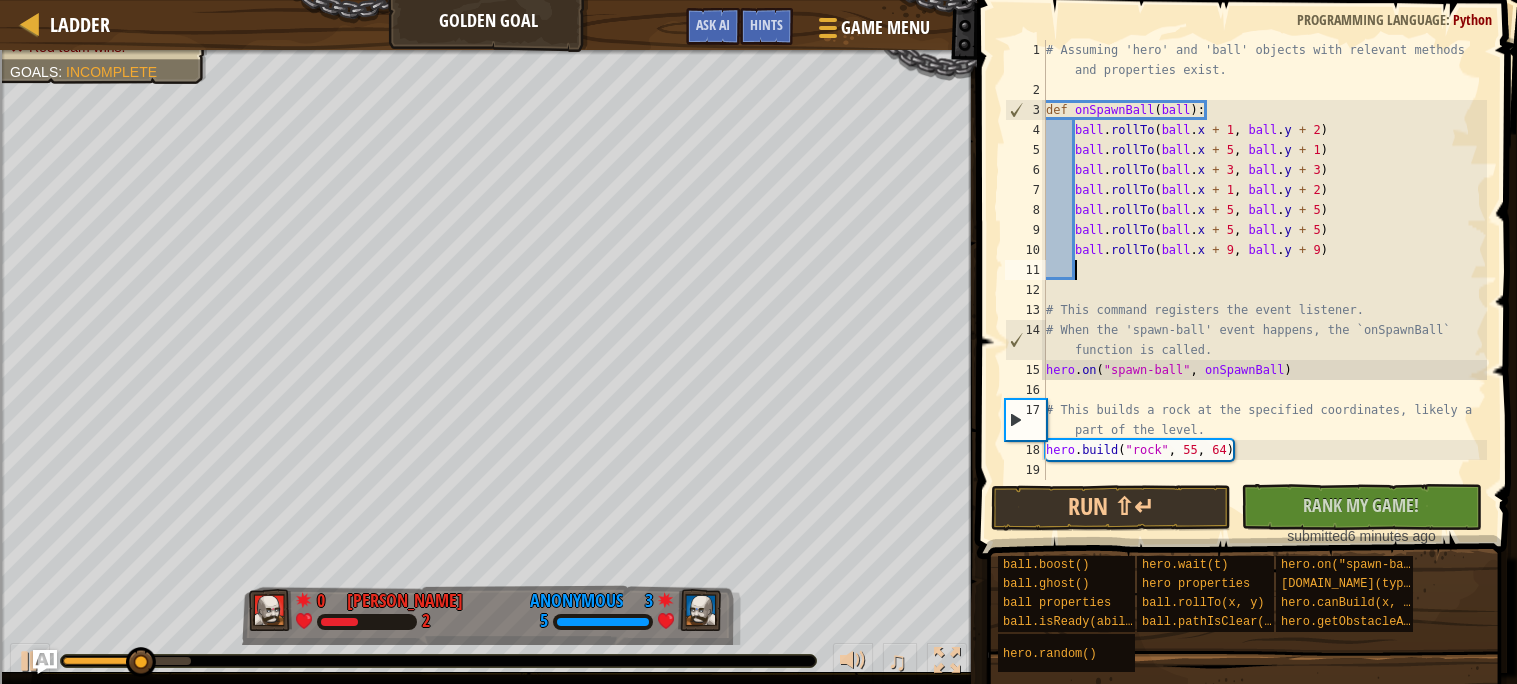
paste textarea "ball.rollTo(ball.x + 9, ball.y + 9)"
type textarea "ball.rollTo(ball.x + 9, ball.y + 9)"
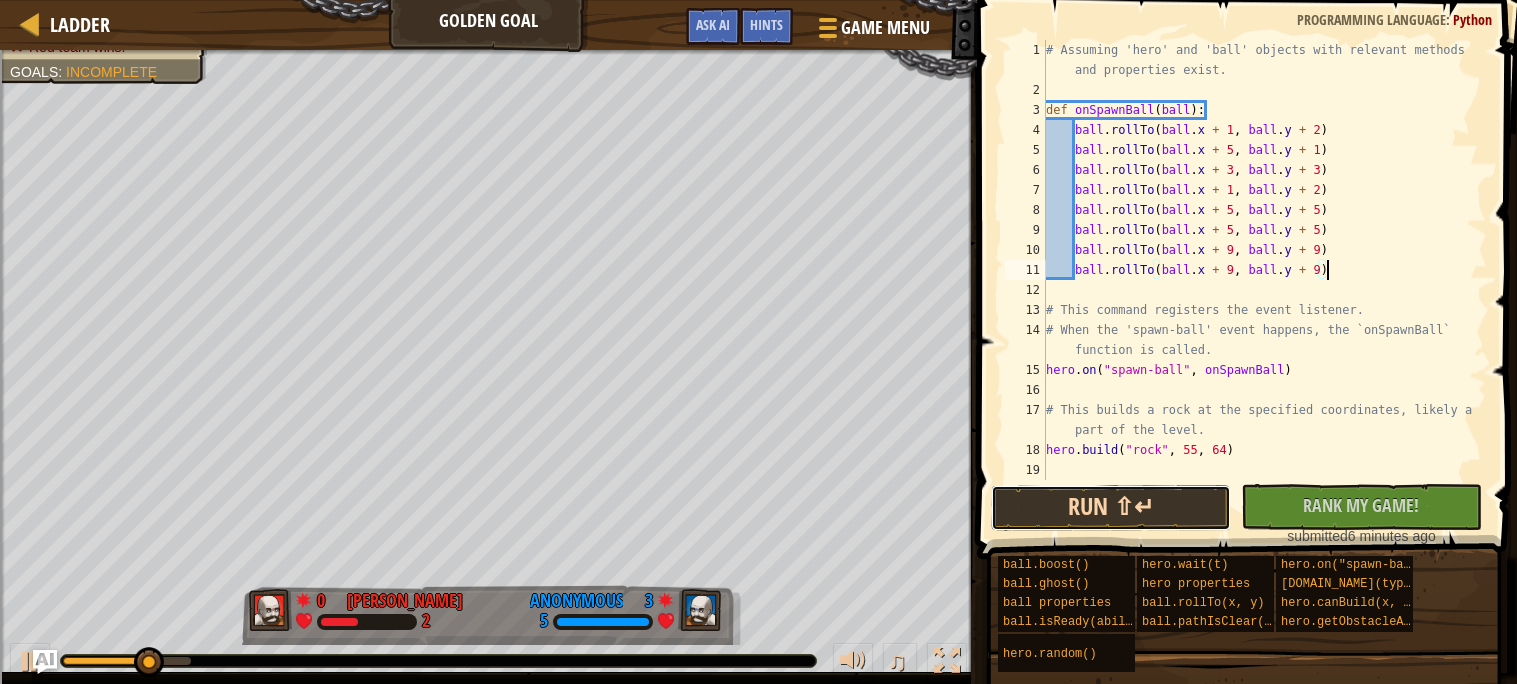
click at [1150, 496] on button "Run ⇧↵" at bounding box center [1111, 508] width 240 height 46
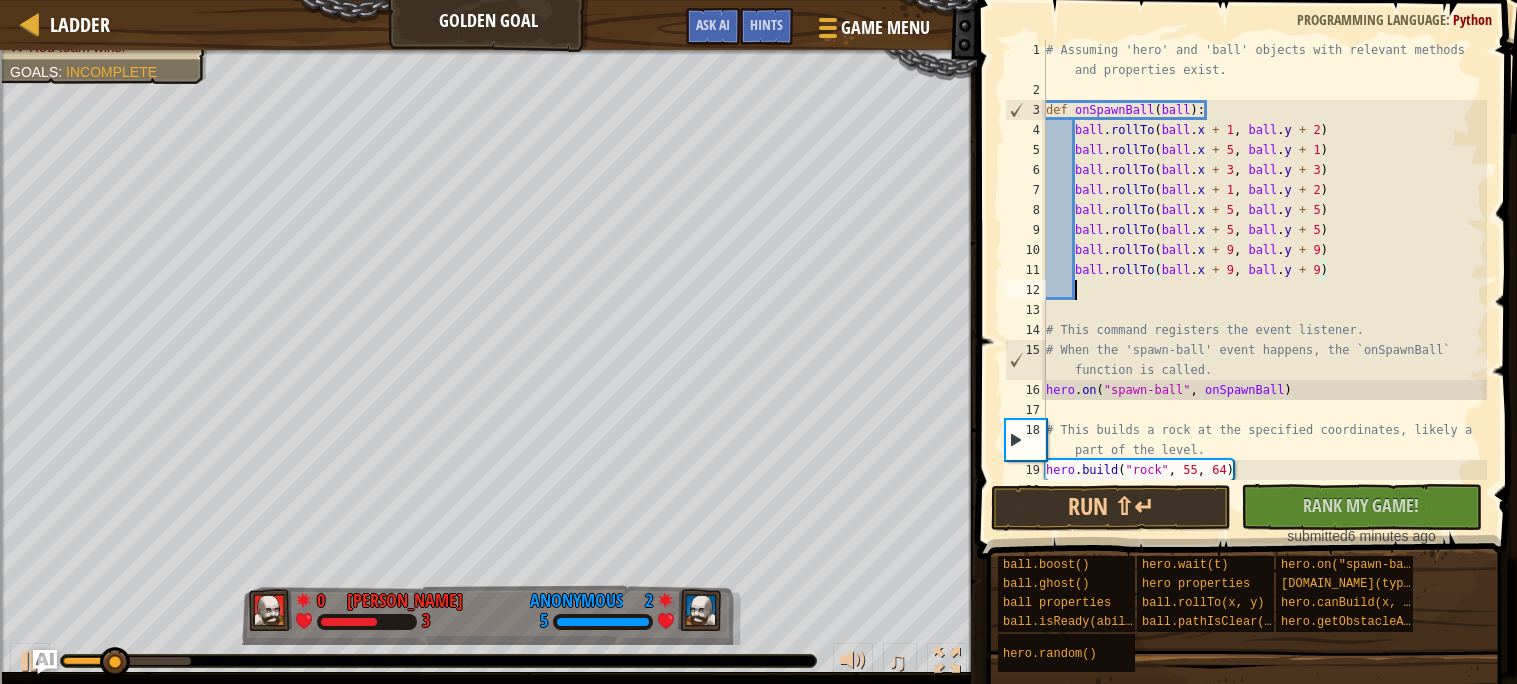
scroll to position [0, 0]
paste textarea "ball.rollTo(ball.x + 9, ball.y + 9)"
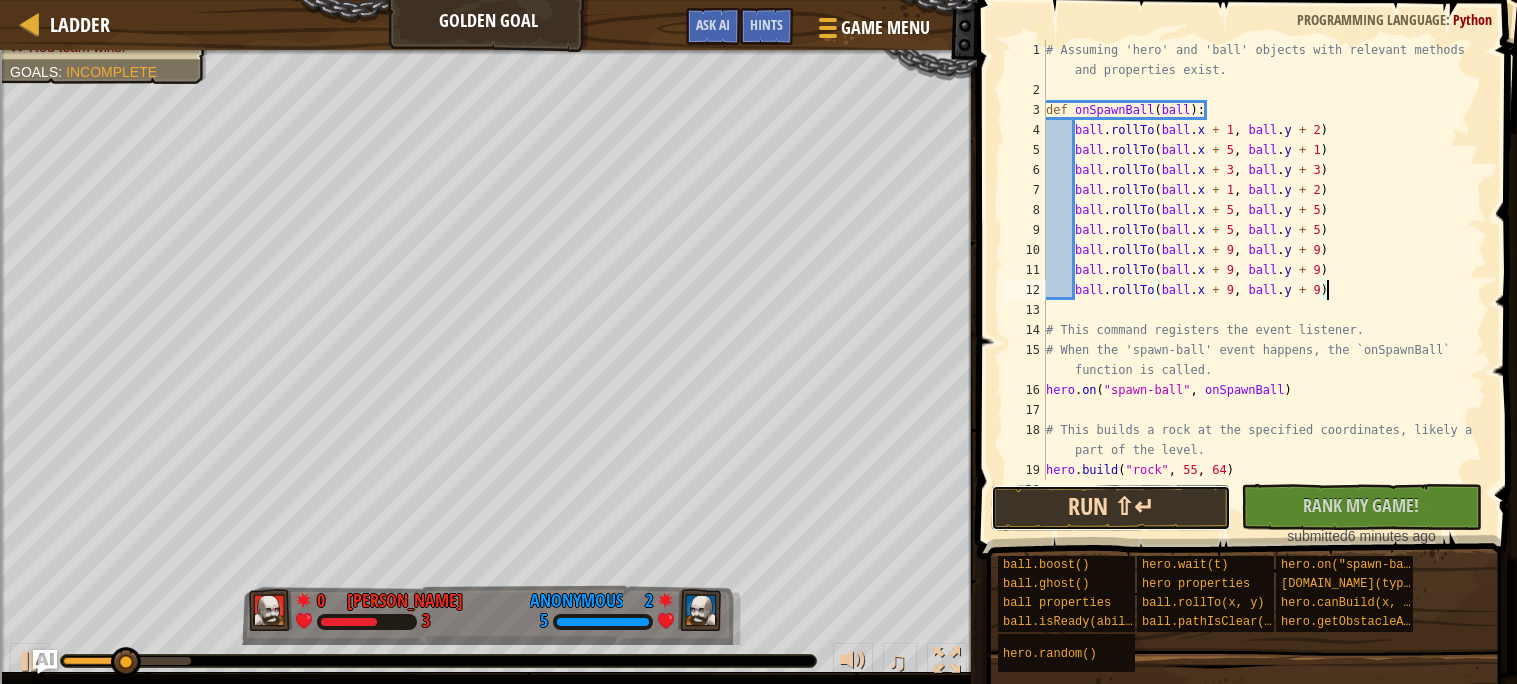
click at [1165, 499] on button "Run ⇧↵" at bounding box center [1111, 508] width 240 height 46
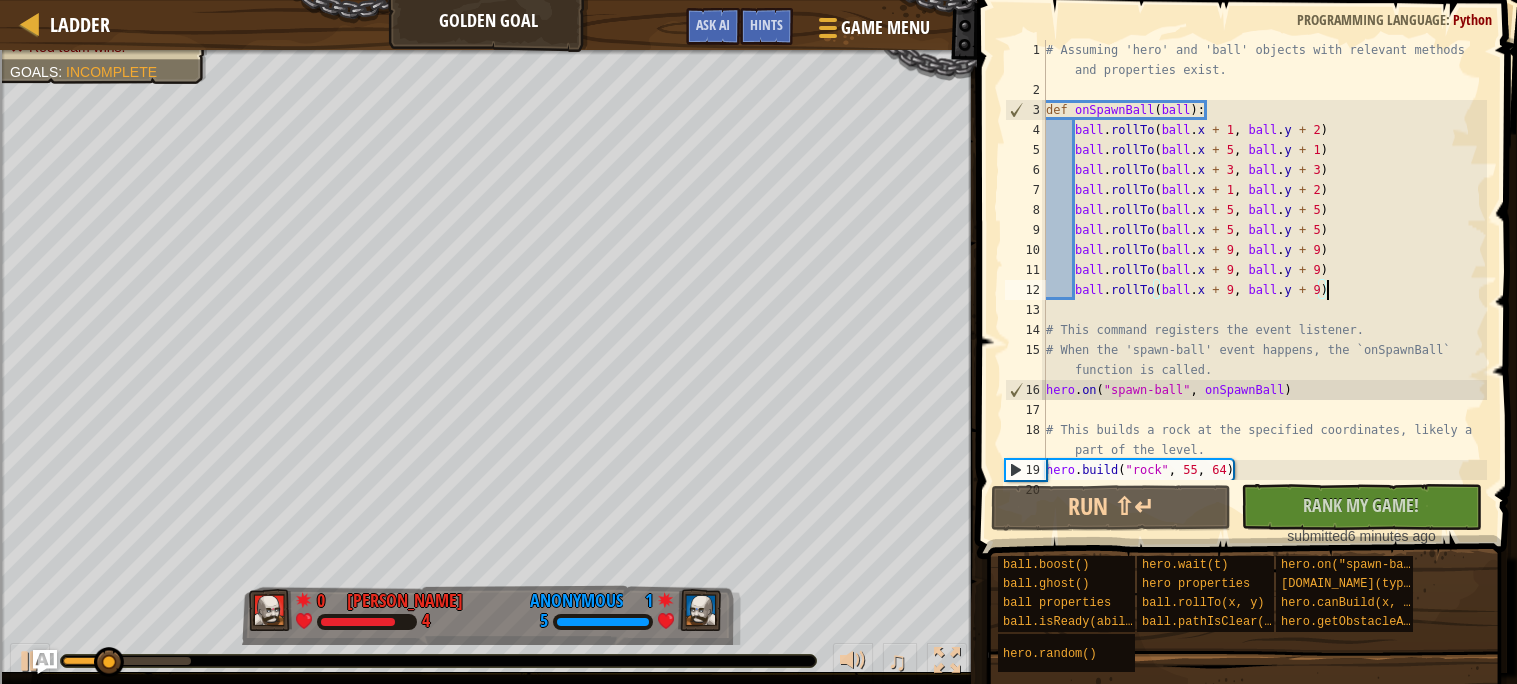
click at [1321, 294] on div "# Assuming 'hero' and 'ball' objects with relevant methods and properties exist…" at bounding box center [1264, 290] width 445 height 500
click at [1238, 289] on div "# Assuming 'hero' and 'ball' objects with relevant methods and properties exist…" at bounding box center [1264, 290] width 445 height 500
click at [1234, 290] on div "# Assuming 'hero' and 'ball' objects with relevant methods and properties exist…" at bounding box center [1264, 290] width 445 height 500
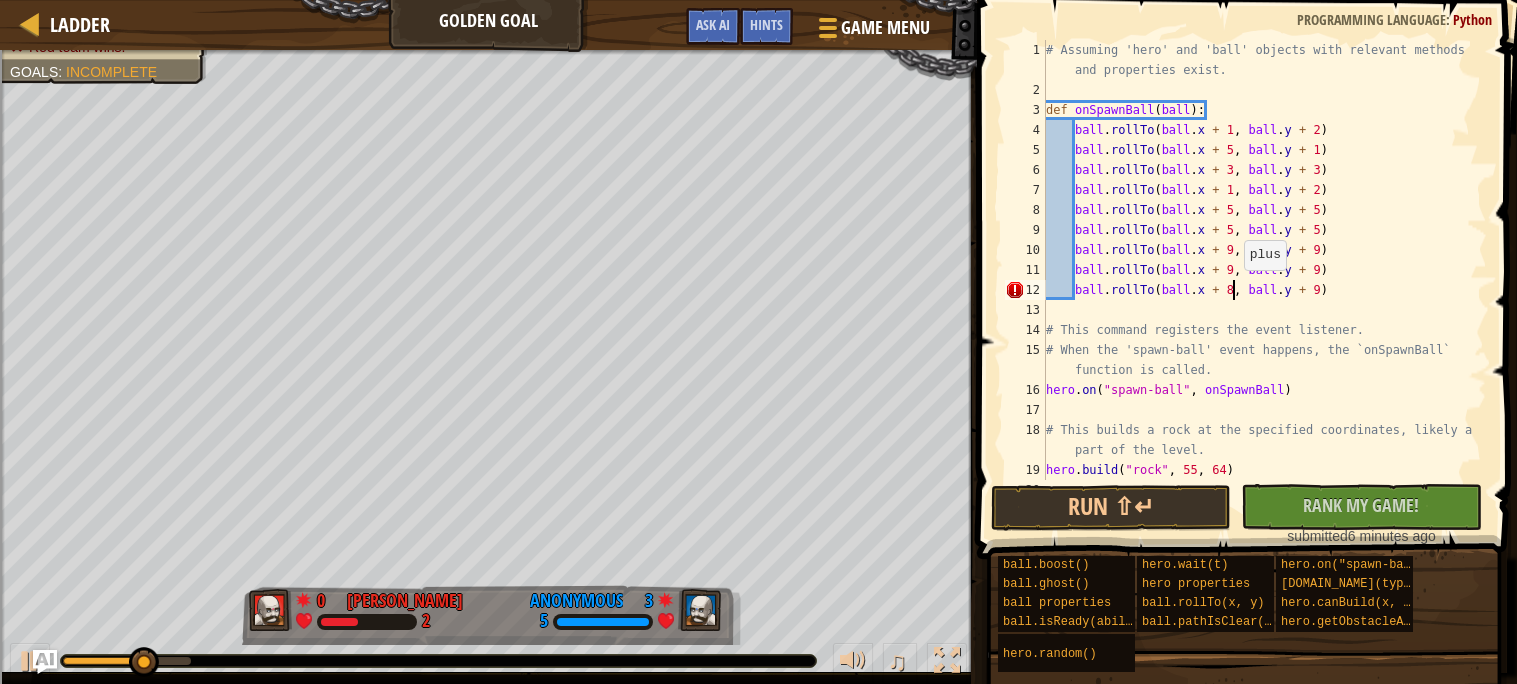
scroll to position [8, 14]
click at [1318, 287] on div "# Assuming 'hero' and 'ball' objects with relevant methods and properties exist…" at bounding box center [1264, 290] width 445 height 500
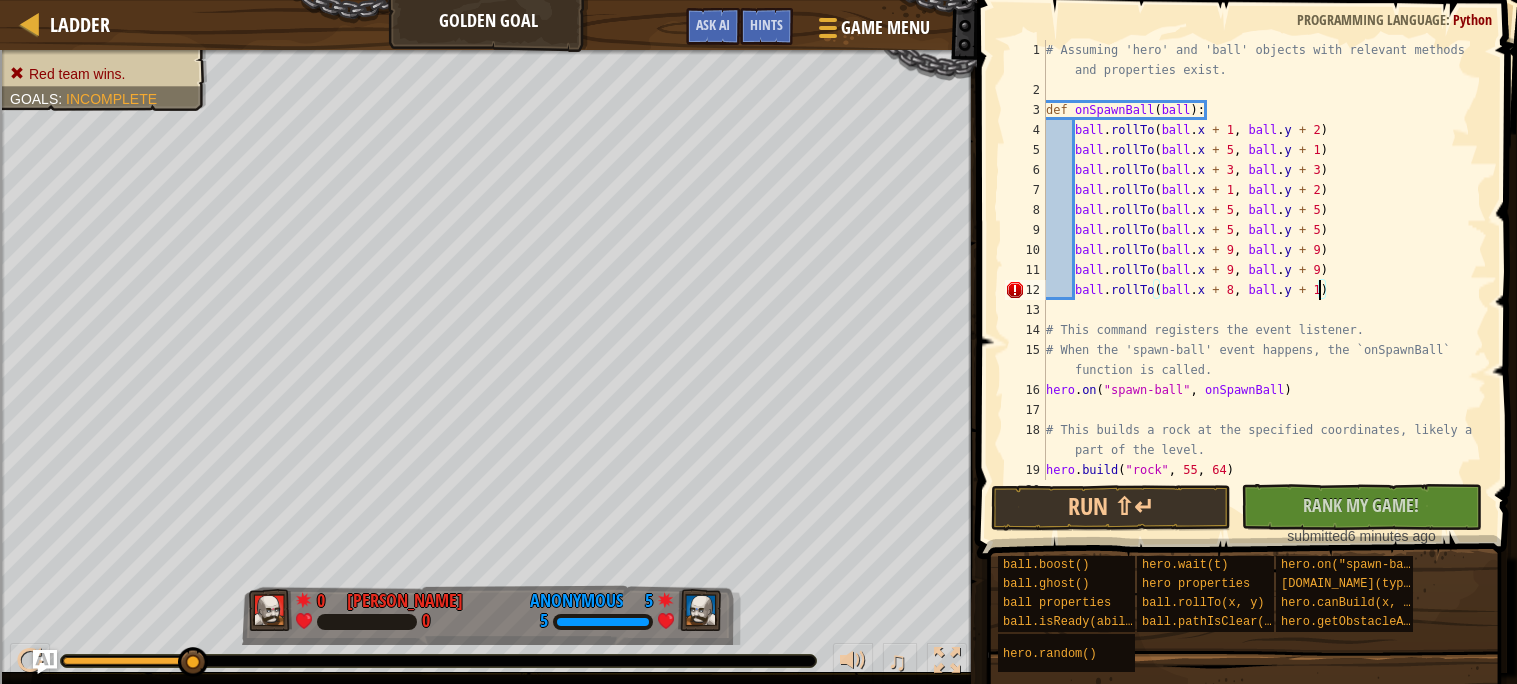
scroll to position [8, 22]
type textarea "ball.rollTo(ball.x + 8, ball.y + 15)"
click at [1338, 288] on div "# Assuming 'hero' and 'ball' objects with relevant methods and properties exist…" at bounding box center [1264, 290] width 445 height 500
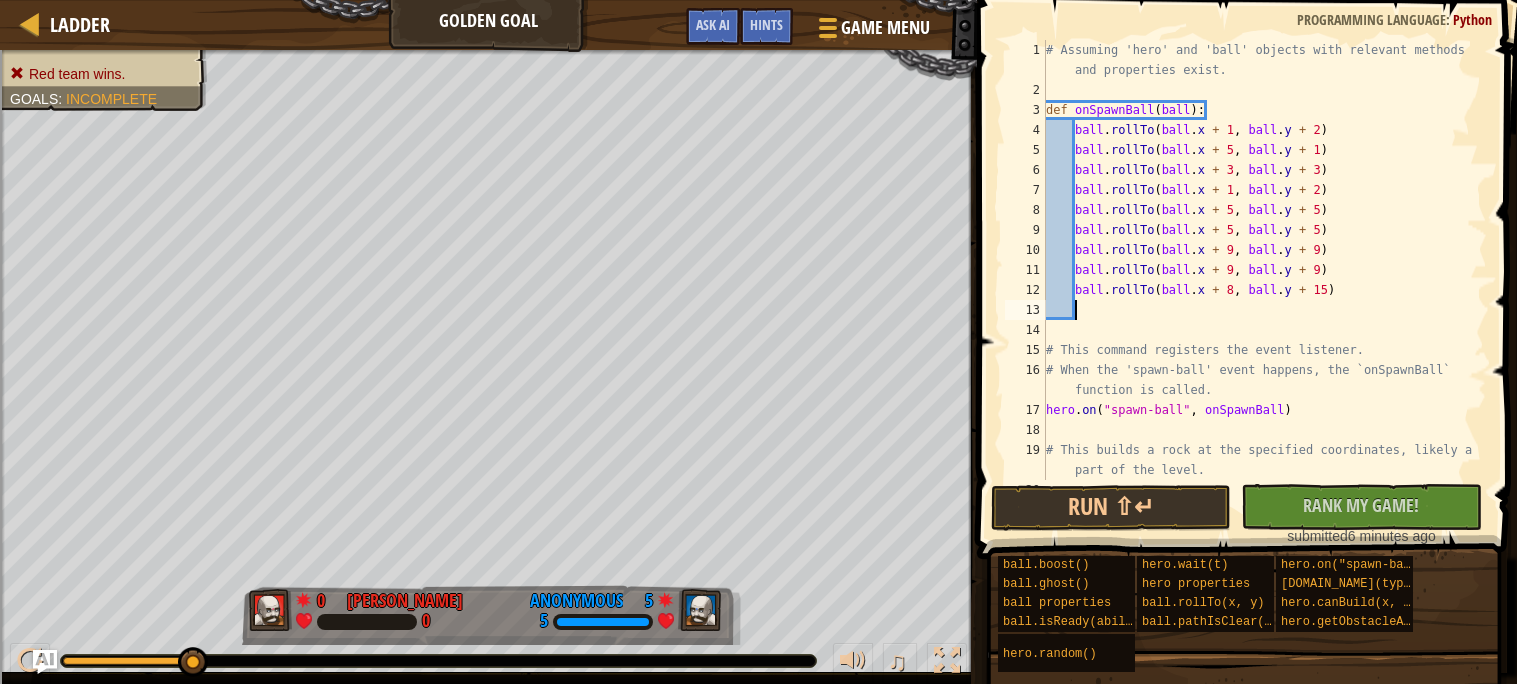
scroll to position [8, 1]
paste textarea "ball.rollTo(ball.x + 9, ball.y + 9)"
click at [1232, 304] on div "# Assuming 'hero' and 'ball' objects with relevant methods and properties exist…" at bounding box center [1264, 290] width 445 height 500
click at [1318, 310] on div "# Assuming 'hero' and 'ball' objects with relevant methods and properties exist…" at bounding box center [1264, 290] width 445 height 500
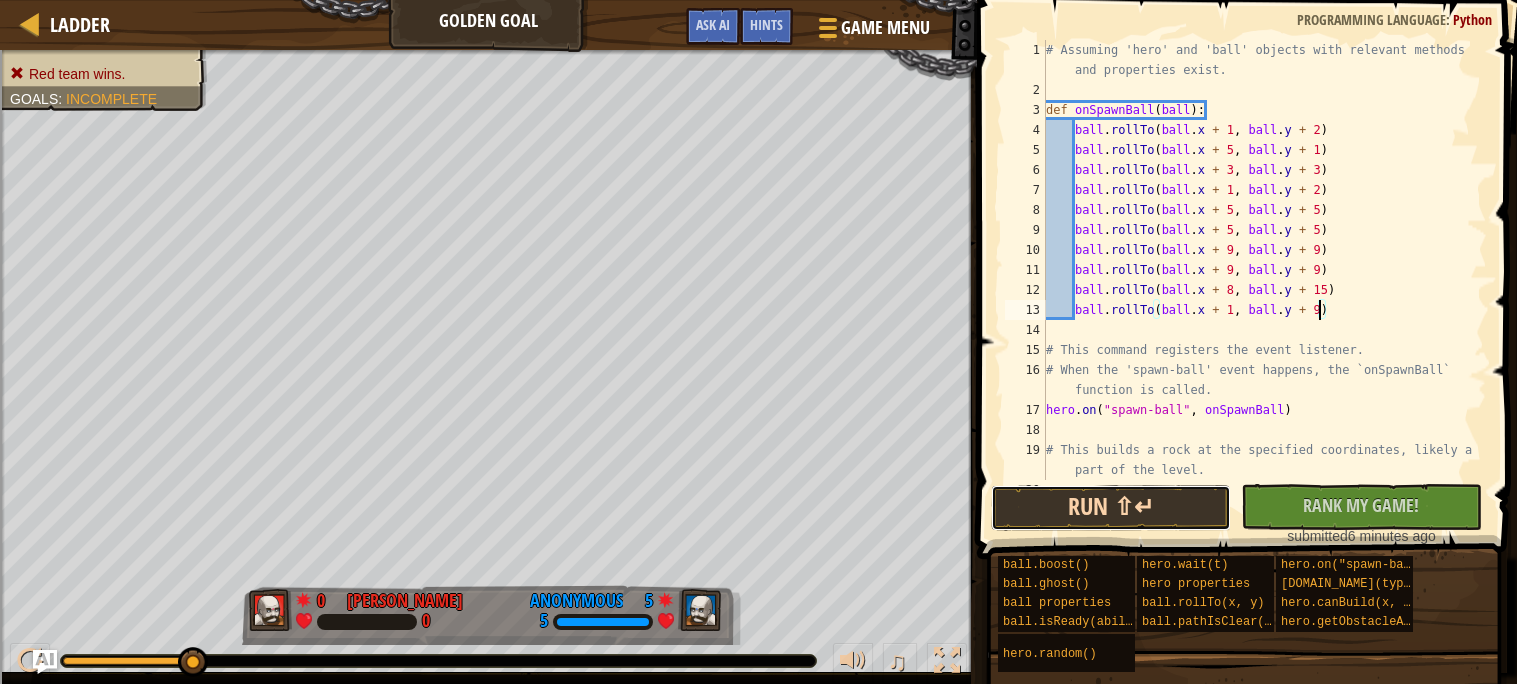
click at [1082, 503] on button "Run ⇧↵" at bounding box center [1111, 508] width 240 height 46
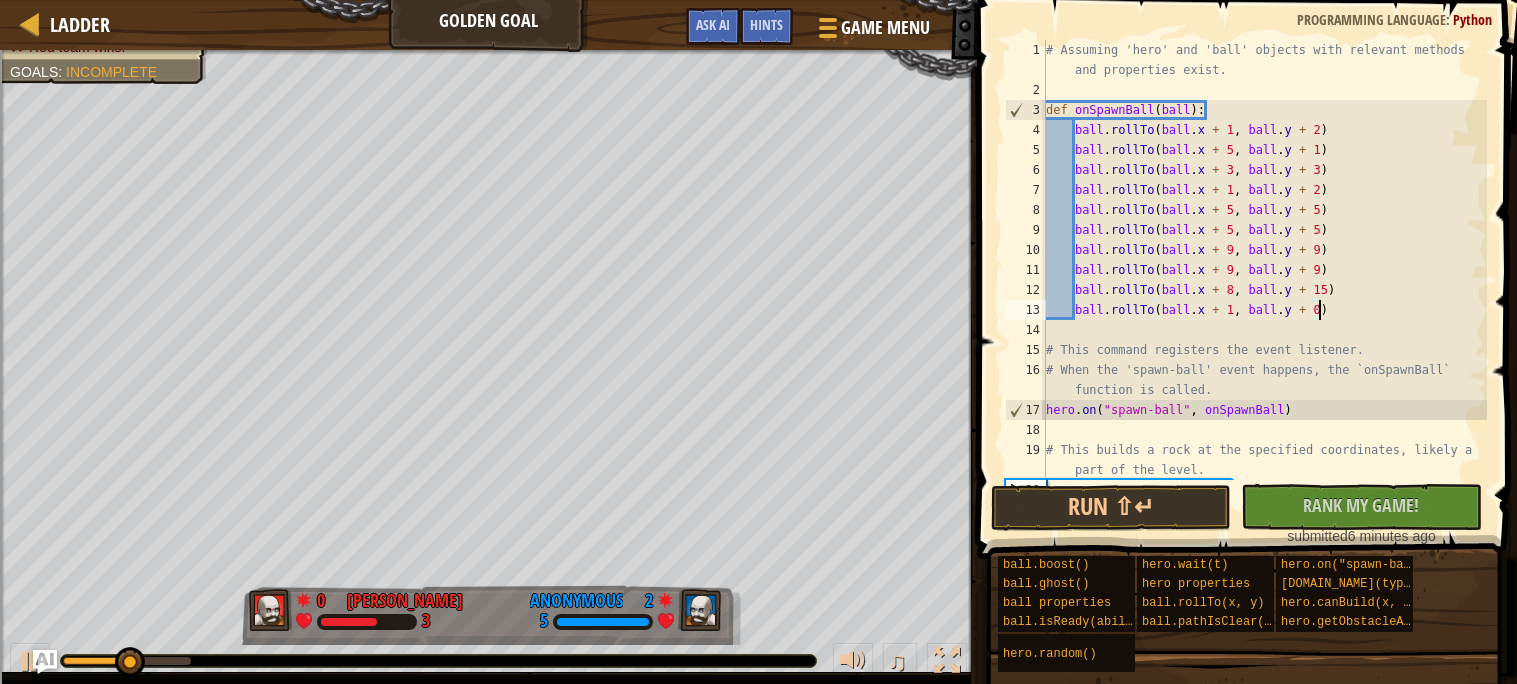
scroll to position [8, 22]
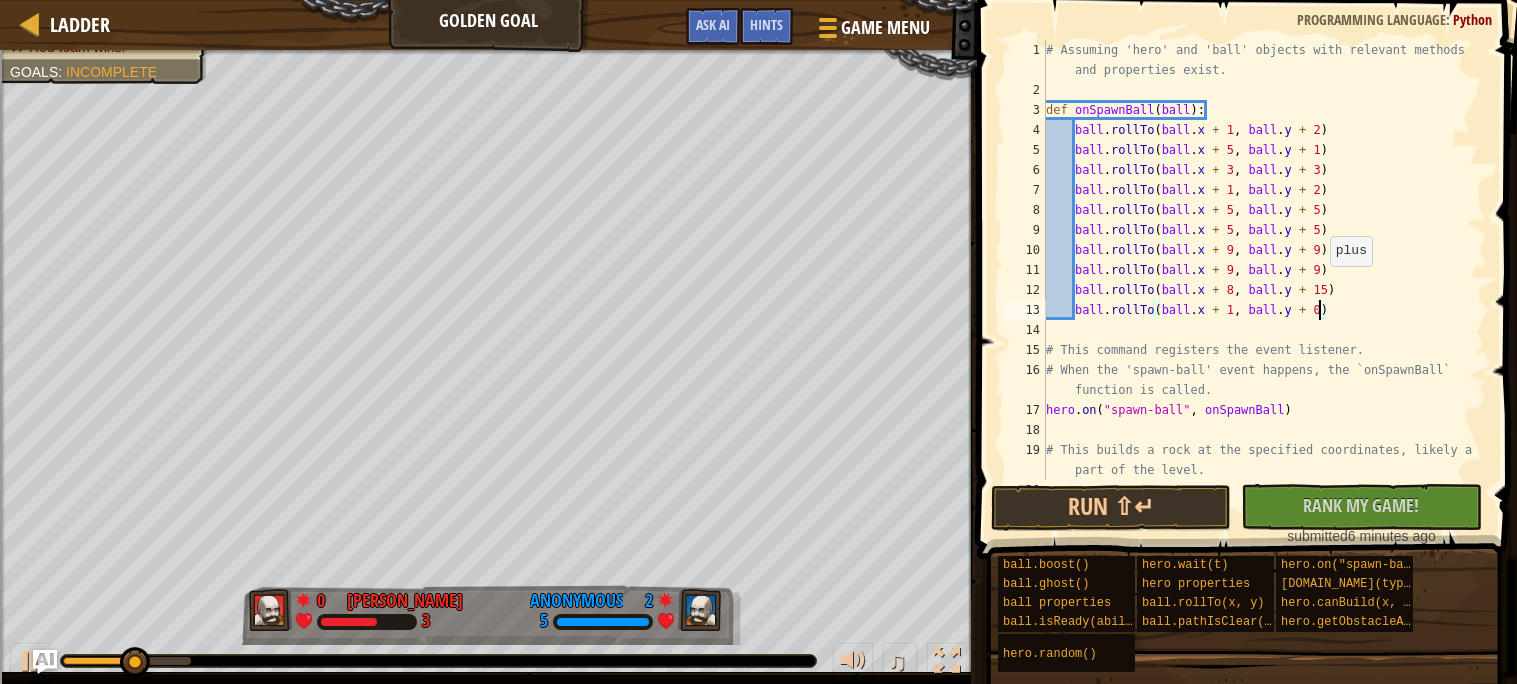
click at [1320, 286] on div "# Assuming 'hero' and 'ball' objects with relevant methods and properties exist…" at bounding box center [1264, 290] width 445 height 500
click at [1209, 500] on button "Run ⇧↵" at bounding box center [1111, 508] width 240 height 46
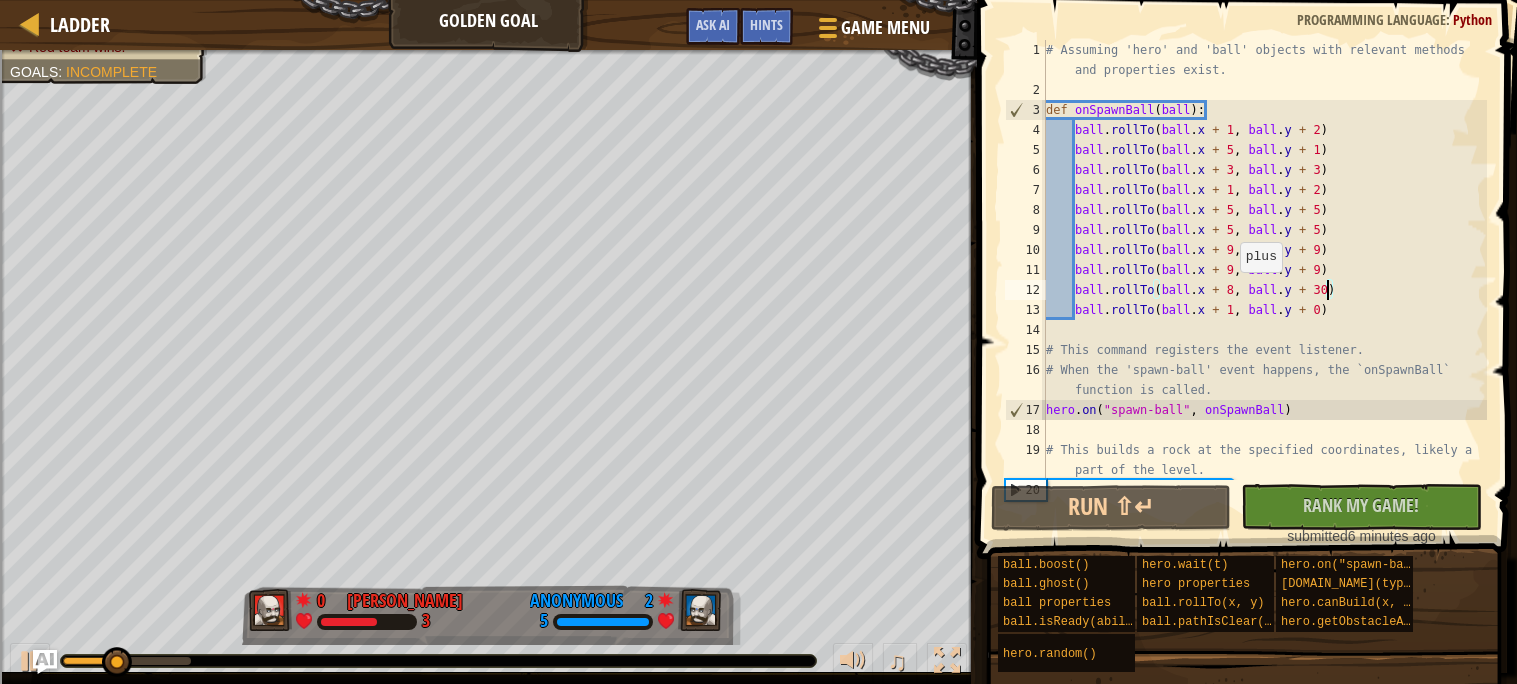
click at [1230, 291] on div "# Assuming 'hero' and 'ball' objects with relevant methods and properties exist…" at bounding box center [1264, 290] width 445 height 500
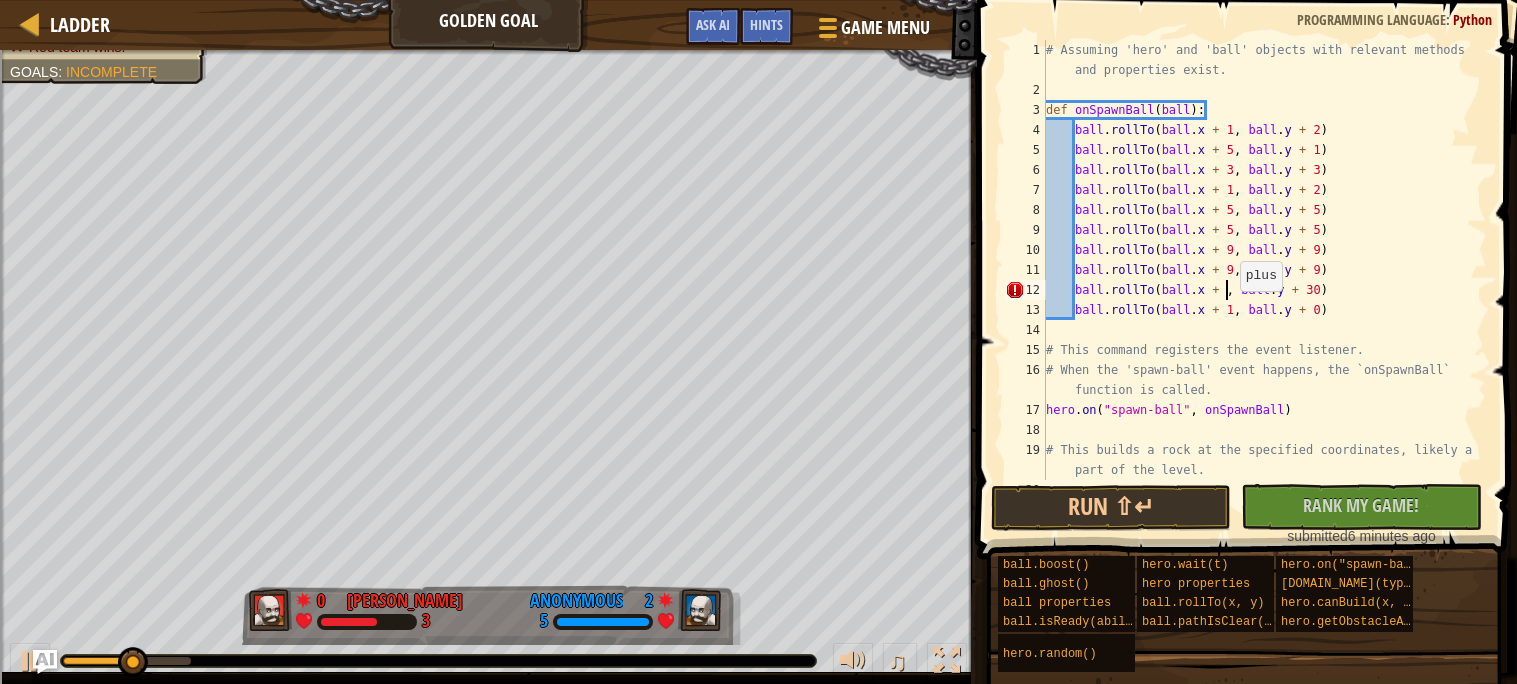
scroll to position [8, 14]
click at [1203, 515] on button "Run ⇧↵" at bounding box center [1111, 508] width 240 height 46
click at [1232, 305] on div "# Assuming 'hero' and 'ball' objects with relevant methods and properties exist…" at bounding box center [1264, 290] width 445 height 500
click at [1227, 290] on div "# Assuming 'hero' and 'ball' objects with relevant methods and properties exist…" at bounding box center [1264, 290] width 445 height 500
click at [1182, 501] on button "Run ⇧↵" at bounding box center [1111, 508] width 240 height 46
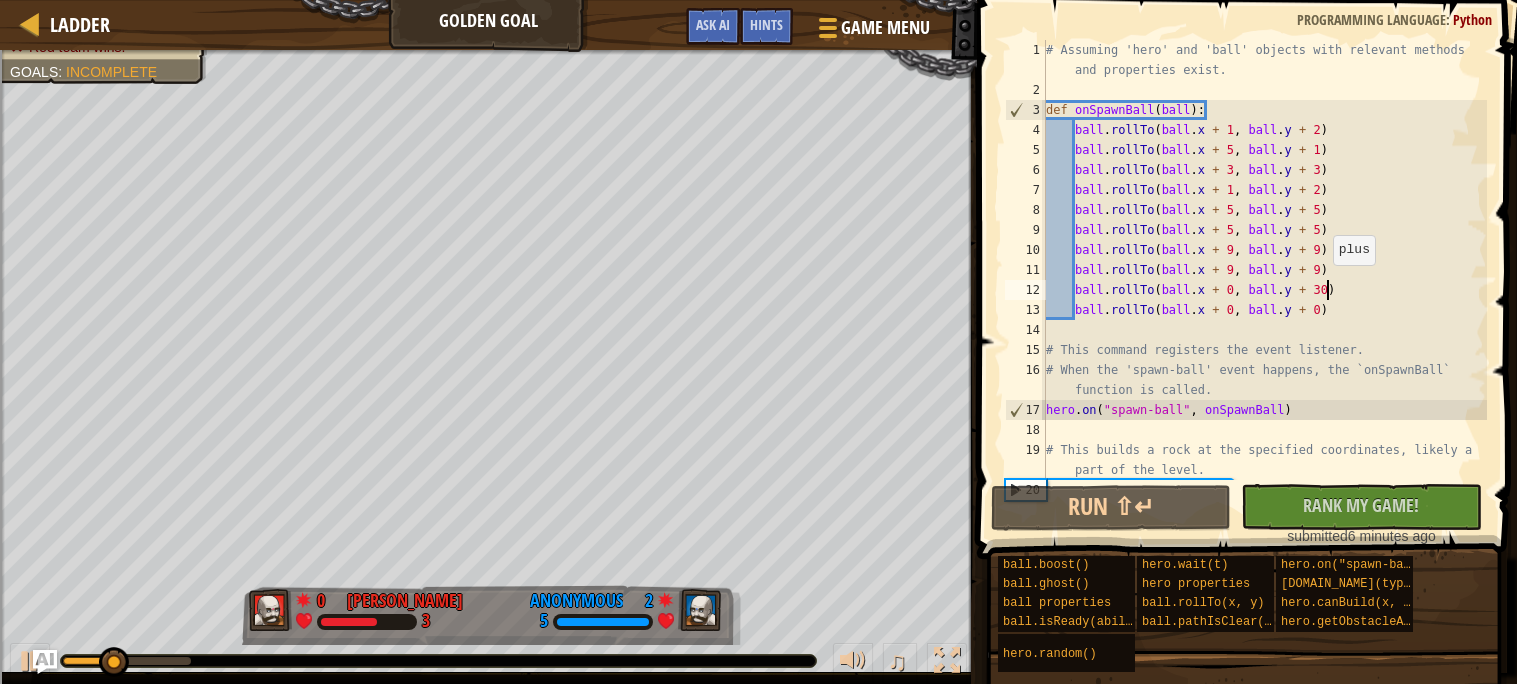
click at [1324, 284] on div "# Assuming 'hero' and 'ball' objects with relevant methods and properties exist…" at bounding box center [1264, 290] width 445 height 500
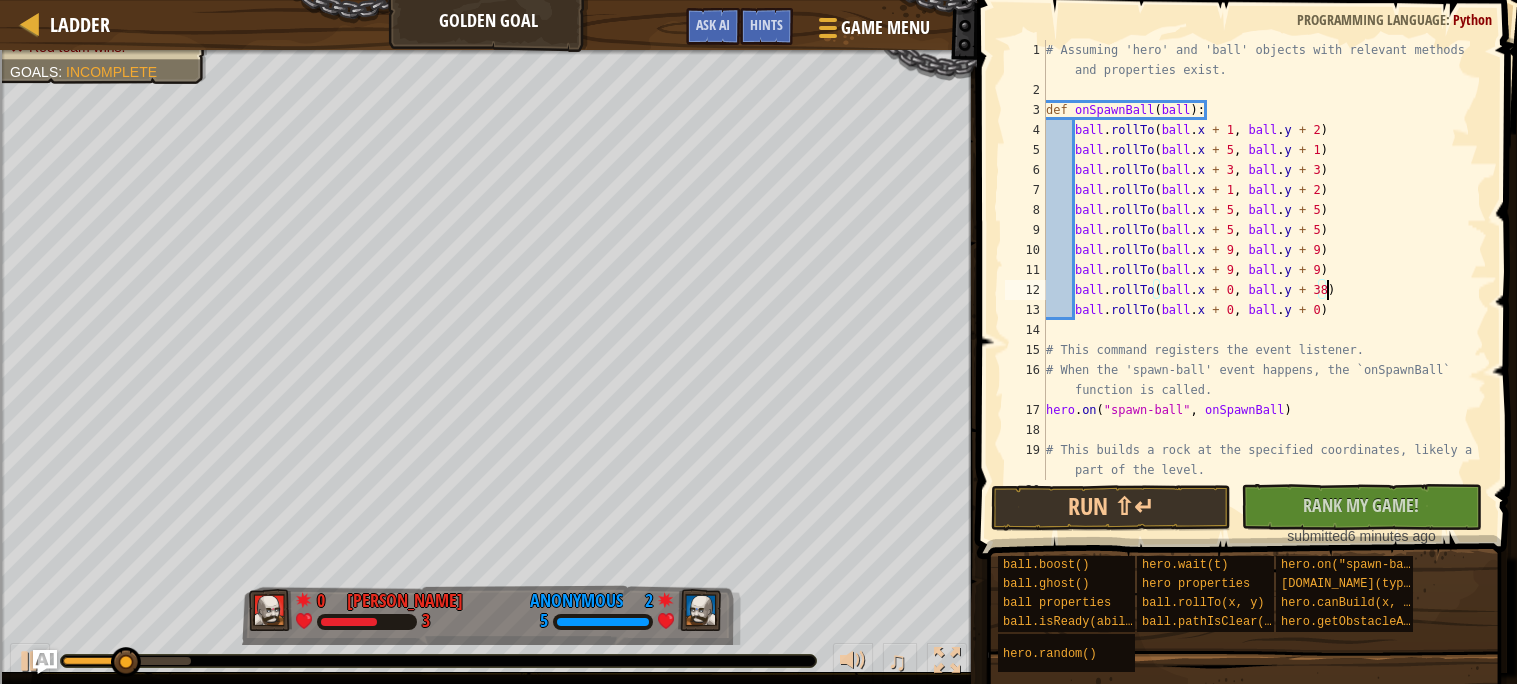
scroll to position [8, 22]
click at [1202, 506] on button "Run ⇧↵" at bounding box center [1111, 508] width 240 height 46
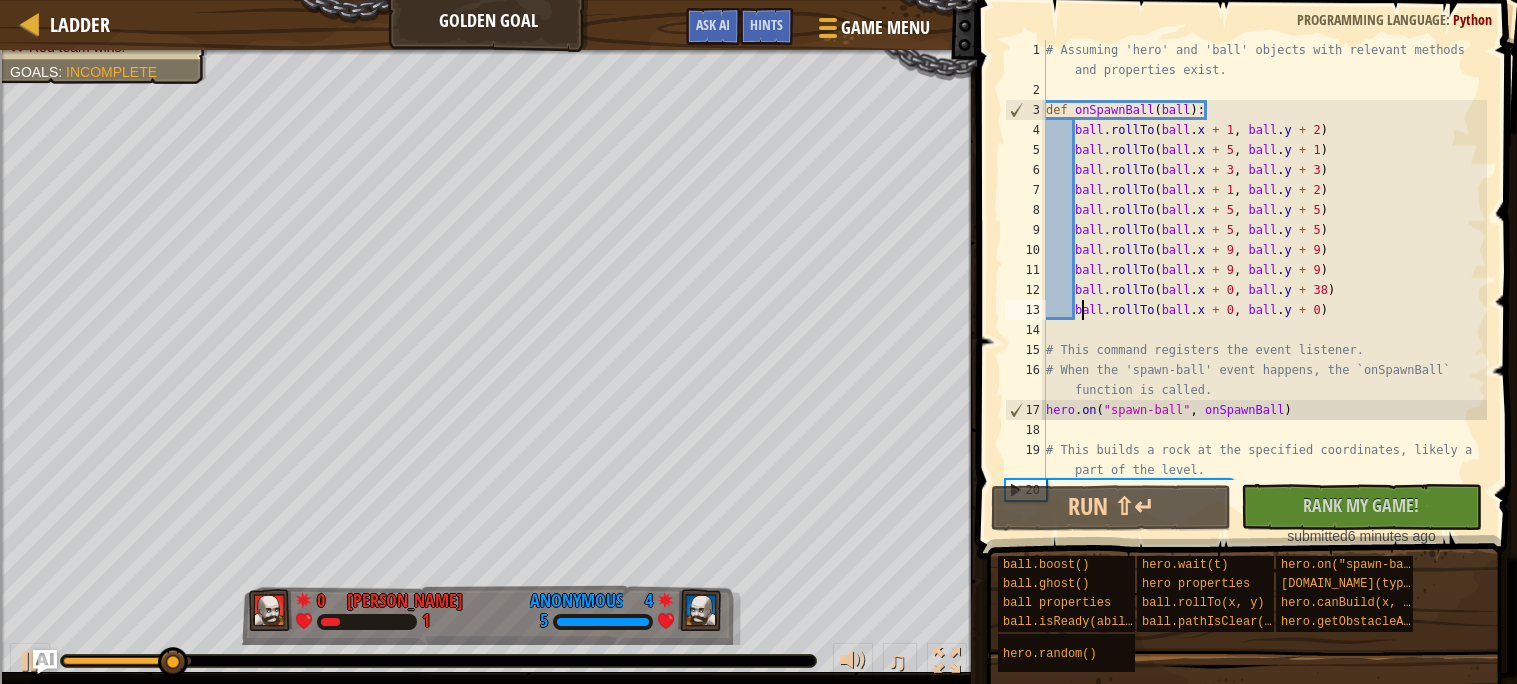
click at [1079, 307] on div "# Assuming 'hero' and 'ball' objects with relevant methods and properties exist…" at bounding box center [1264, 290] width 445 height 500
type textarea "ball.rollTo(ball.x + 0, ball.y + 0)"
click at [1076, 307] on div "# Assuming 'hero' and 'ball' objects with relevant methods and properties exist…" at bounding box center [1264, 290] width 445 height 500
drag, startPoint x: 1076, startPoint y: 307, endPoint x: 1336, endPoint y: 311, distance: 260.0
click at [1336, 311] on div "# Assuming 'hero' and 'ball' objects with relevant methods and properties exist…" at bounding box center [1264, 290] width 445 height 500
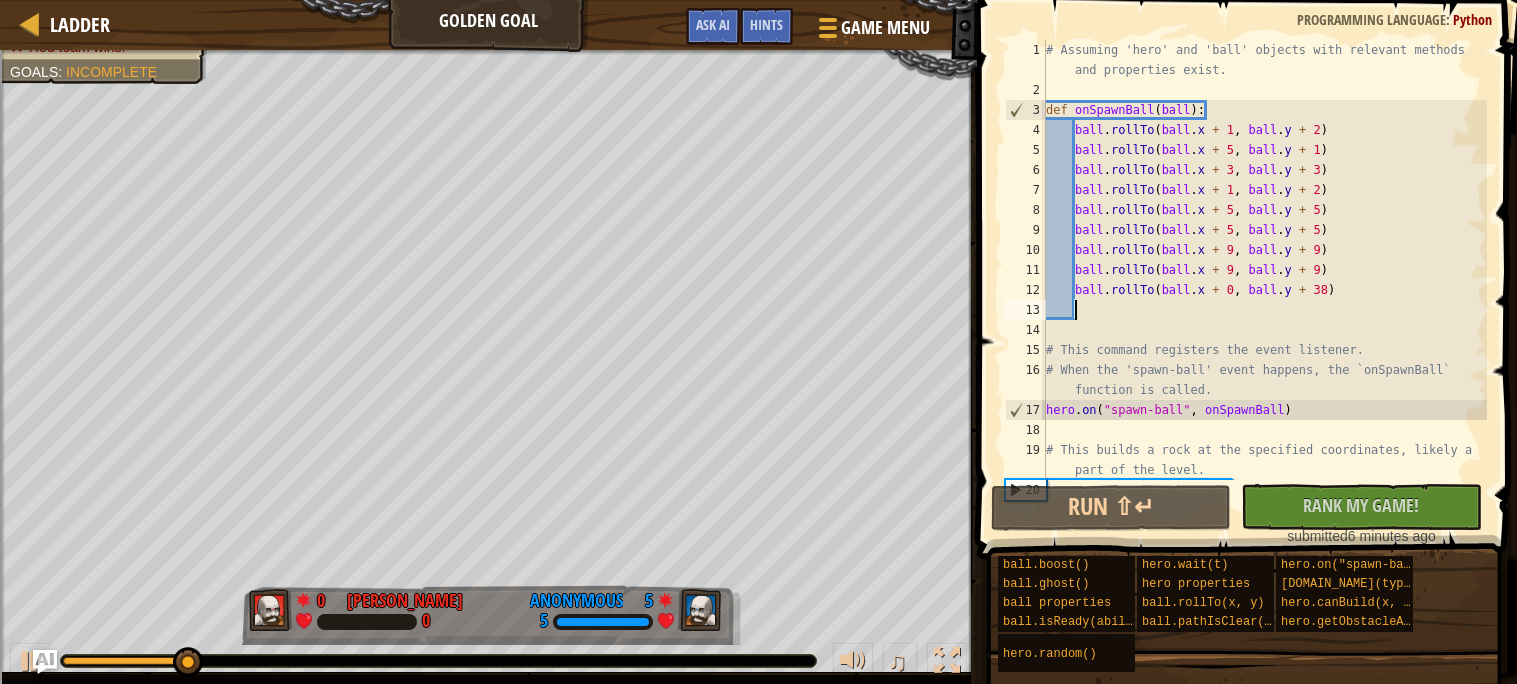
scroll to position [8, 1]
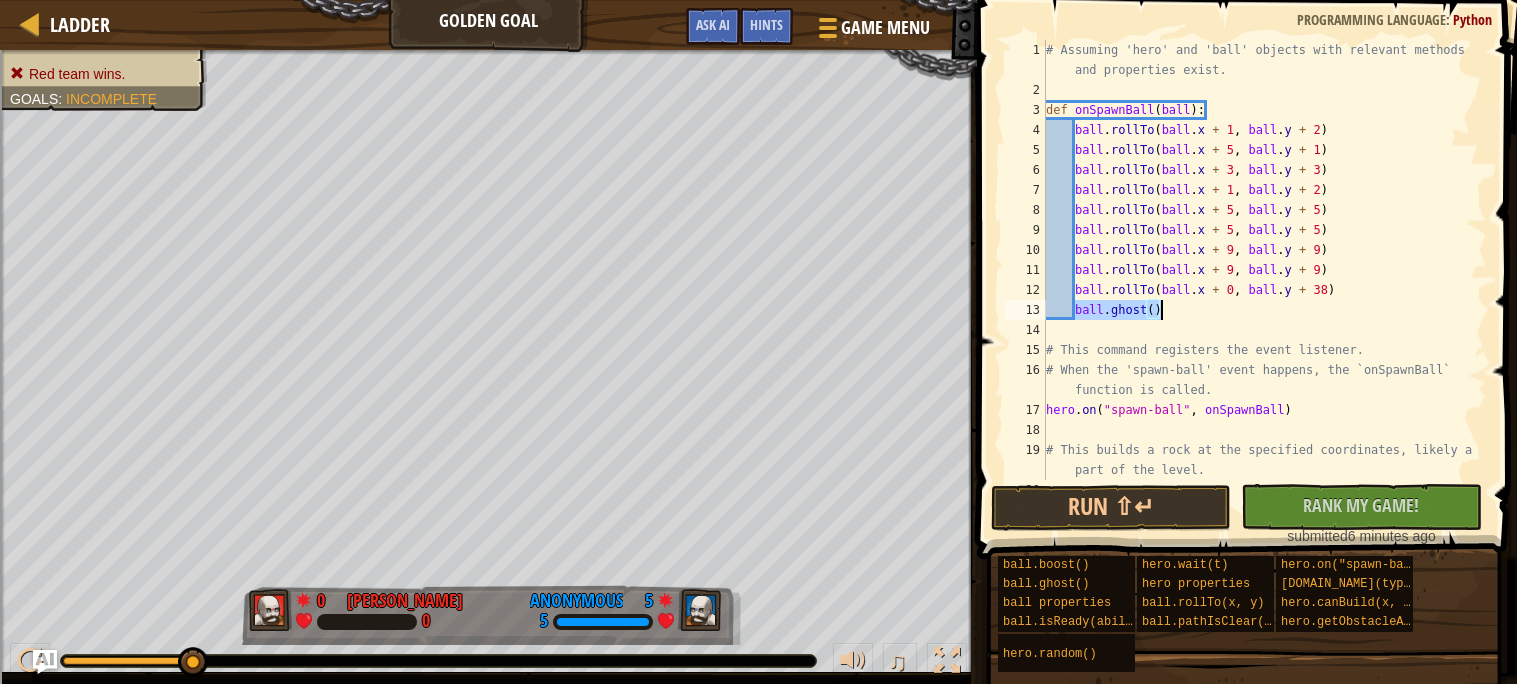
click at [1158, 307] on div "# Assuming 'hero' and 'ball' objects with relevant methods and properties exist…" at bounding box center [1264, 260] width 445 height 440
click at [1155, 308] on div "# Assuming 'hero' and 'ball' objects with relevant methods and properties exist…" at bounding box center [1264, 290] width 445 height 500
type textarea "ball.ghost(1)"
click at [1155, 490] on button "Run ⇧↵" at bounding box center [1111, 508] width 240 height 46
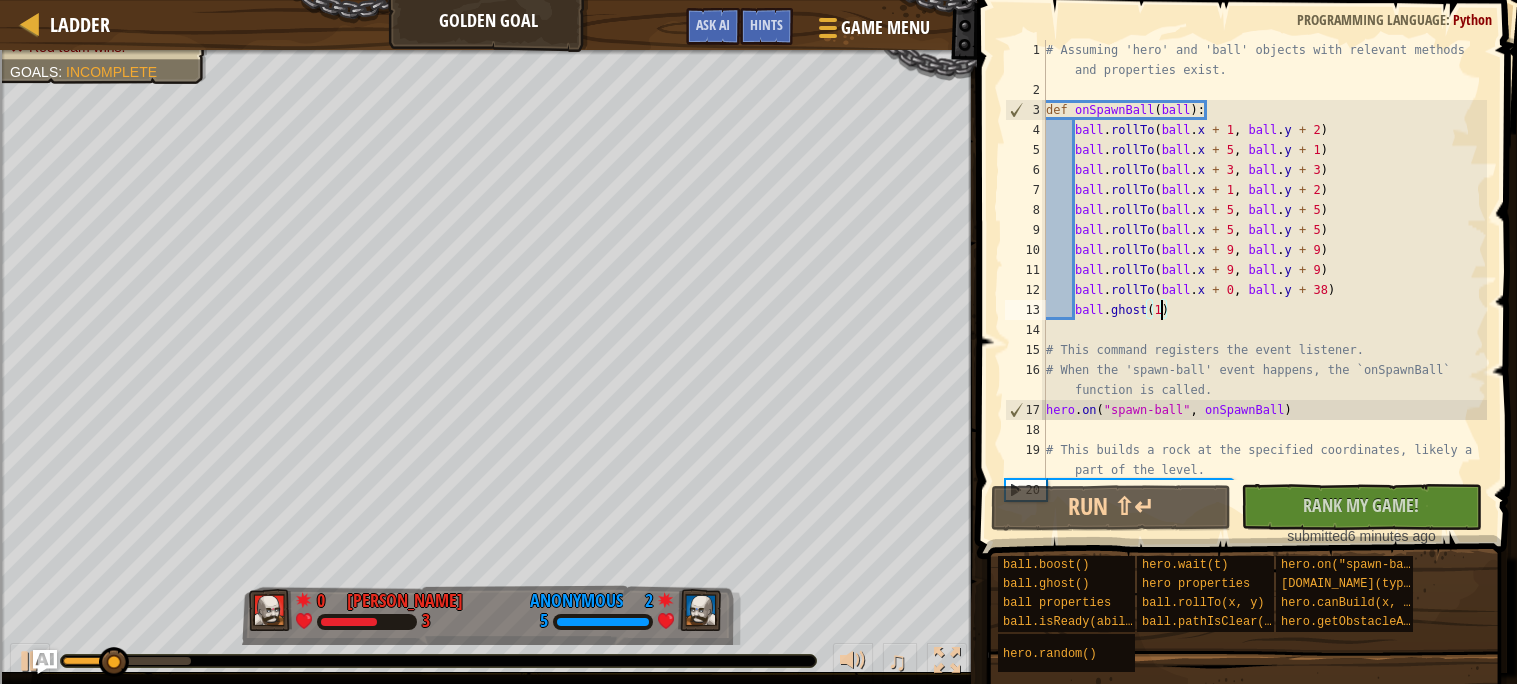
click at [1199, 319] on div "# Assuming 'hero' and 'ball' objects with relevant methods and properties exist…" at bounding box center [1264, 290] width 445 height 500
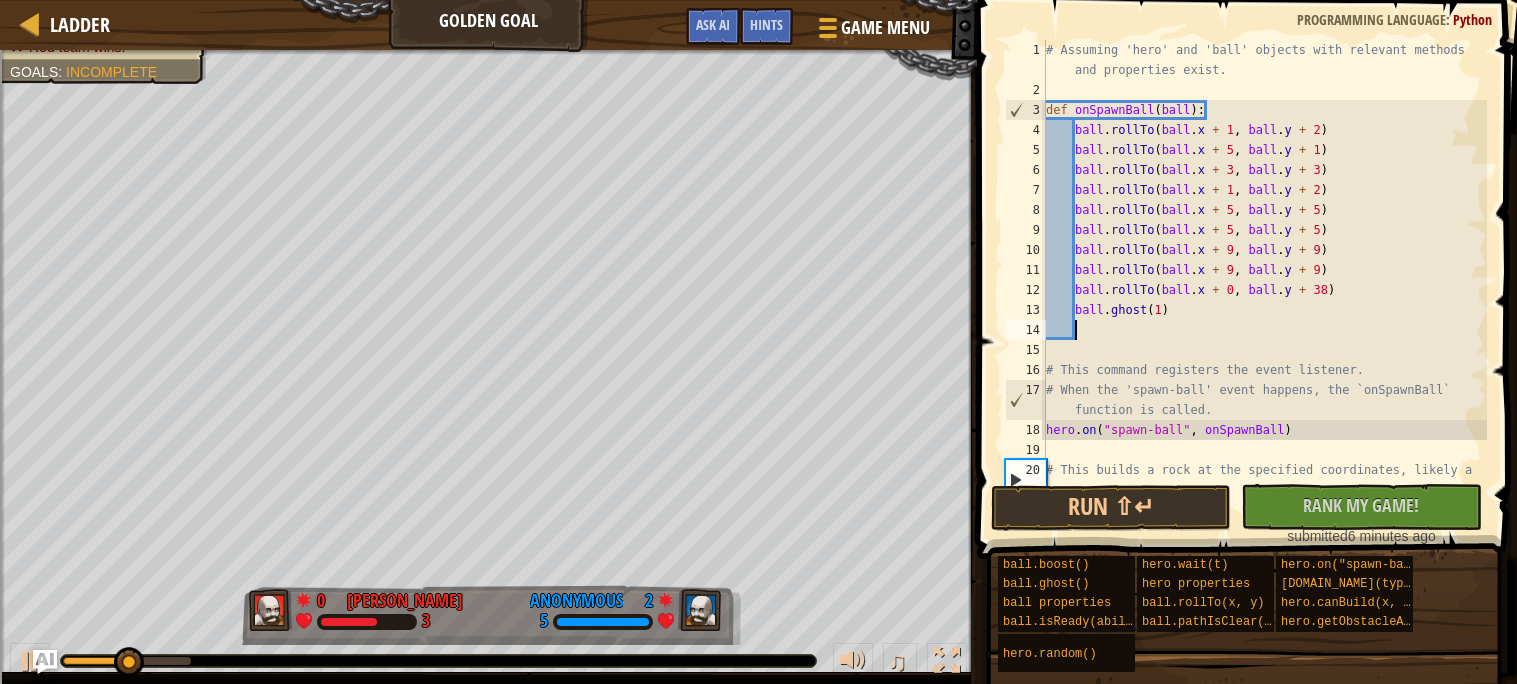
scroll to position [8, 1]
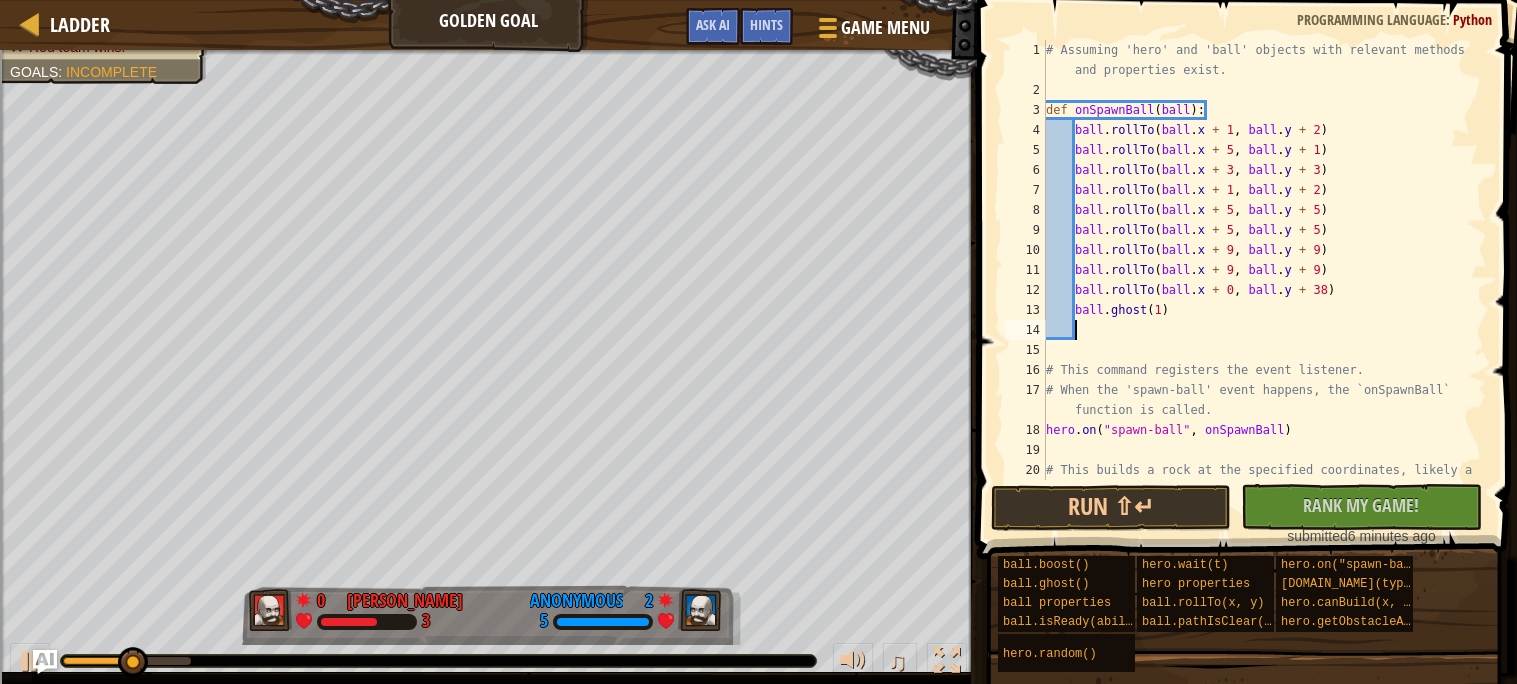
paste textarea "ball.rollTo(ball.x + 9, ball.y + 9)"
click at [1236, 337] on div "# Assuming 'hero' and 'ball' objects with relevant methods and properties exist…" at bounding box center [1264, 300] width 445 height 520
click at [1152, 506] on button "Run ⇧↵" at bounding box center [1111, 508] width 240 height 46
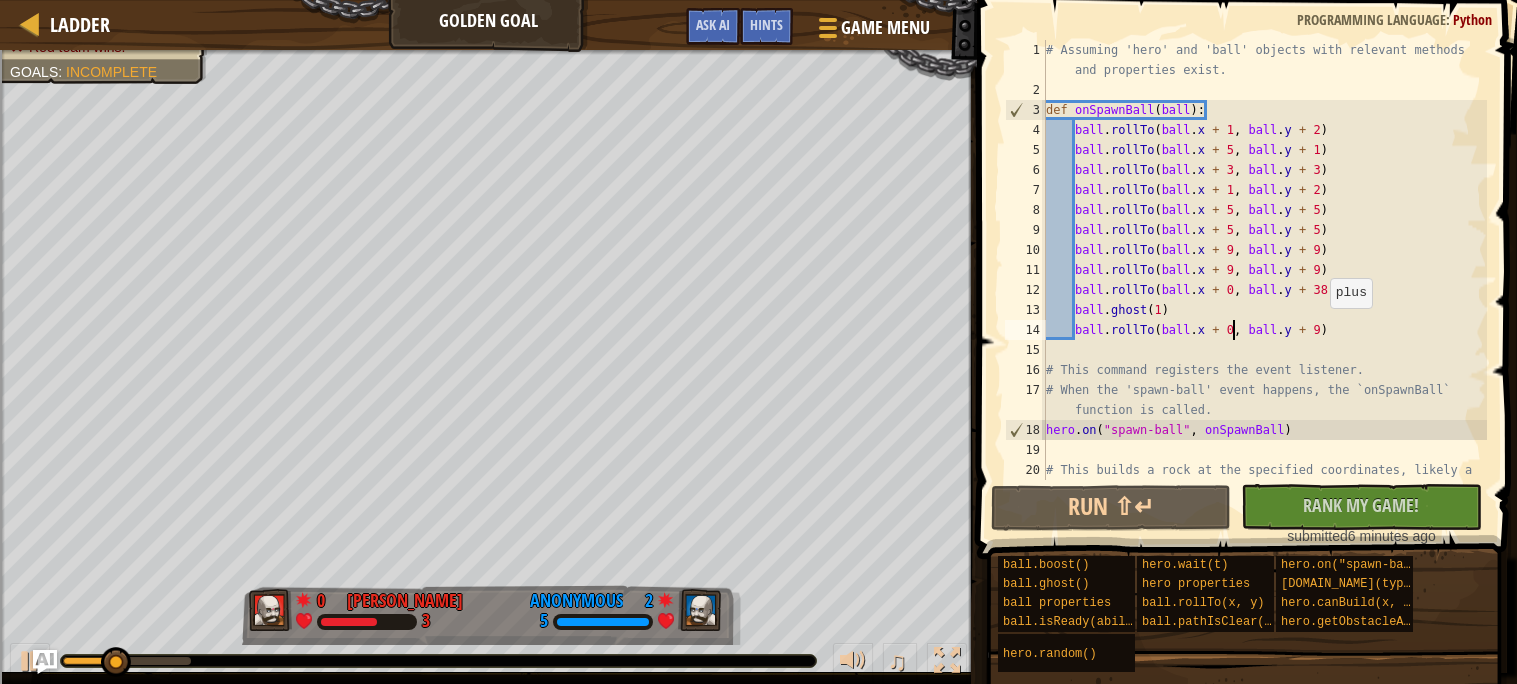
click at [1321, 327] on div "# Assuming 'hero' and 'ball' objects with relevant methods and properties exist…" at bounding box center [1264, 300] width 445 height 520
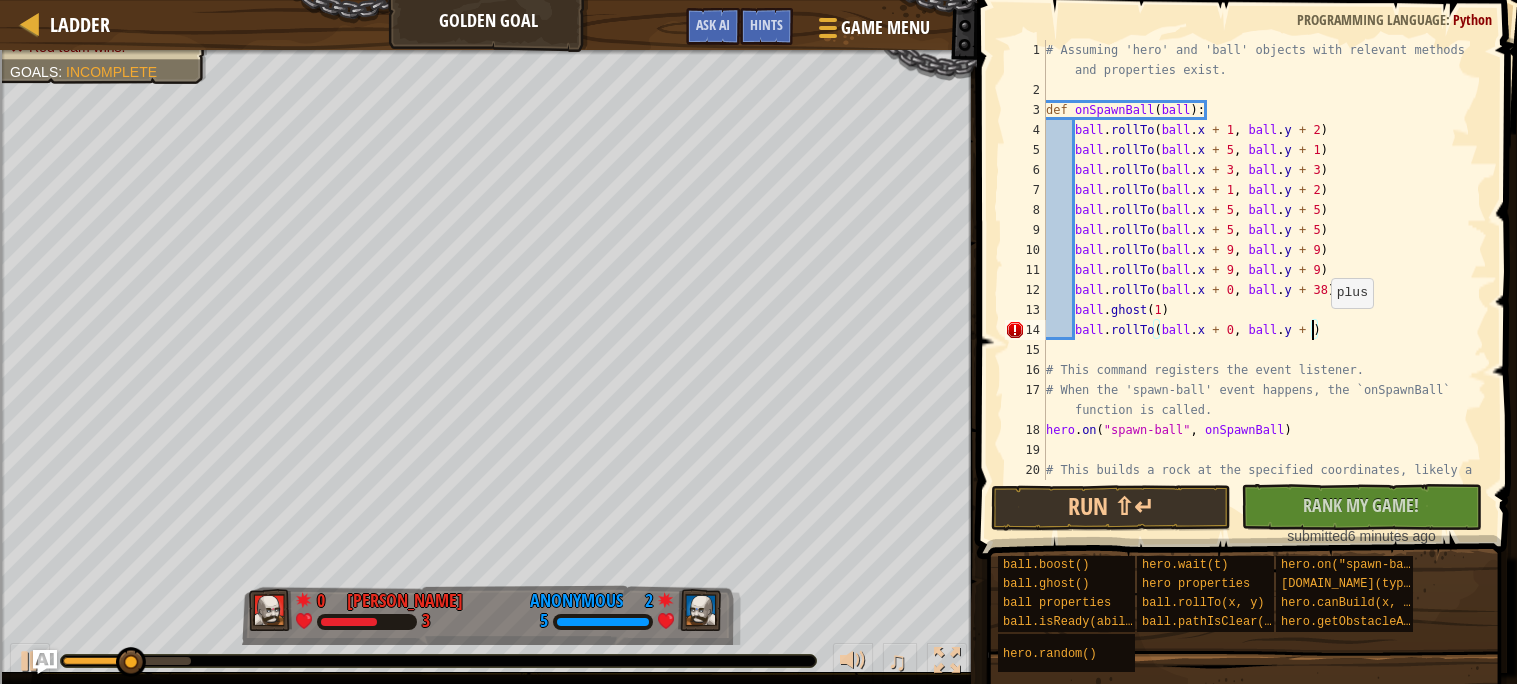
scroll to position [8, 22]
click at [1181, 503] on button "Run ⇧↵" at bounding box center [1111, 508] width 240 height 46
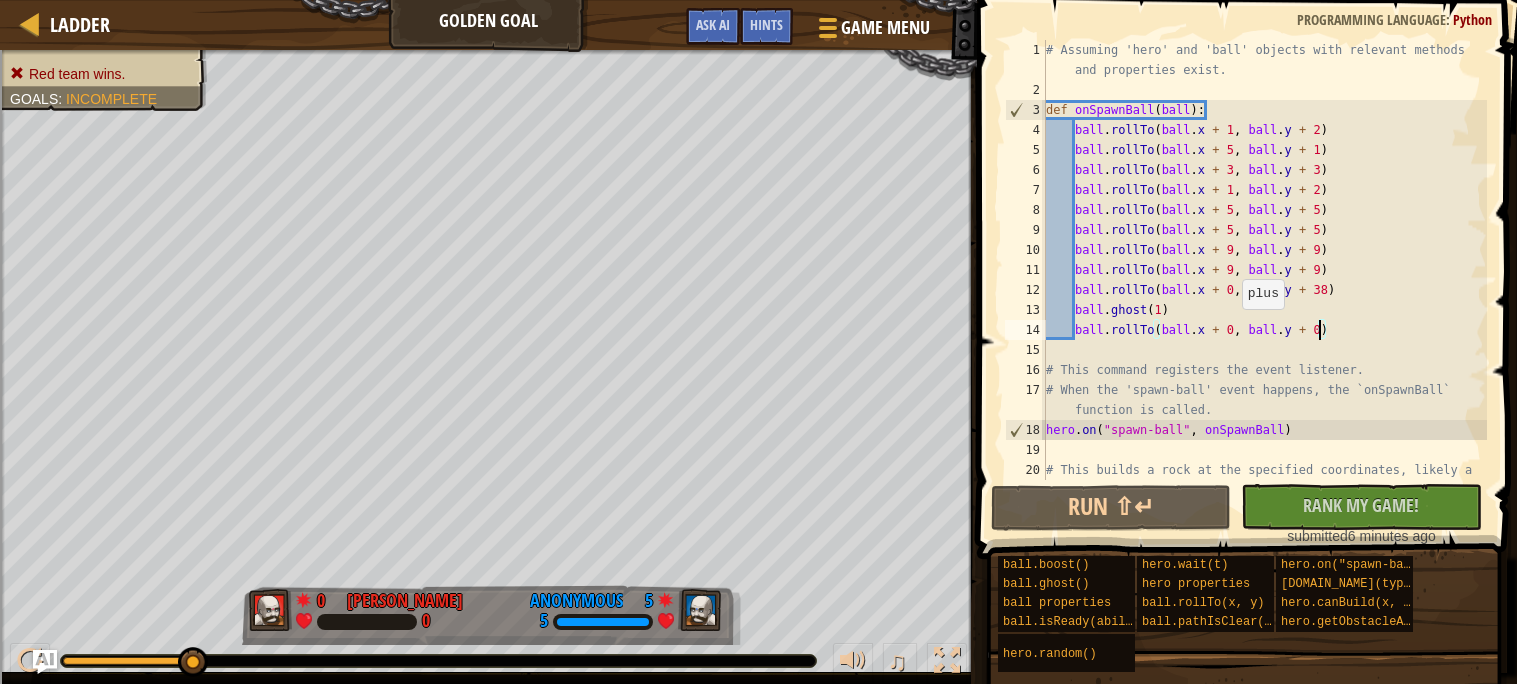
click at [1234, 328] on div "# Assuming 'hero' and 'ball' objects with relevant methods and properties exist…" at bounding box center [1264, 300] width 445 height 520
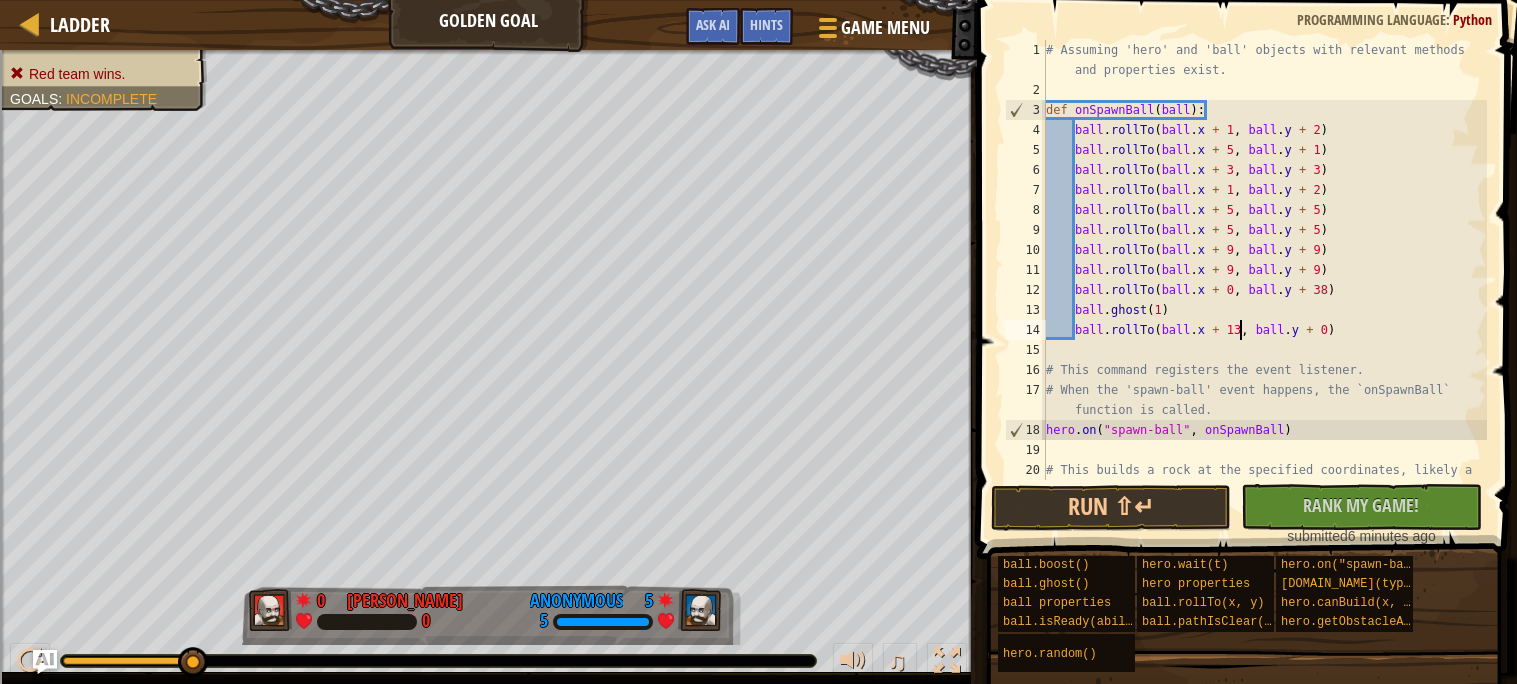
scroll to position [8, 16]
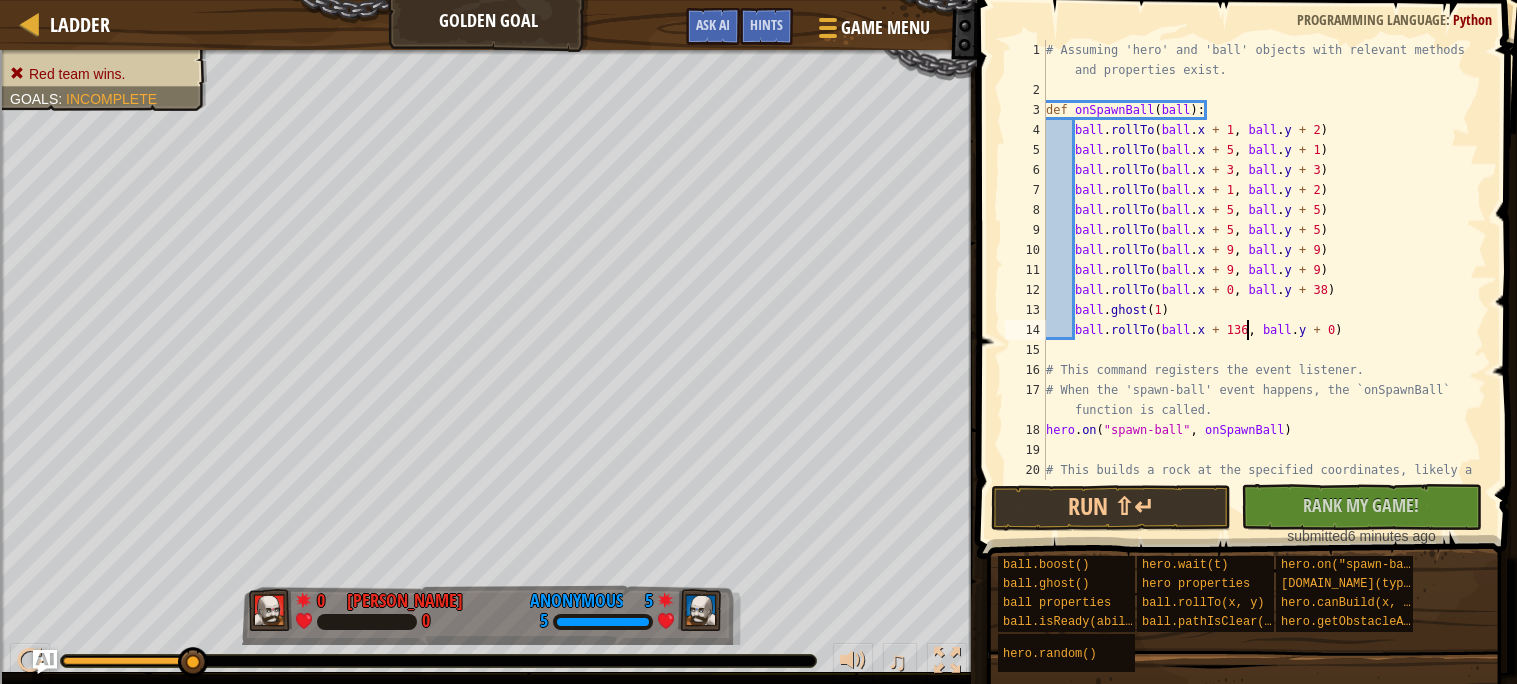
click at [1332, 322] on div "# Assuming 'hero' and 'ball' objects with relevant methods and properties exist…" at bounding box center [1264, 300] width 445 height 520
type textarea "ball.rollTo(ball.x + 136, ball.y + 73)"
click at [1136, 501] on button "Run ⇧↵" at bounding box center [1111, 508] width 240 height 46
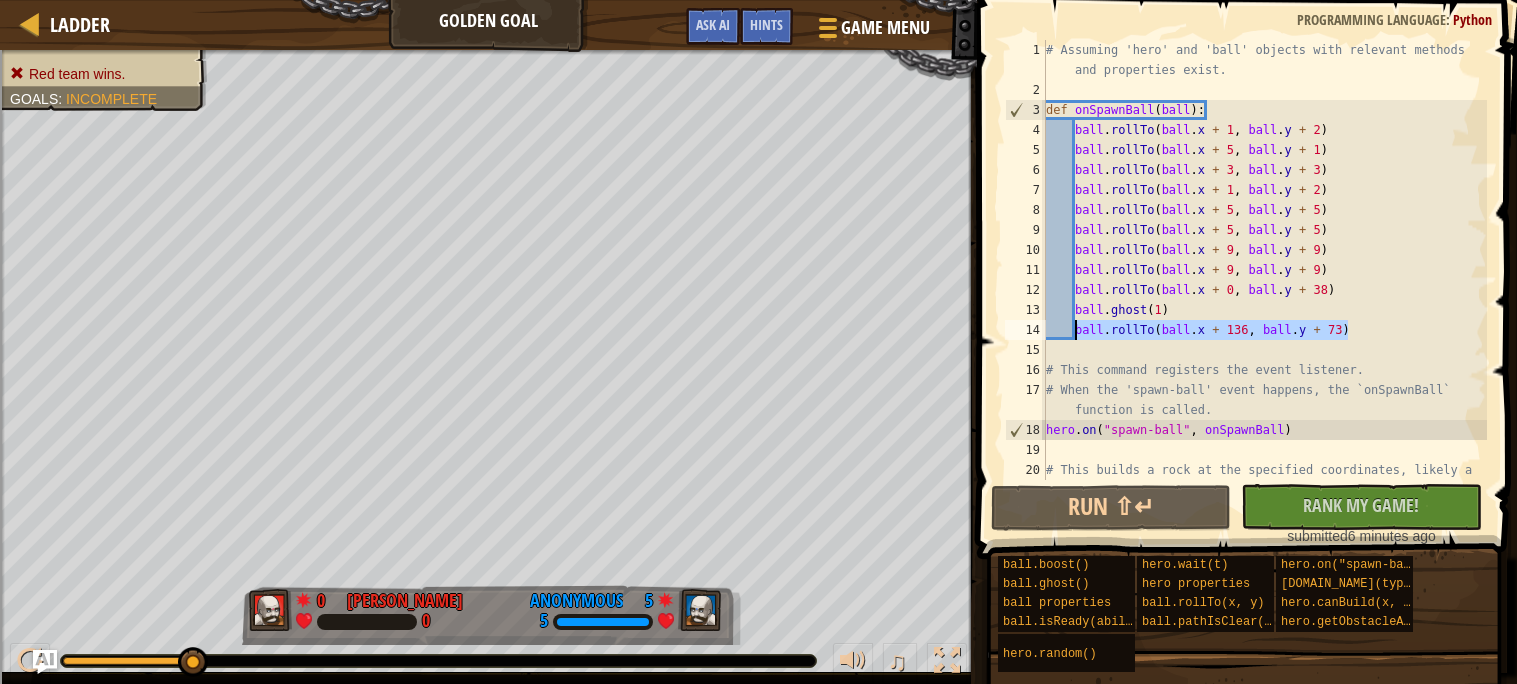
drag, startPoint x: 1398, startPoint y: 324, endPoint x: 1074, endPoint y: 336, distance: 324.2
click at [1074, 336] on div "# Assuming 'hero' and 'ball' objects with relevant methods and properties exist…" at bounding box center [1264, 300] width 445 height 520
click at [1354, 326] on div "# Assuming 'hero' and 'ball' objects with relevant methods and properties exist…" at bounding box center [1264, 260] width 445 height 440
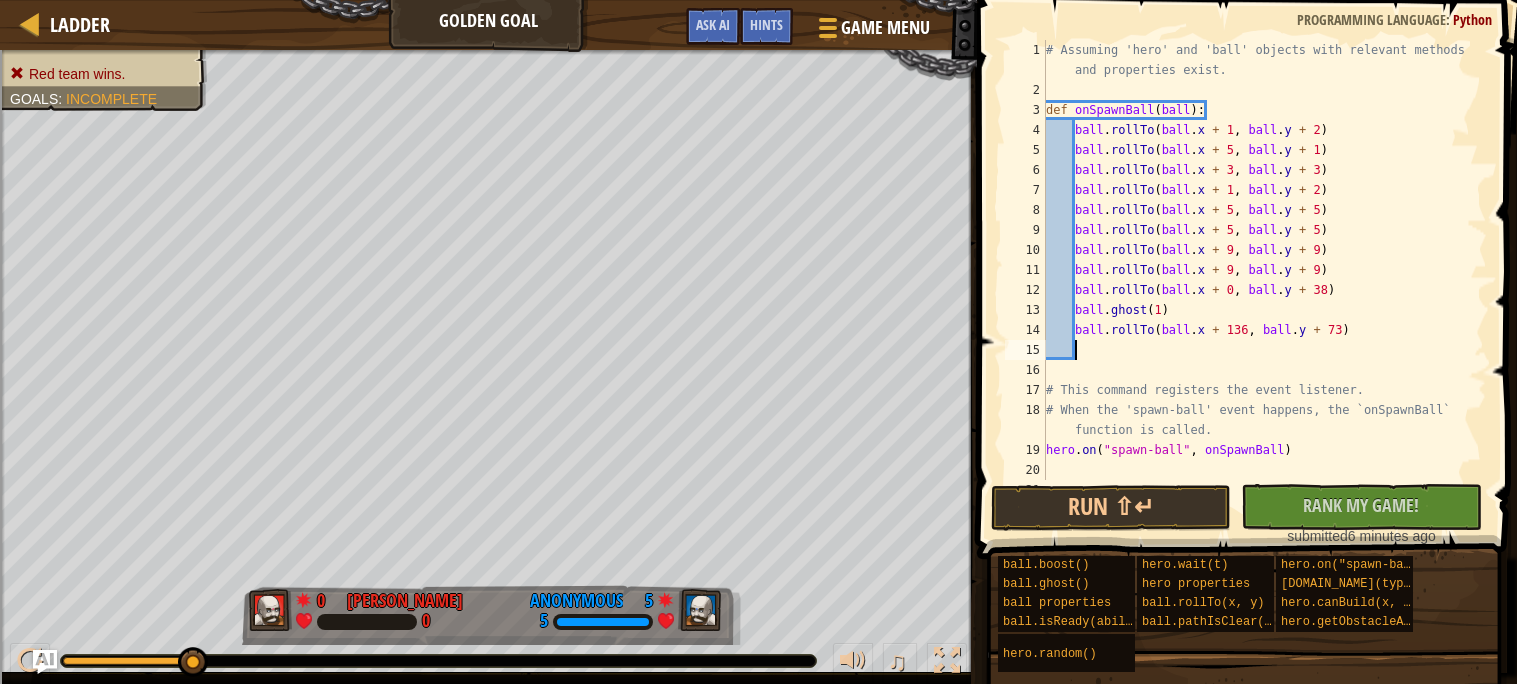
paste textarea "ball.rollTo(ball.x + 136, ball.y + 73)"
click at [1193, 499] on button "Run ⇧↵" at bounding box center [1111, 508] width 240 height 46
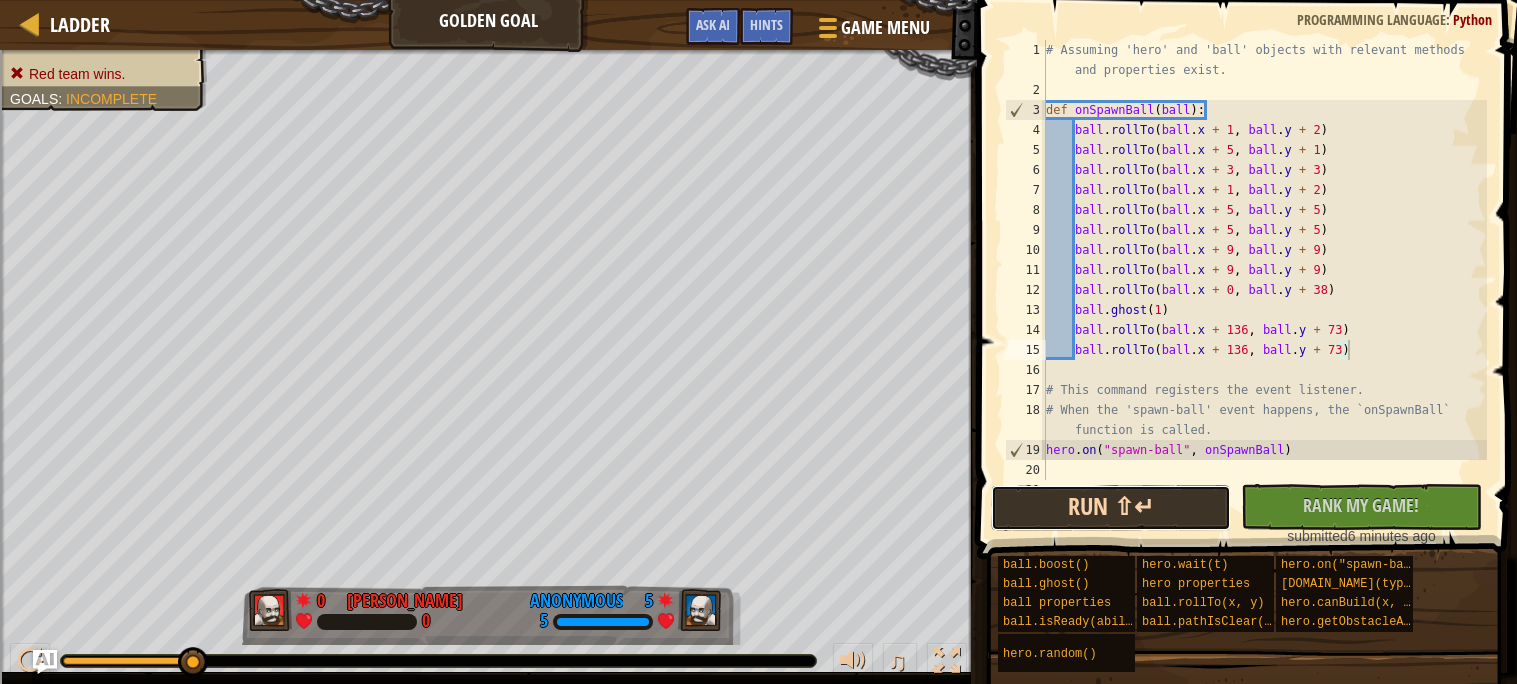
click at [1193, 499] on button "Run ⇧↵" at bounding box center [1111, 508] width 240 height 46
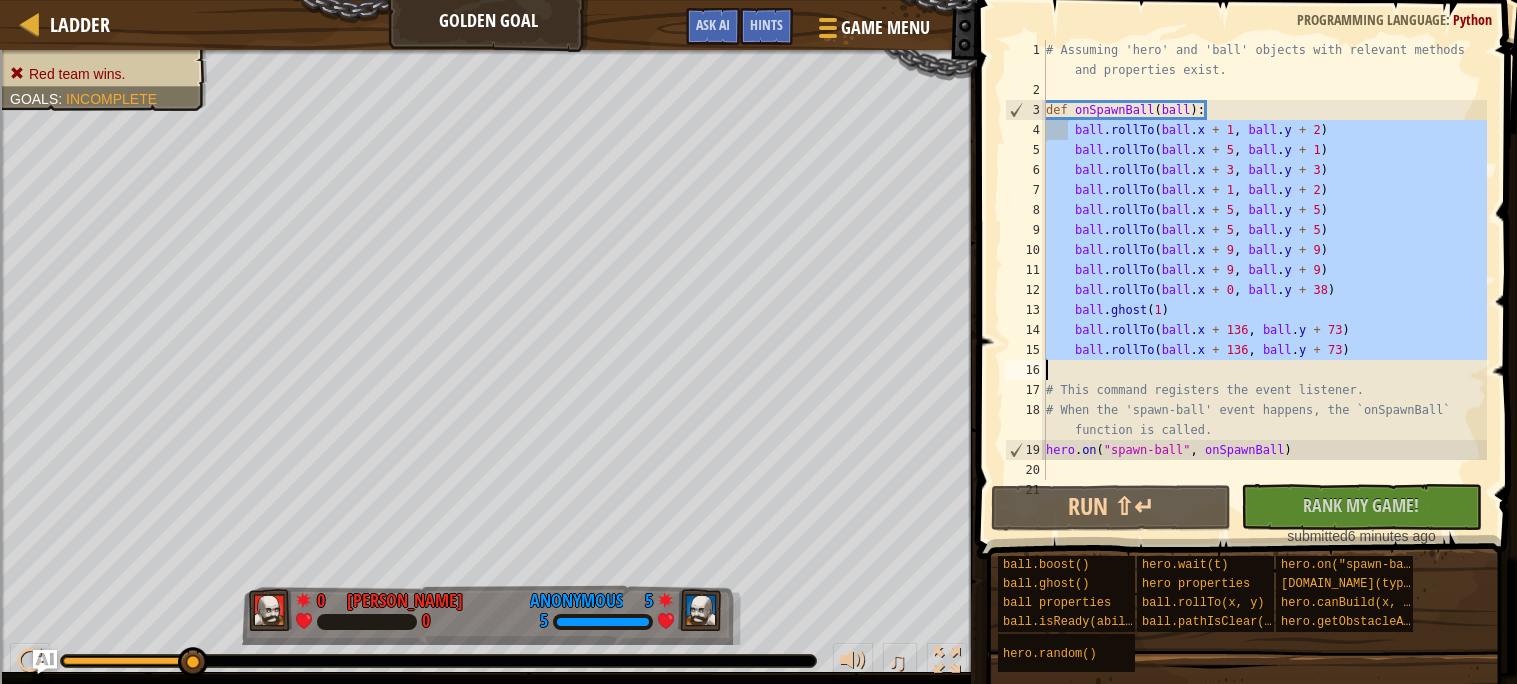
drag, startPoint x: 1066, startPoint y: 126, endPoint x: 1335, endPoint y: 365, distance: 359.8
click at [1335, 365] on div "# Assuming 'hero' and 'ball' objects with relevant methods and properties exist…" at bounding box center [1264, 300] width 445 height 520
click at [1247, 221] on div "# Assuming 'hero' and 'ball' objects with relevant methods and properties exist…" at bounding box center [1264, 260] width 445 height 440
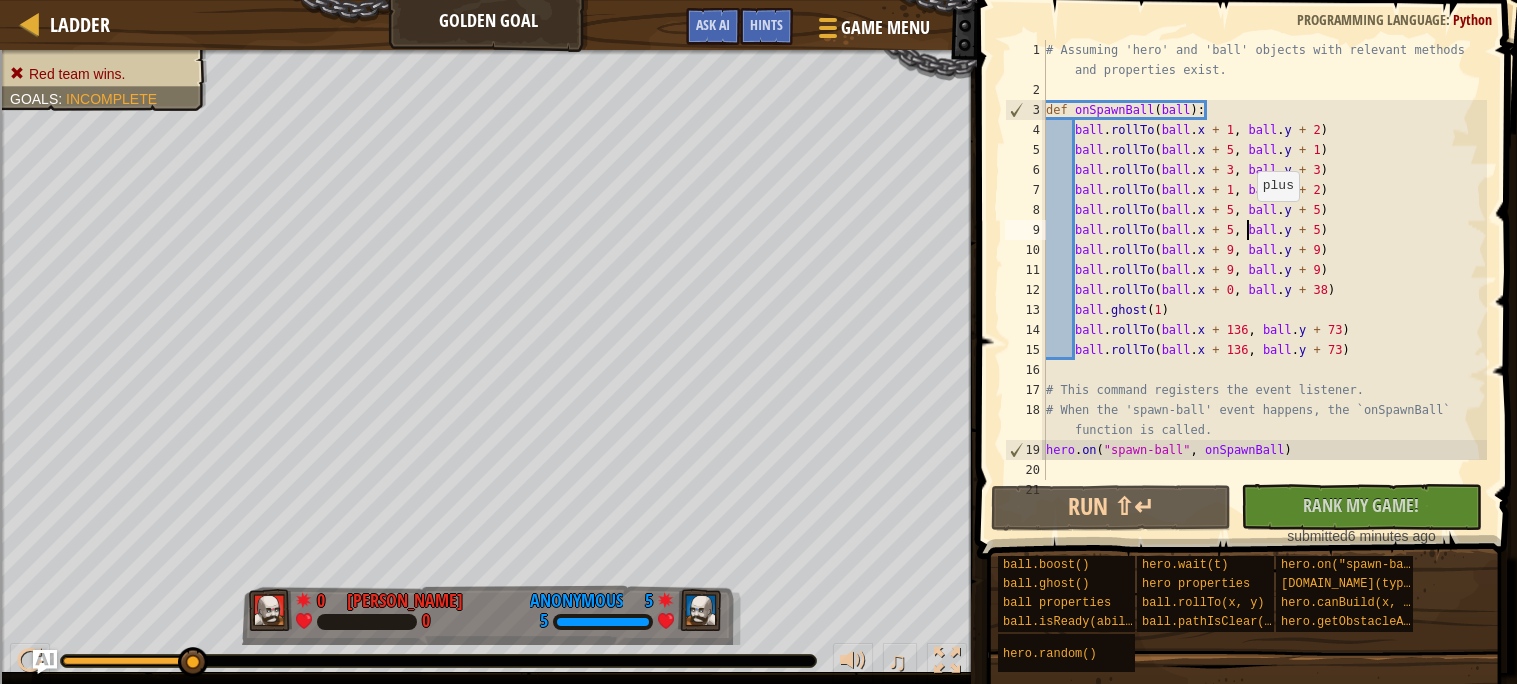
click at [1247, 221] on div "# Assuming 'hero' and 'ball' objects with relevant methods and properties exist…" at bounding box center [1264, 300] width 445 height 520
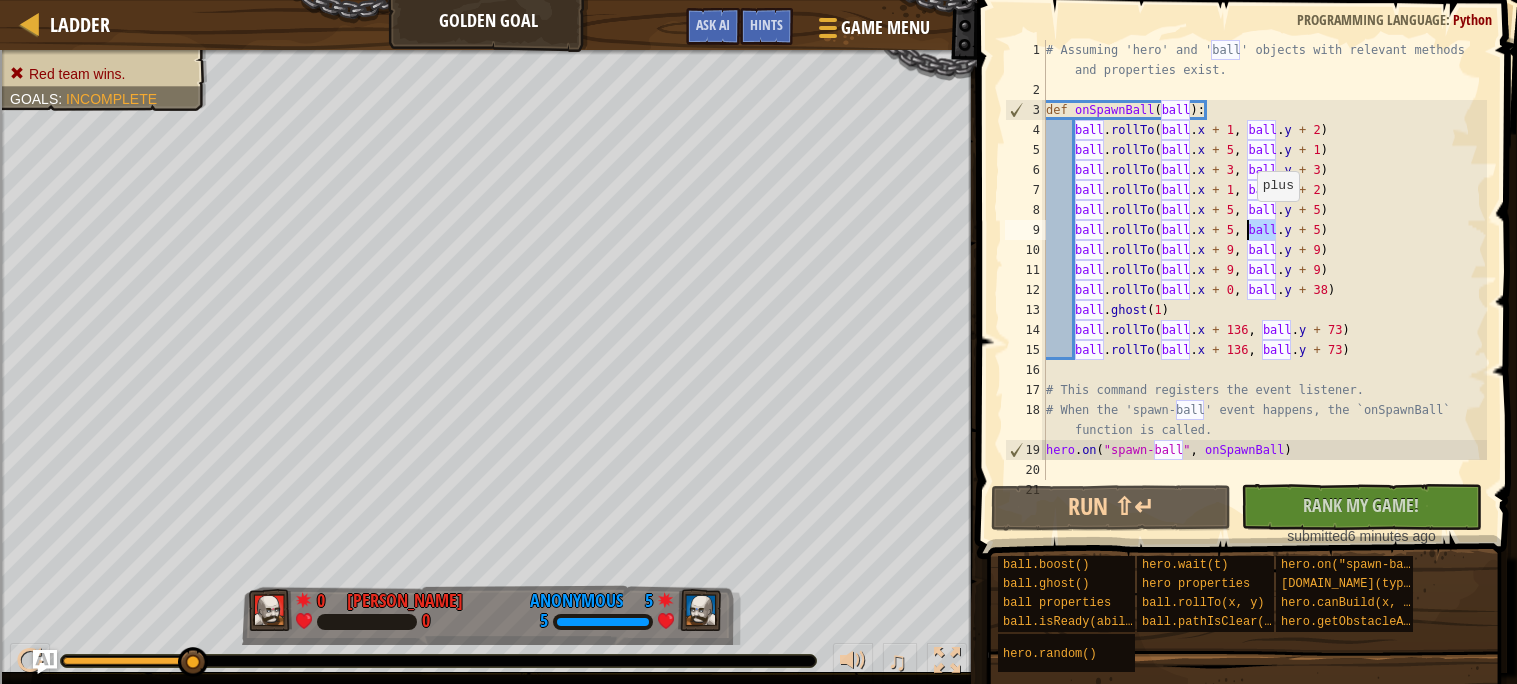
click at [1247, 221] on div "# Assuming 'hero' and 'ball' objects with relevant methods and properties exist…" at bounding box center [1264, 300] width 445 height 520
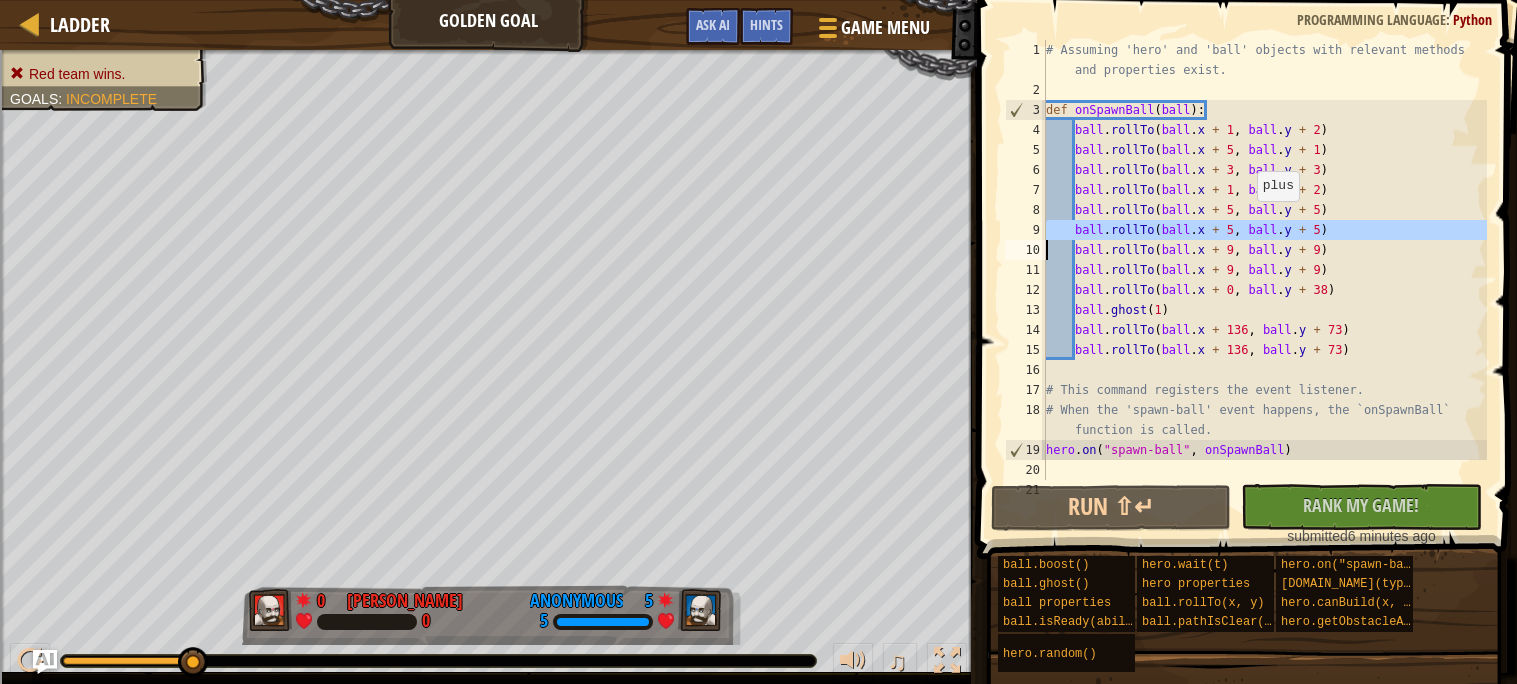
click at [1247, 221] on div "# Assuming 'hero' and 'ball' objects with relevant methods and properties exist…" at bounding box center [1264, 260] width 445 height 440
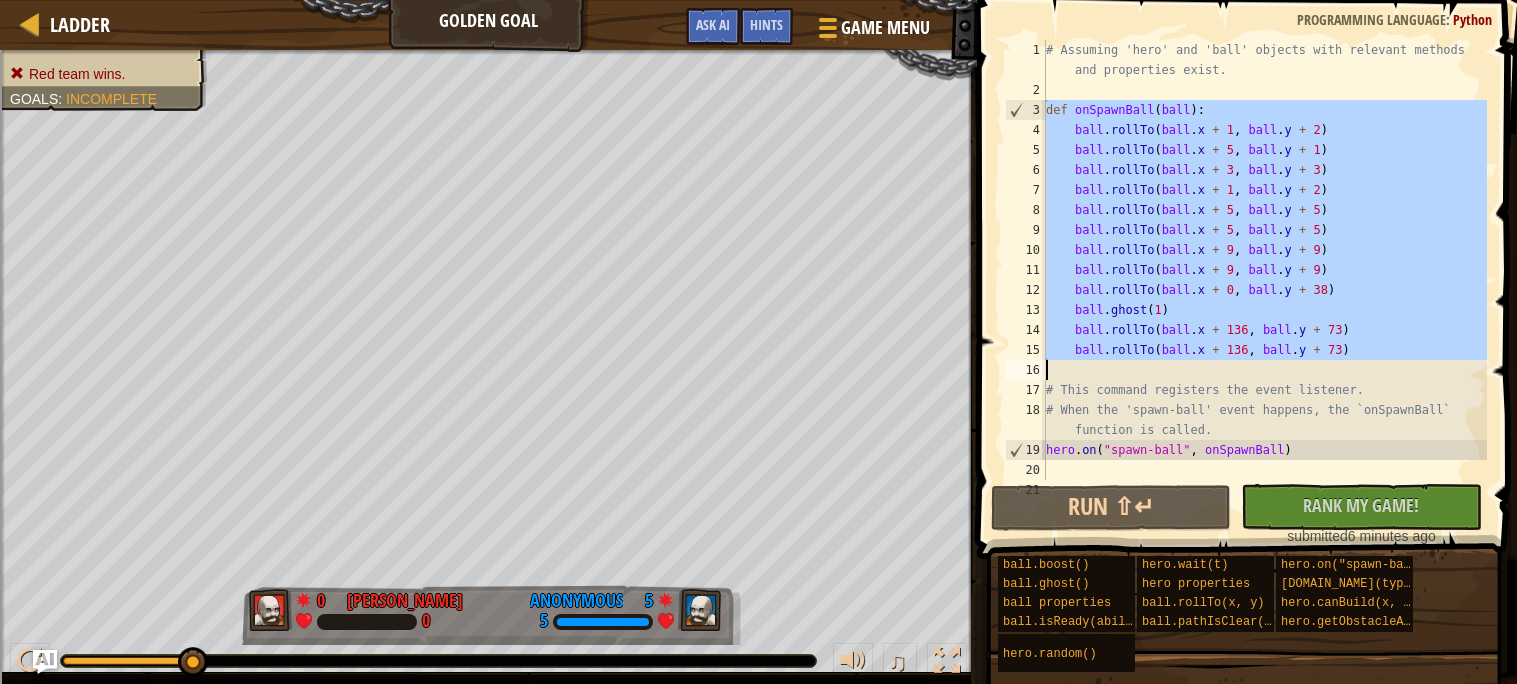
drag, startPoint x: 1044, startPoint y: 101, endPoint x: 1409, endPoint y: 355, distance: 444.7
click at [1409, 355] on div "ball.rollTo(ball.x + 5, ball.y + 5) 1 2 3 4 5 6 7 8 9 10 11 12 13 14 15 16 17 1…" at bounding box center [1244, 260] width 486 height 440
type textarea "ball.rollTo(ball.x + 136, ball.y + 73)"
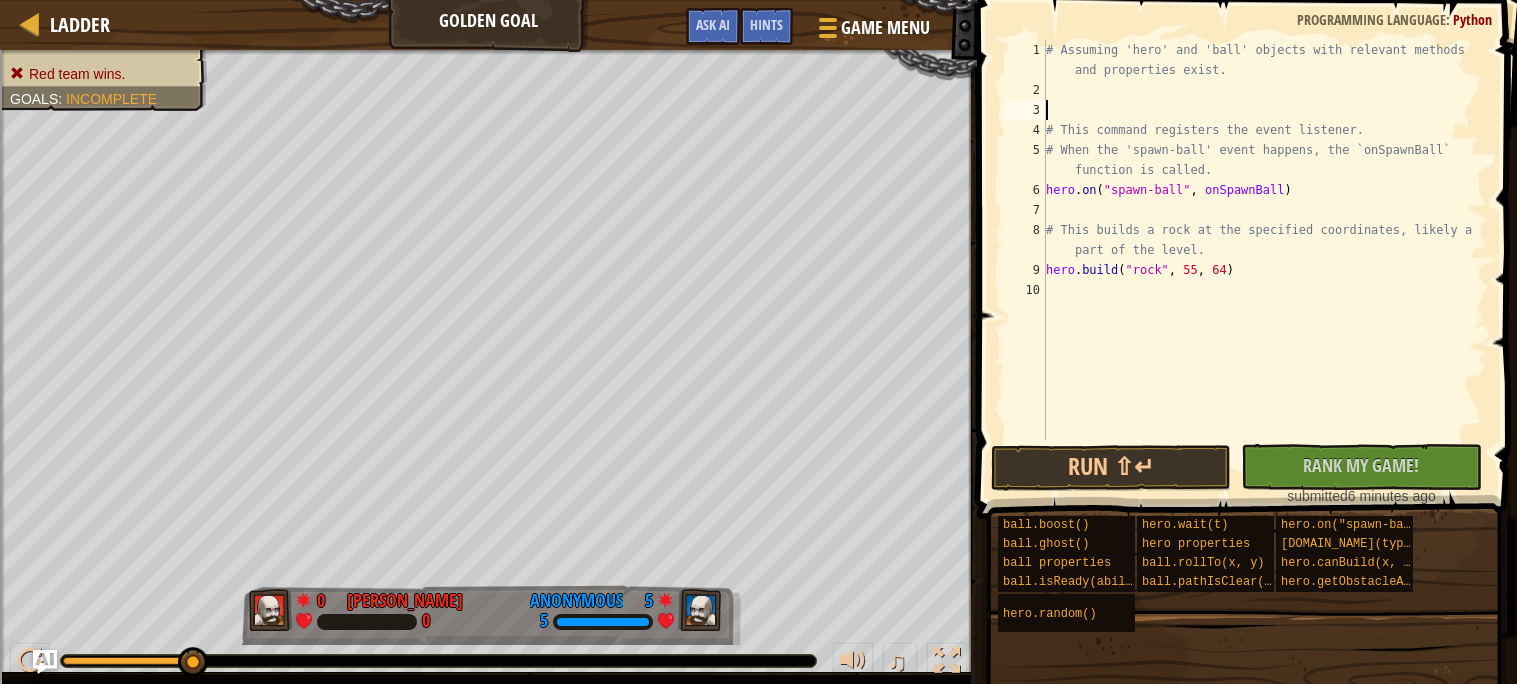
paste textarea "ball.rollTo(ball.x + 136, ball.y + 73)"
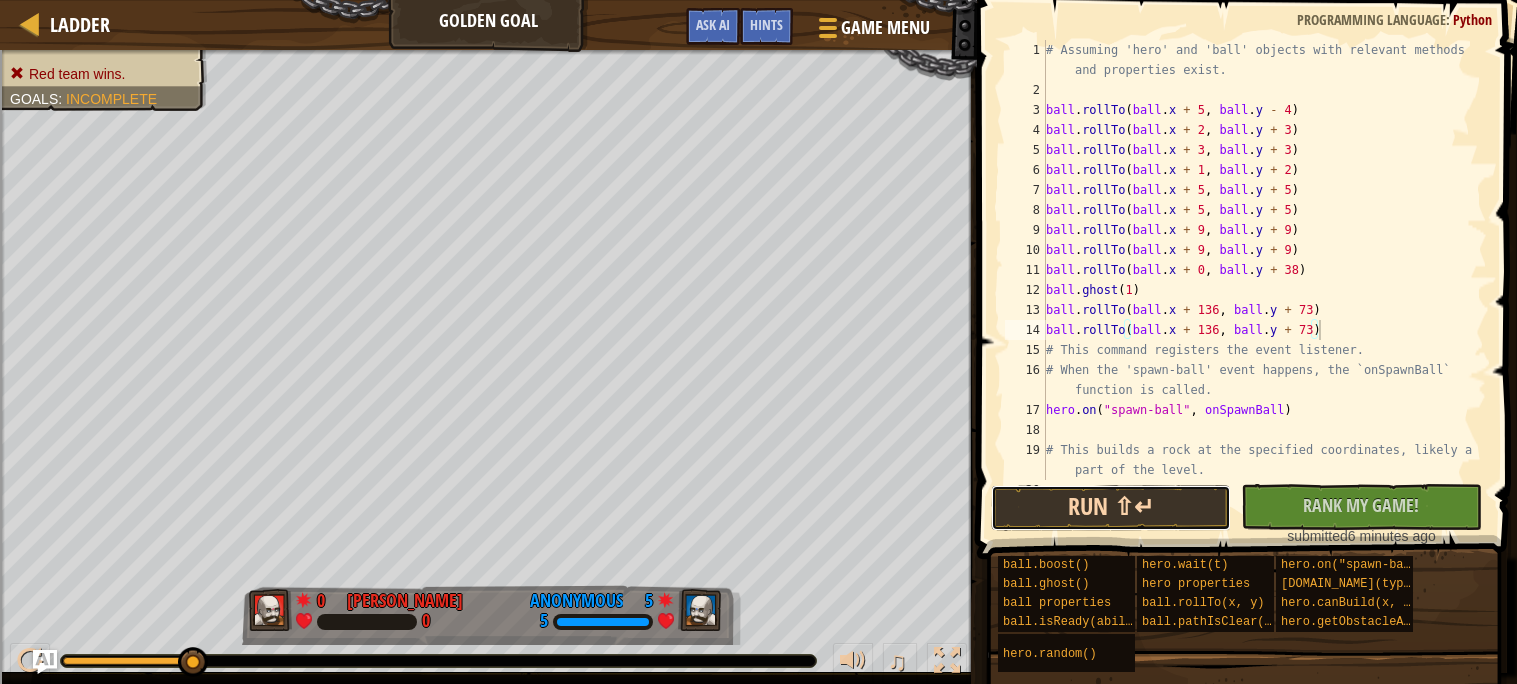
click at [1205, 502] on button "Run ⇧↵" at bounding box center [1111, 508] width 240 height 46
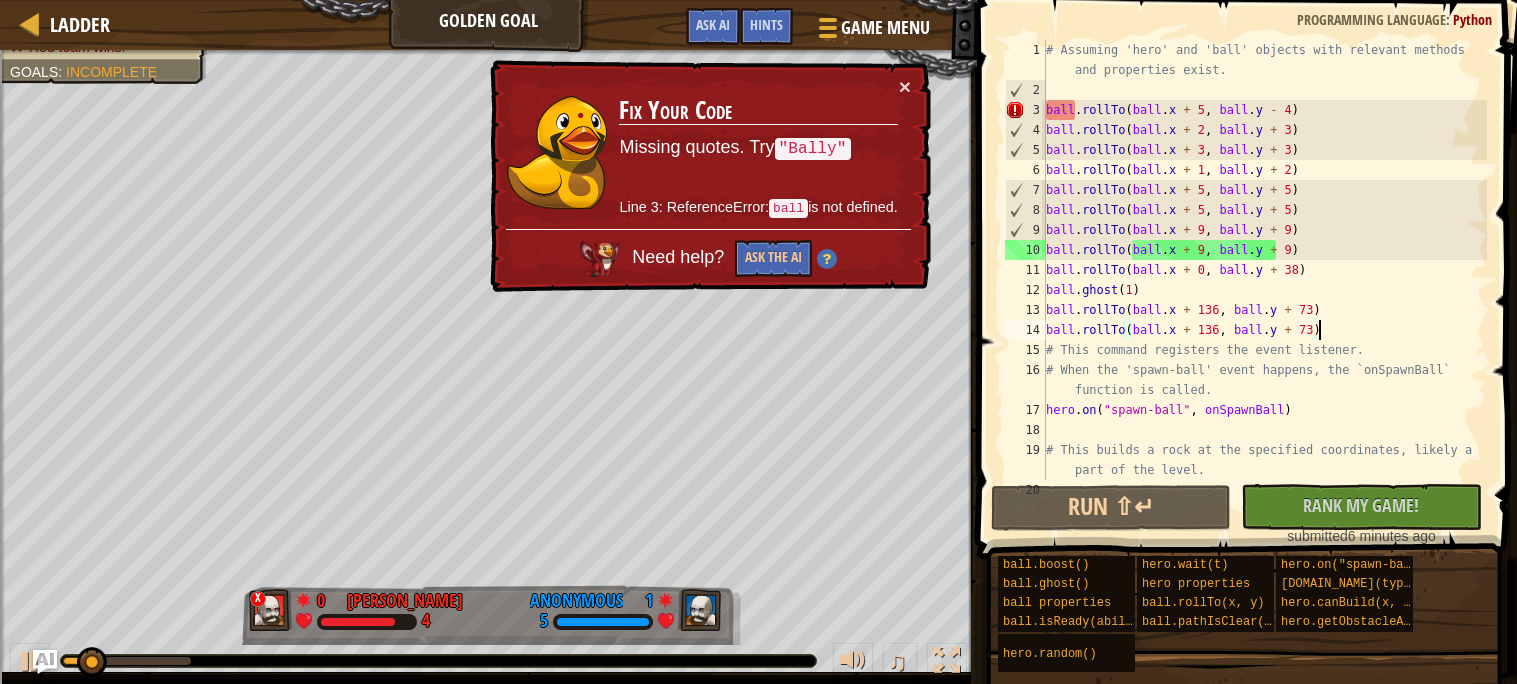
click at [1074, 111] on div "# Assuming 'hero' and 'ball' objects with relevant methods and properties exist…" at bounding box center [1264, 290] width 445 height 500
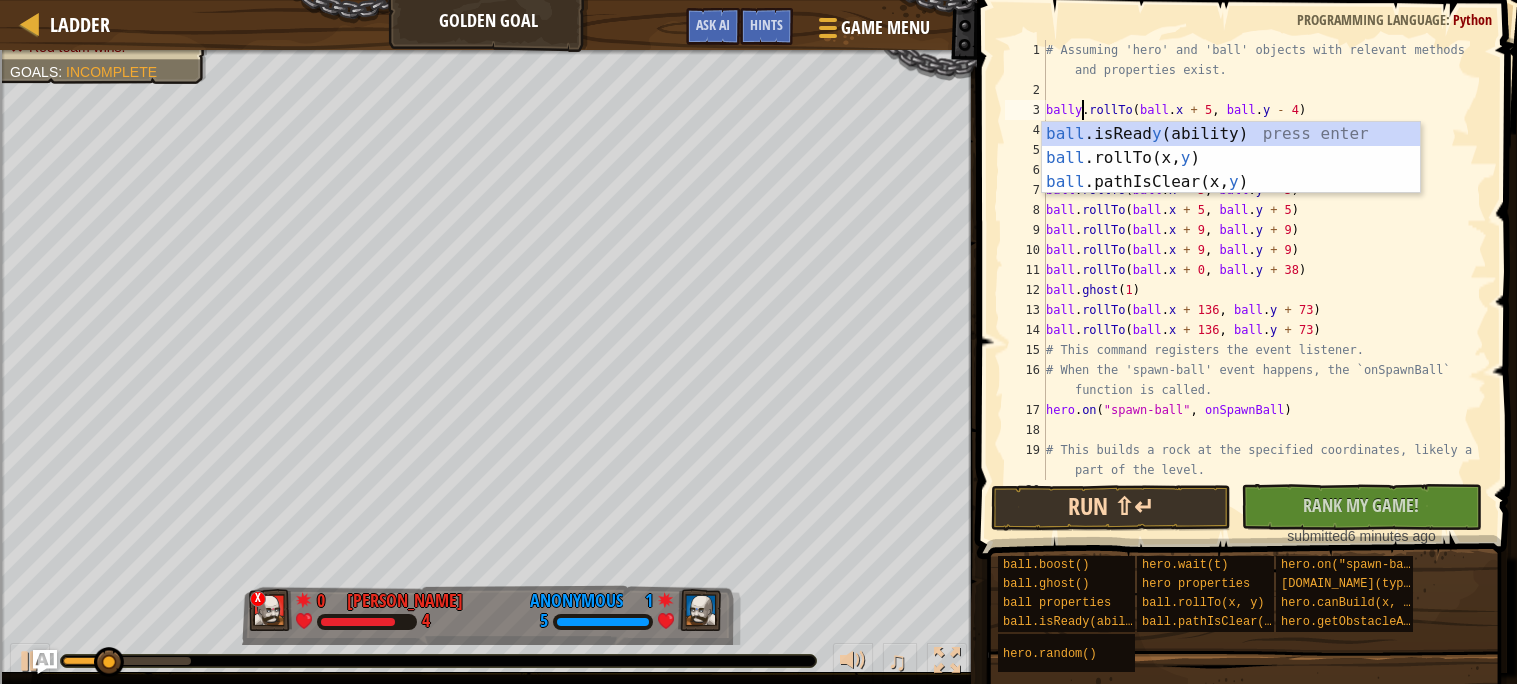
type textarea "bally.rollTo(ball.x + 5, ball.y - 4)"
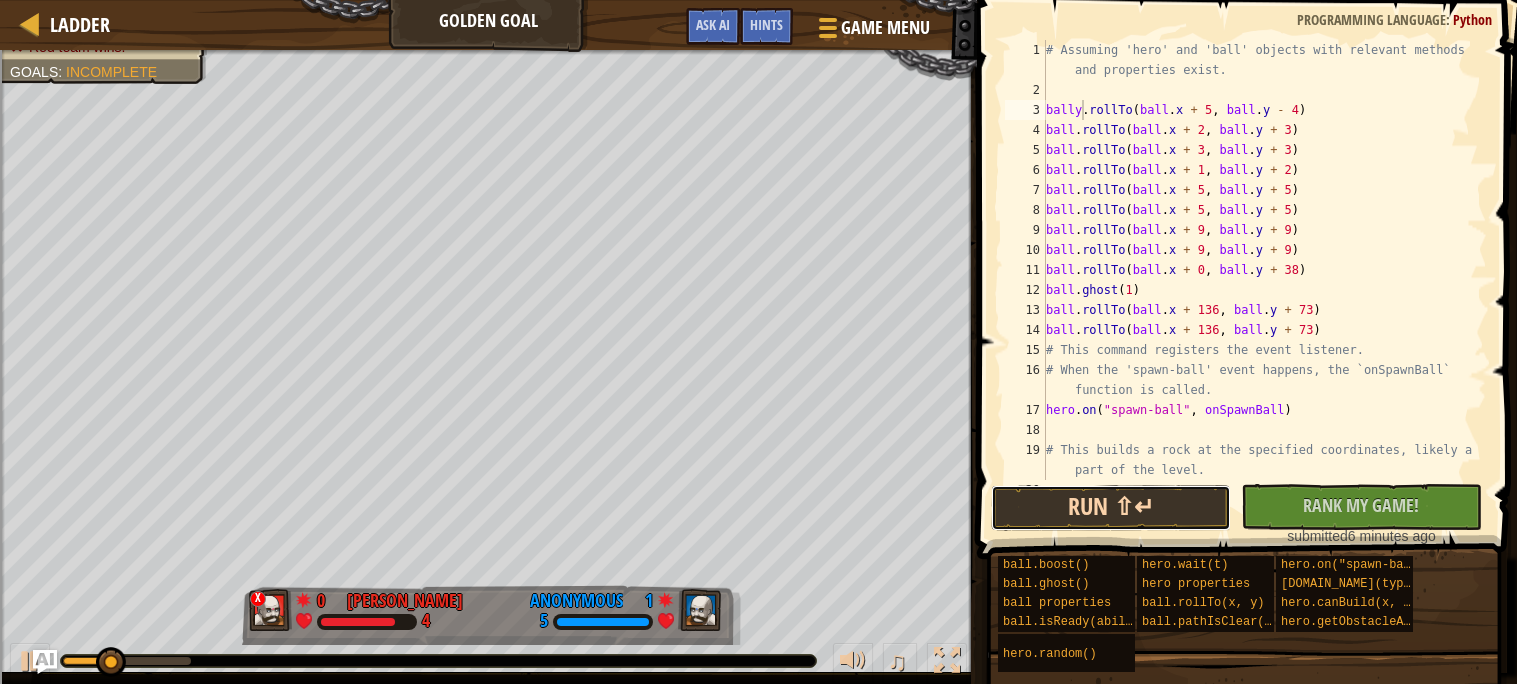
click at [1135, 503] on button "Run ⇧↵" at bounding box center [1111, 508] width 240 height 46
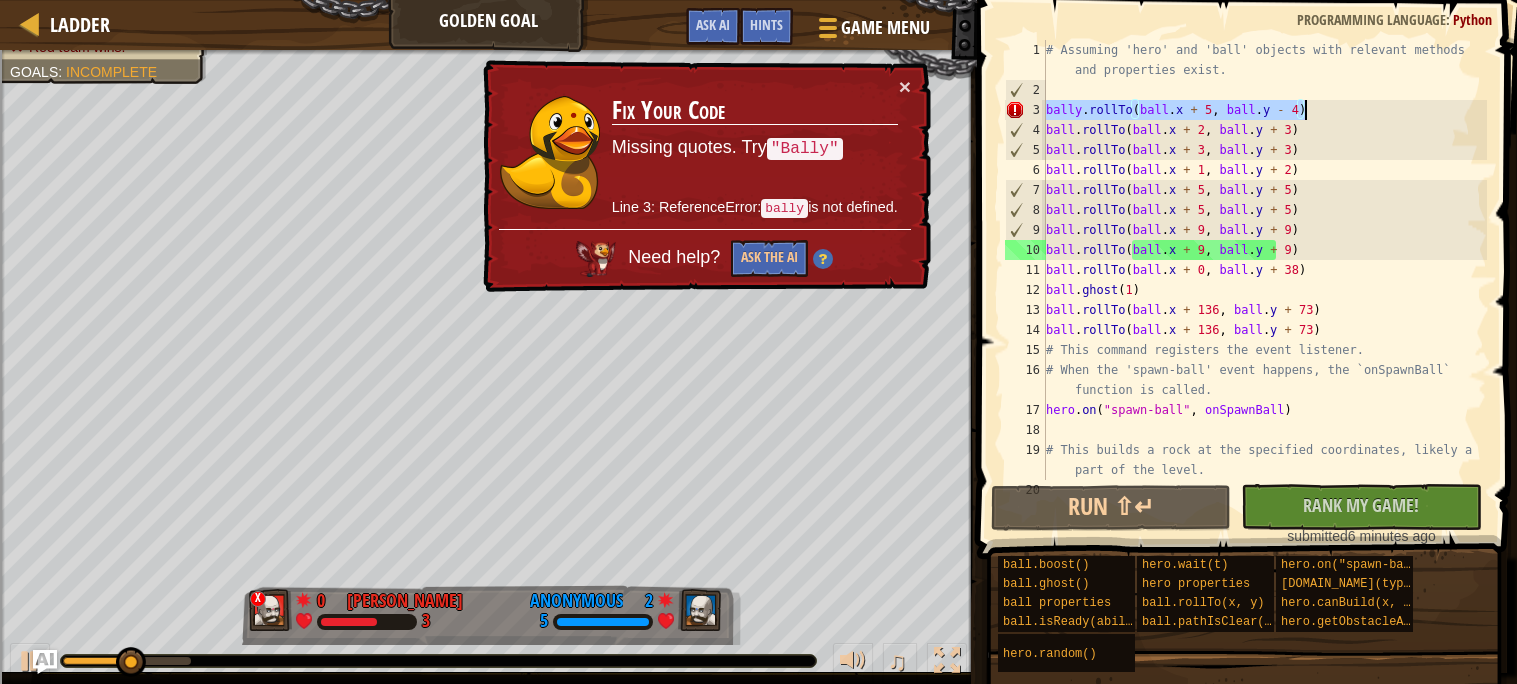
drag, startPoint x: 1048, startPoint y: 108, endPoint x: 1350, endPoint y: 103, distance: 302.0
click at [1350, 103] on div "# Assuming 'hero' and 'ball' objects with relevant methods and properties exist…" at bounding box center [1264, 290] width 445 height 500
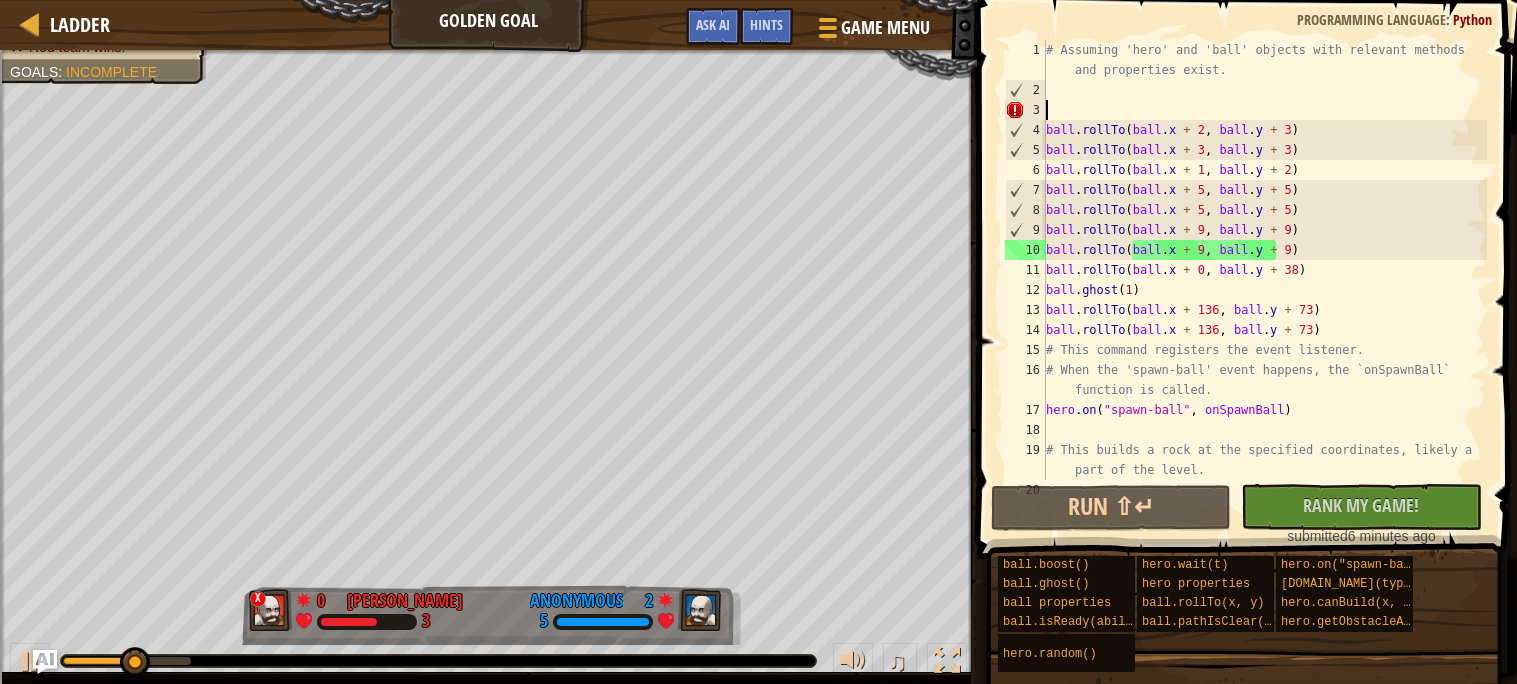
scroll to position [8, 0]
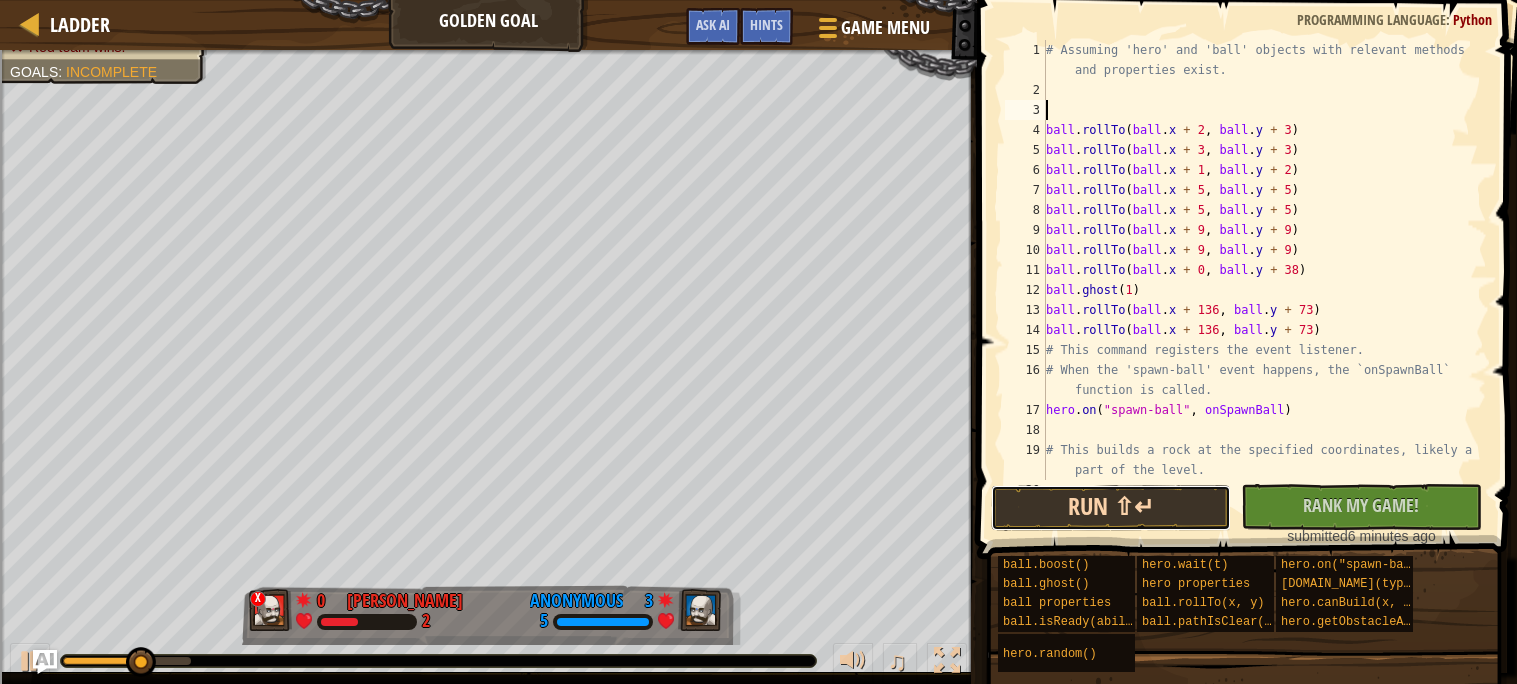
click at [1180, 510] on button "Run ⇧↵" at bounding box center [1111, 508] width 240 height 46
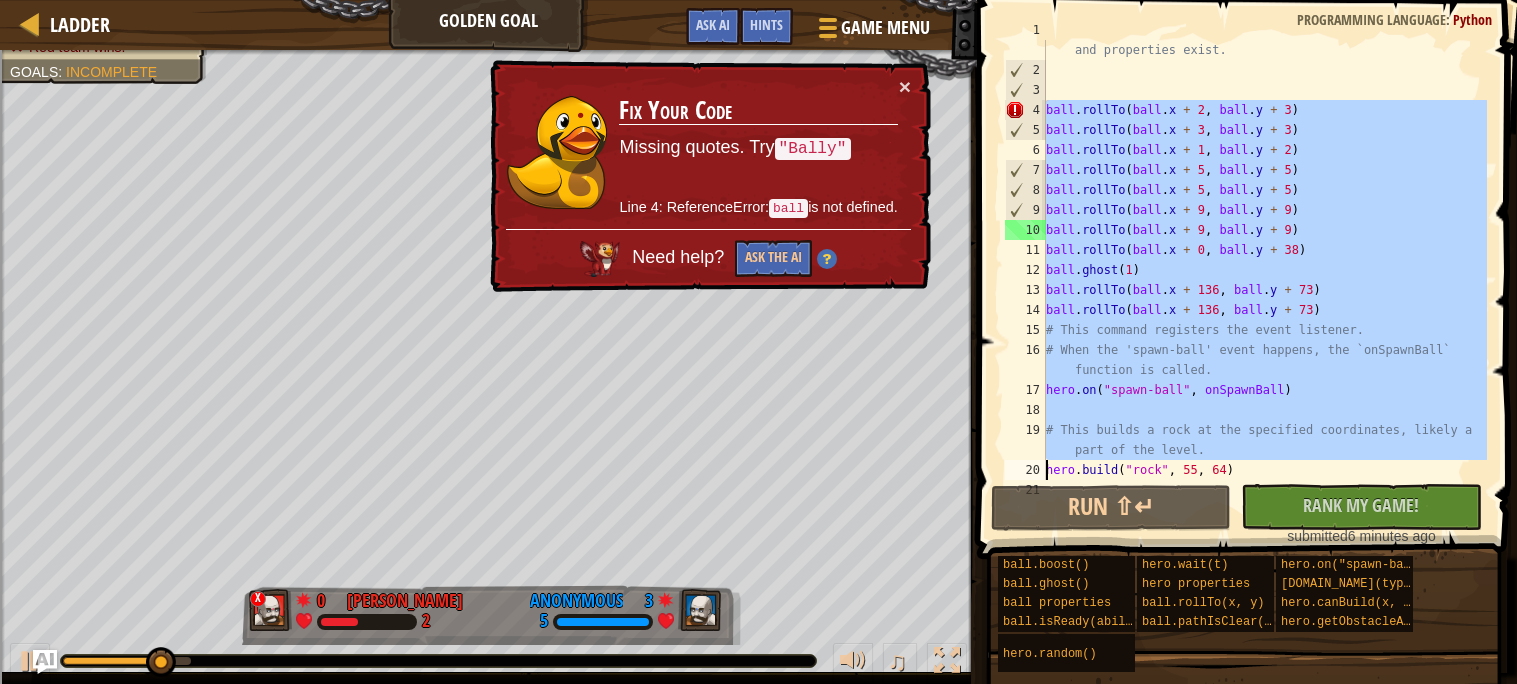
scroll to position [19, 0]
drag, startPoint x: 1044, startPoint y: 121, endPoint x: 1248, endPoint y: 457, distance: 393.1
click at [1248, 457] on div "1 2 3 4 5 6 7 8 9 10 11 12 13 14 15 16 17 18 19 20 21 # Assuming 'hero' and 'ba…" at bounding box center [1244, 260] width 486 height 440
type textarea "# This builds a rock at the specified coordinates, likely a part of the level. …"
